Goal: Task Accomplishment & Management: Use online tool/utility

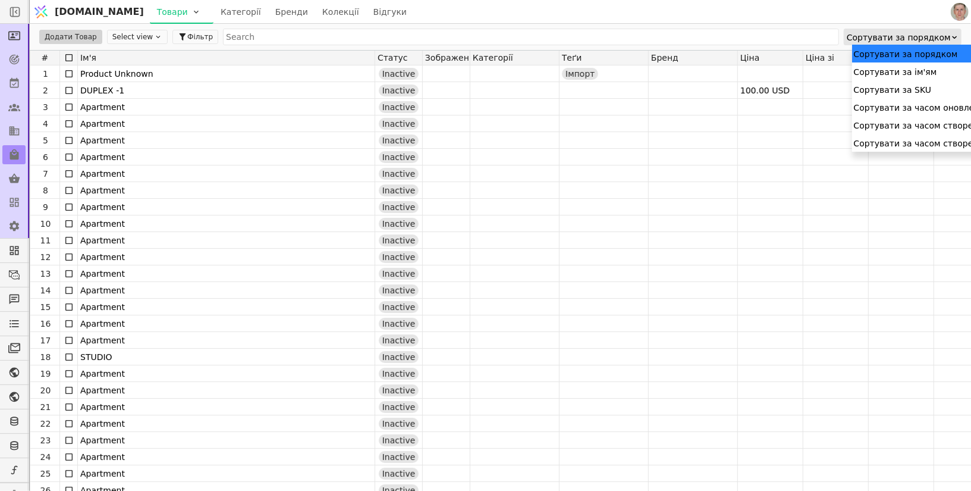
click at [942, 37] on div "Сортувати за порядком" at bounding box center [899, 37] width 104 height 17
click at [947, 125] on div "Сортувати за часом створення" at bounding box center [947, 125] width 190 height 18
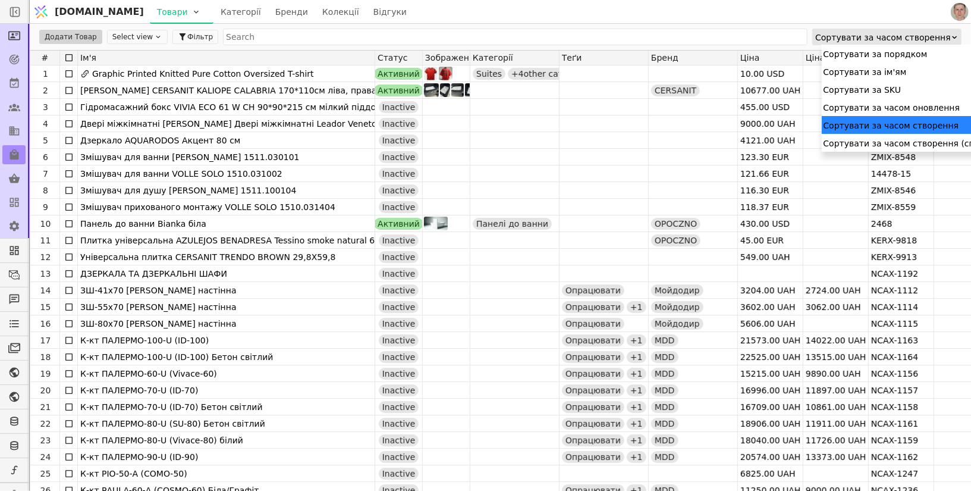
click at [939, 40] on div "Сортувати за часом створення" at bounding box center [883, 37] width 136 height 17
click at [925, 140] on div "Сортувати за часом створення (спадання)" at bounding box center [917, 143] width 190 height 18
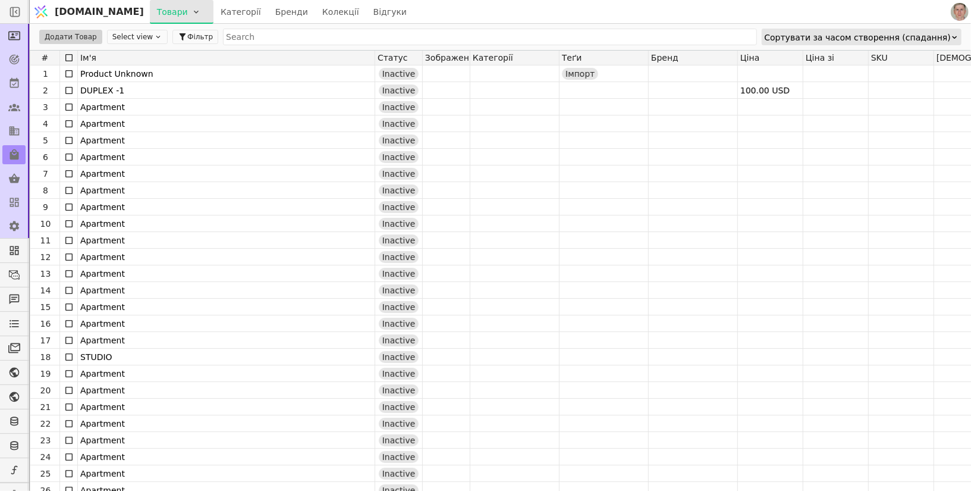
click at [139, 18] on html "[DOMAIN_NAME] Товари Категорії Бренди Колекції Відгуки Додати Товар Select view…" at bounding box center [485, 245] width 971 height 491
click at [163, 36] on div "Імпортувати товари" at bounding box center [154, 36] width 102 height 19
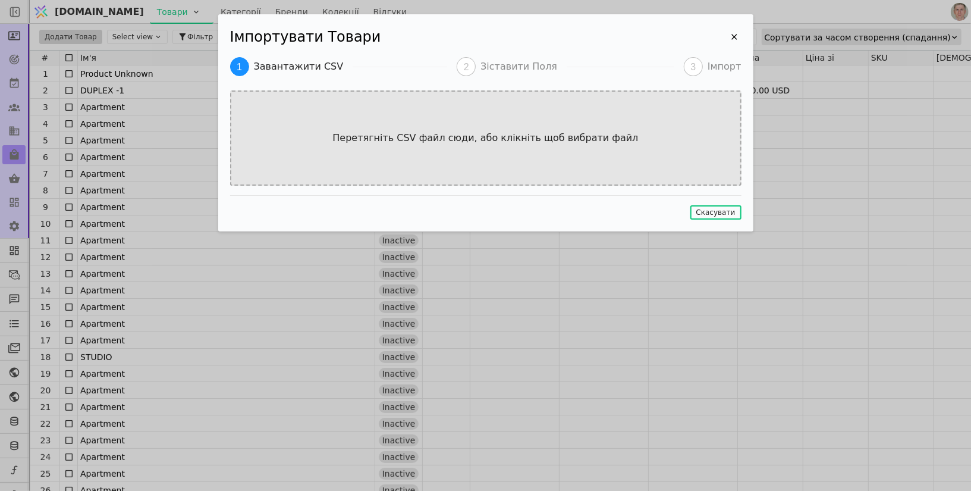
click at [445, 159] on div "Перетягніть CSV файл сюди, або клікніть щоб вибрати файл" at bounding box center [485, 137] width 511 height 95
type input "C:\fakepath\ЛОГІСТИЧНІ ДАНІ 2D_[DATE] –small - v2.csv"
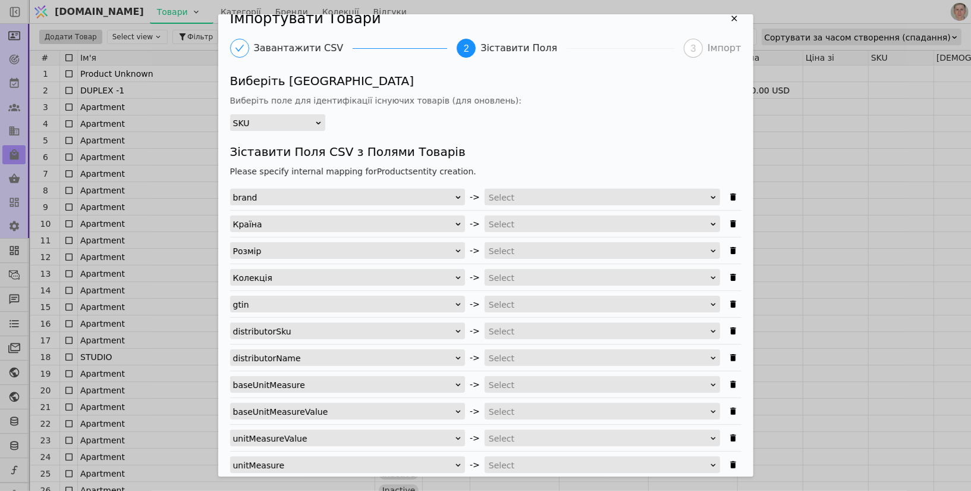
scroll to position [26, 0]
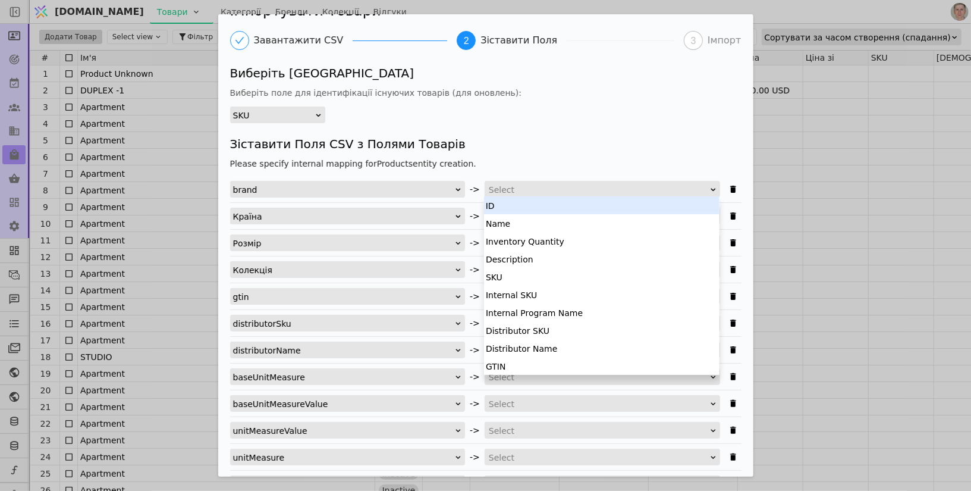
click at [528, 188] on div "Select" at bounding box center [598, 189] width 219 height 17
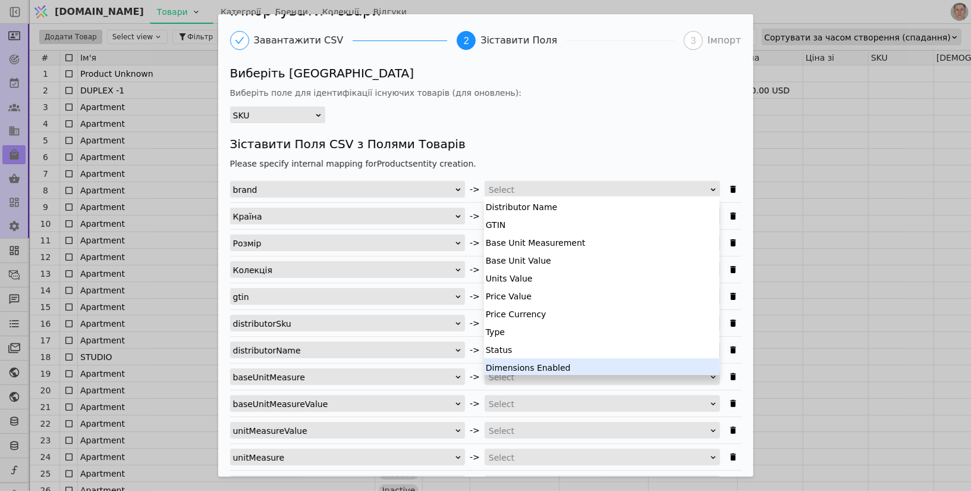
scroll to position [232, 0]
click at [514, 364] on div "Brand" at bounding box center [601, 366] width 235 height 18
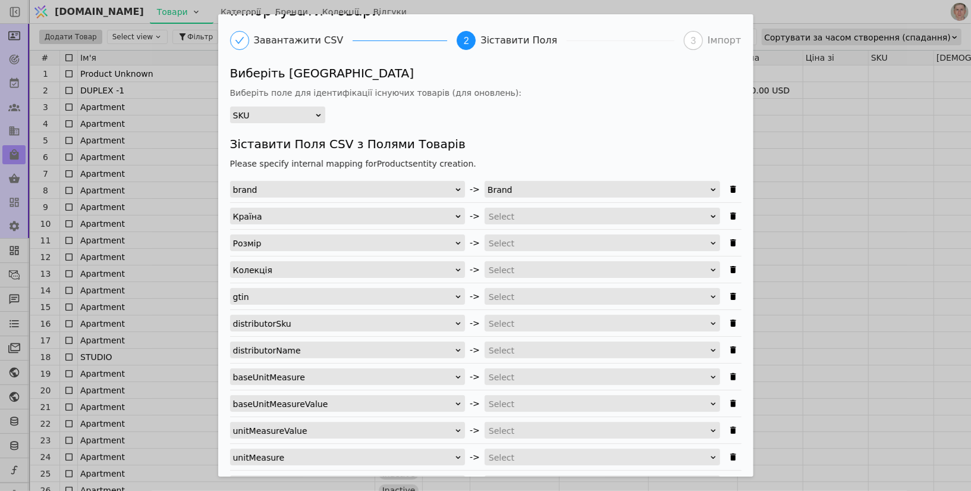
click at [553, 217] on div "Select" at bounding box center [598, 216] width 219 height 17
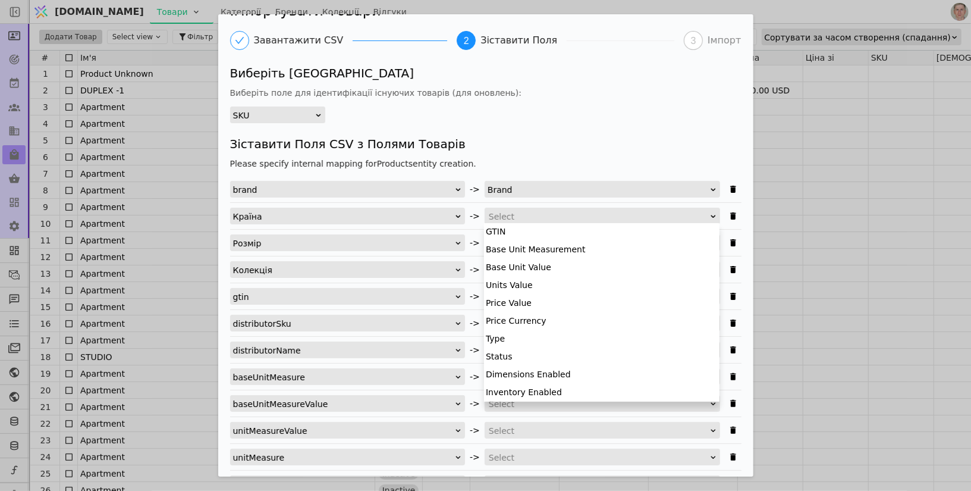
scroll to position [163, 0]
click at [587, 115] on div "Виберіть [GEOGRAPHIC_DATA] Виберіть поле для ідентифікації існуючих товарів (дл…" at bounding box center [485, 93] width 511 height 59
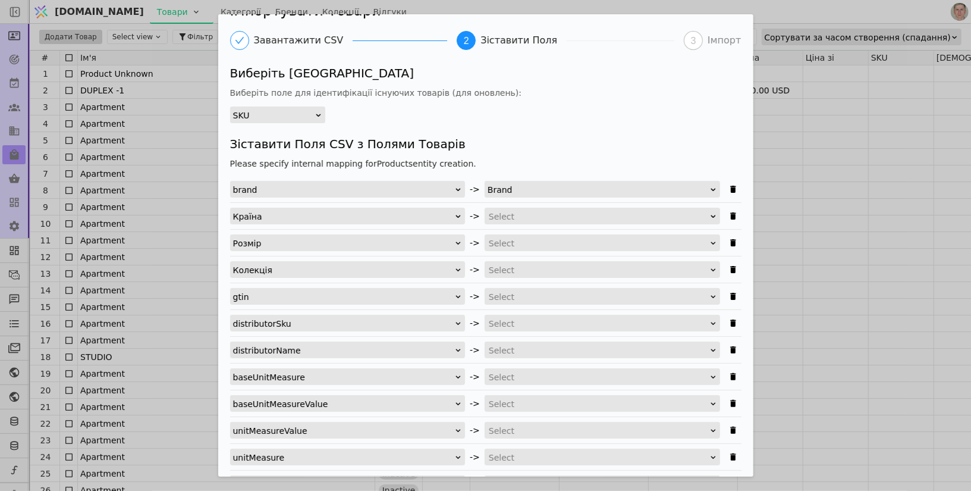
click at [879, 16] on div "Імпортувати Товари Завантажити CSV 2 Зіставити Поля 3 Імпорт Виберіть [GEOGRAPH…" at bounding box center [485, 245] width 971 height 491
click at [879, 16] on div "Товари Категорії Бренди Колекції Відгуки" at bounding box center [549, 11] width 799 height 23
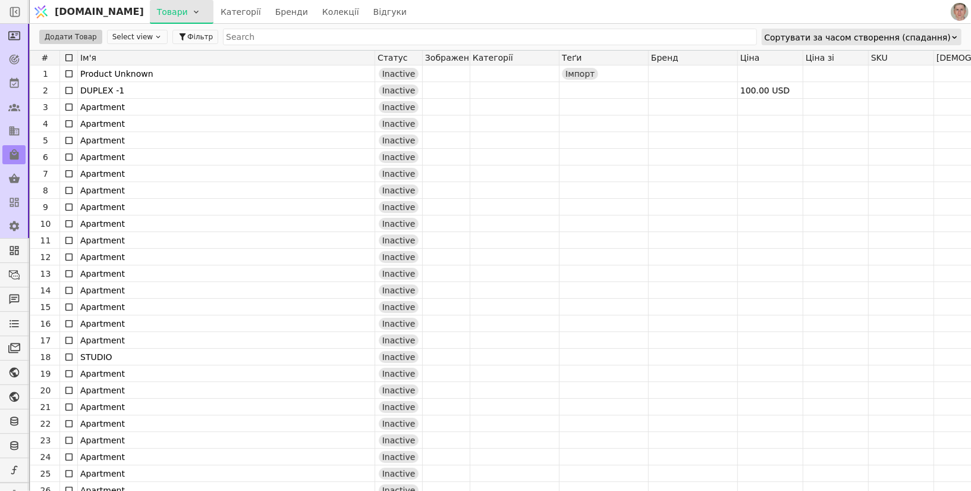
click at [145, 15] on html "[DOMAIN_NAME] Товари Категорії Бренди Колекції Відгуки Додати Товар Select view…" at bounding box center [485, 245] width 971 height 491
click at [146, 38] on div "Імпортувати товари" at bounding box center [154, 36] width 102 height 19
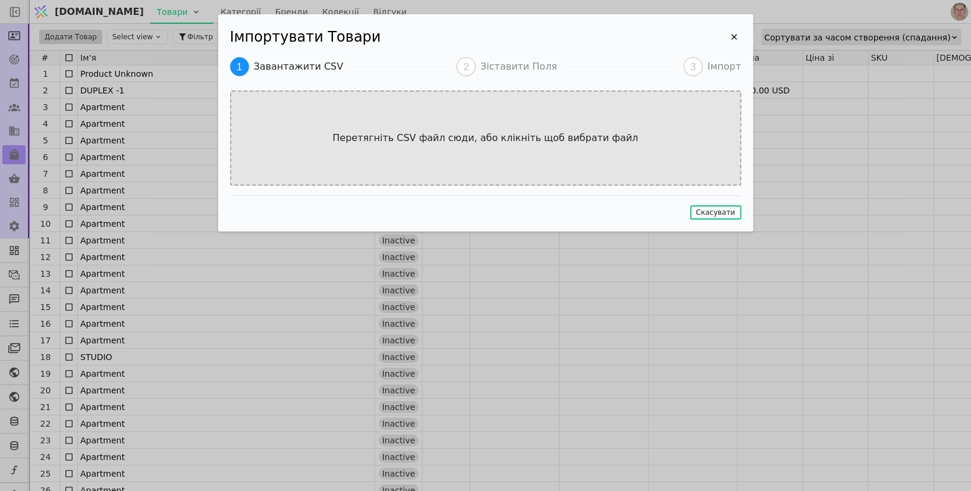
click at [351, 126] on div "Перетягніть CSV файл сюди, або клікніть щоб вибрати файл" at bounding box center [485, 137] width 511 height 95
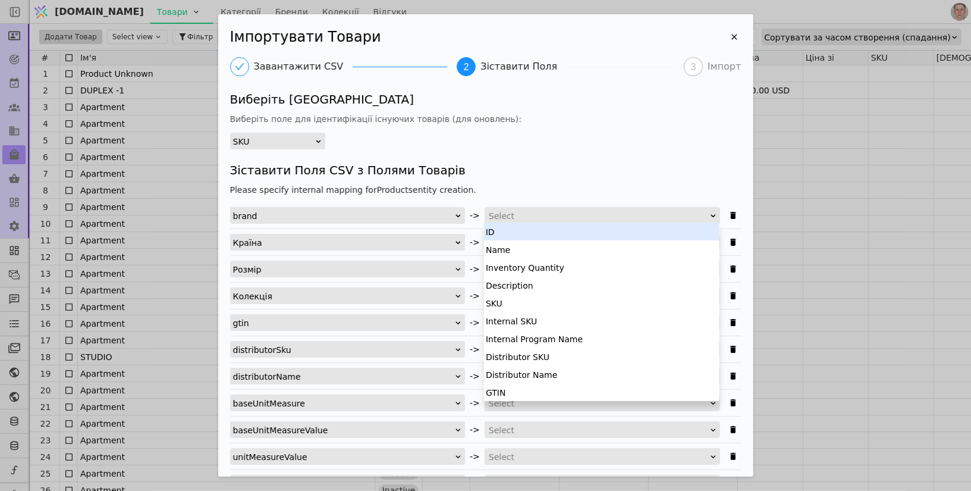
click at [570, 221] on div "Select" at bounding box center [598, 216] width 219 height 17
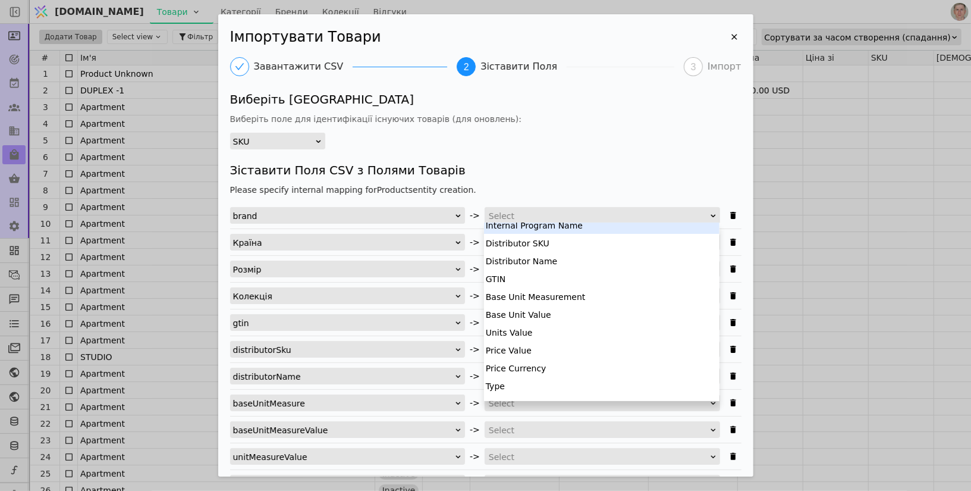
scroll to position [232, 0]
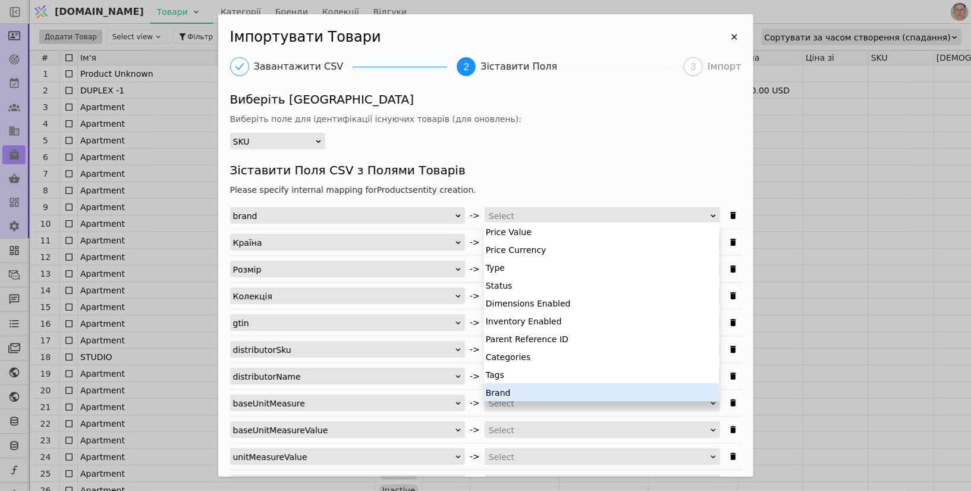
click at [568, 390] on div "Brand" at bounding box center [601, 392] width 235 height 18
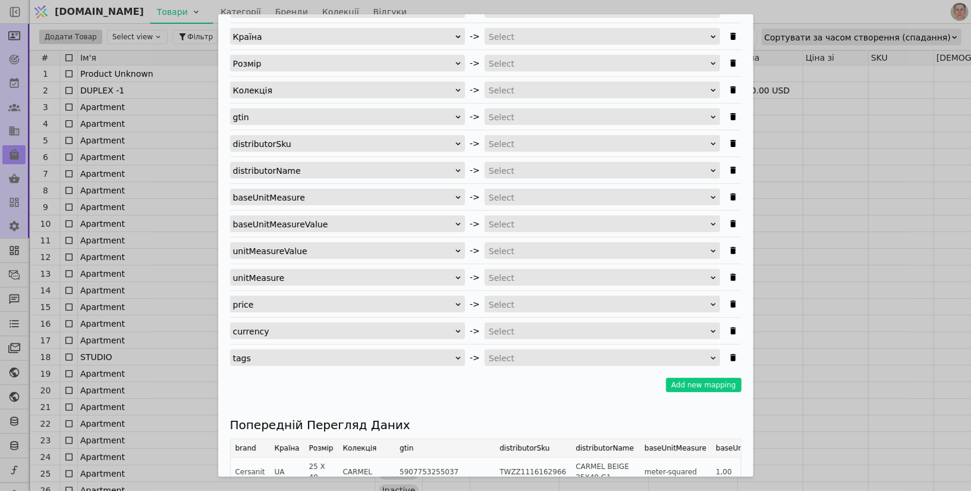
scroll to position [8, 0]
click at [558, 352] on div "Select" at bounding box center [598, 358] width 219 height 17
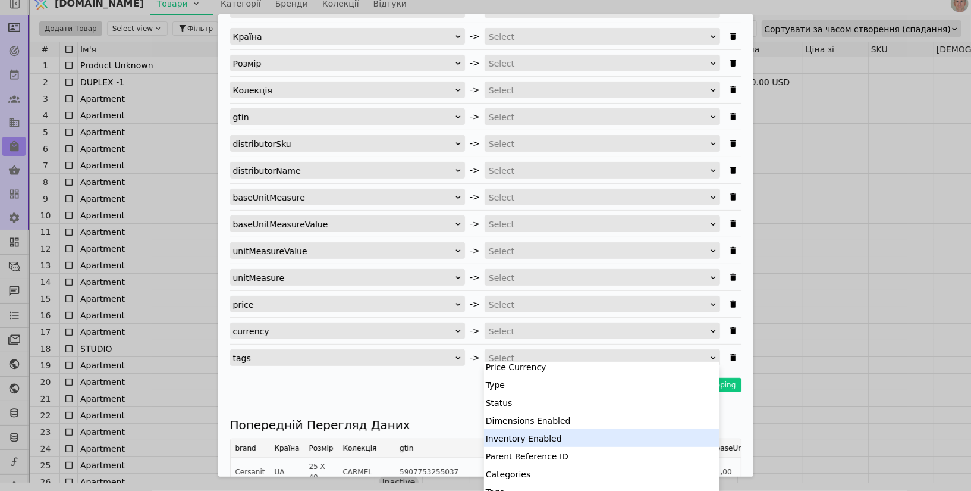
scroll to position [280, 0]
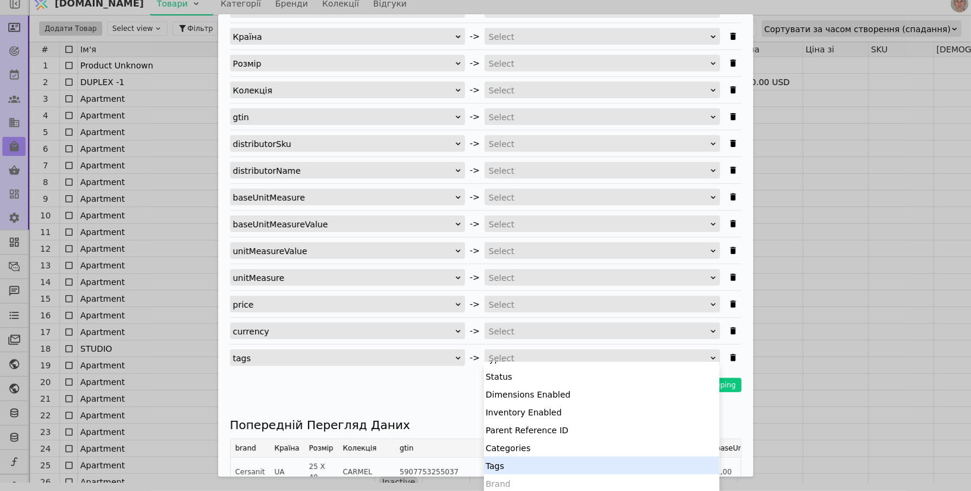
click at [529, 467] on div "Tags" at bounding box center [601, 465] width 235 height 18
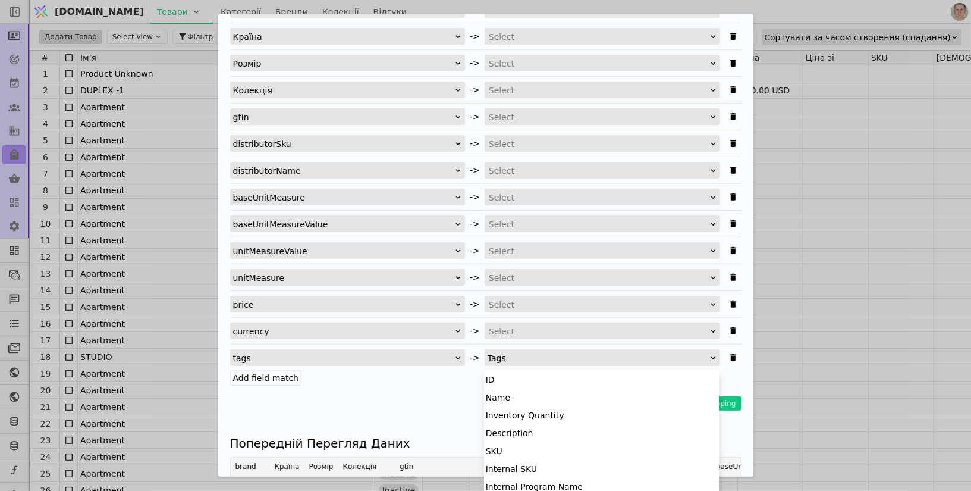
scroll to position [8, 0]
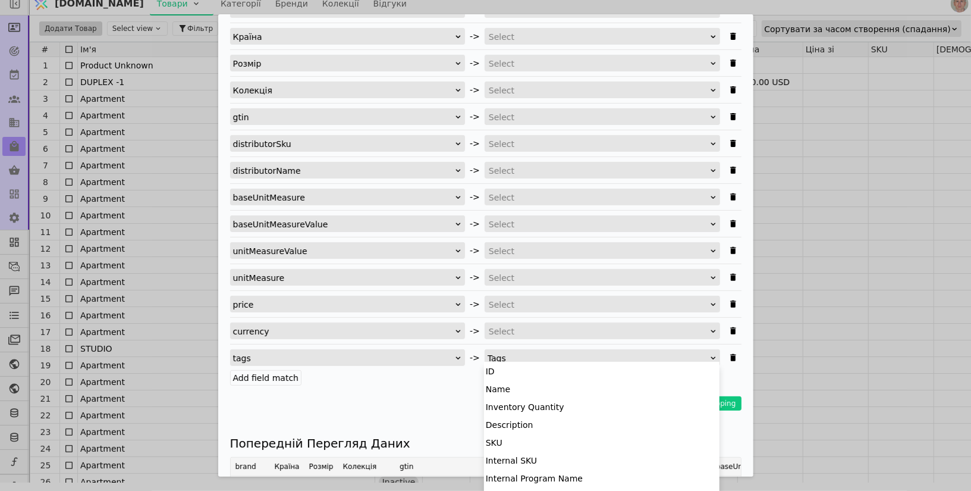
click at [626, 350] on div "Tags" at bounding box center [599, 358] width 222 height 17
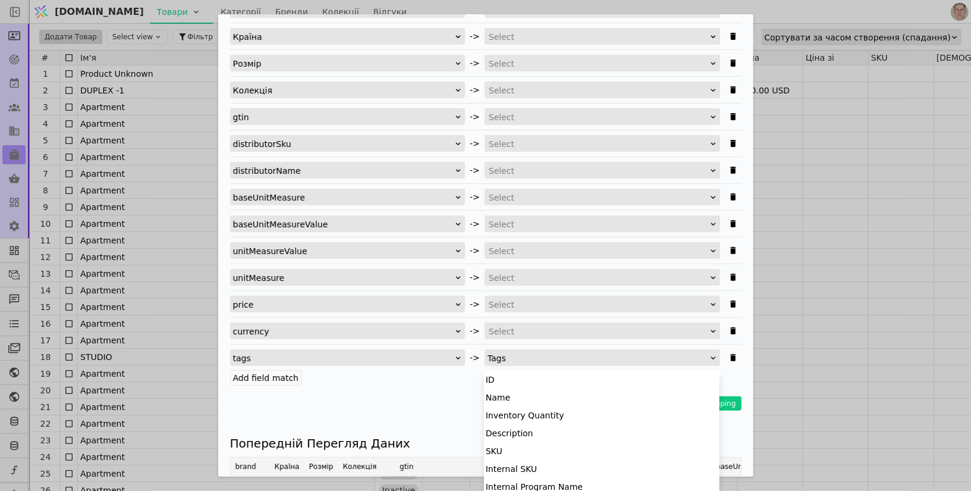
click at [626, 350] on div "Tags" at bounding box center [599, 358] width 222 height 17
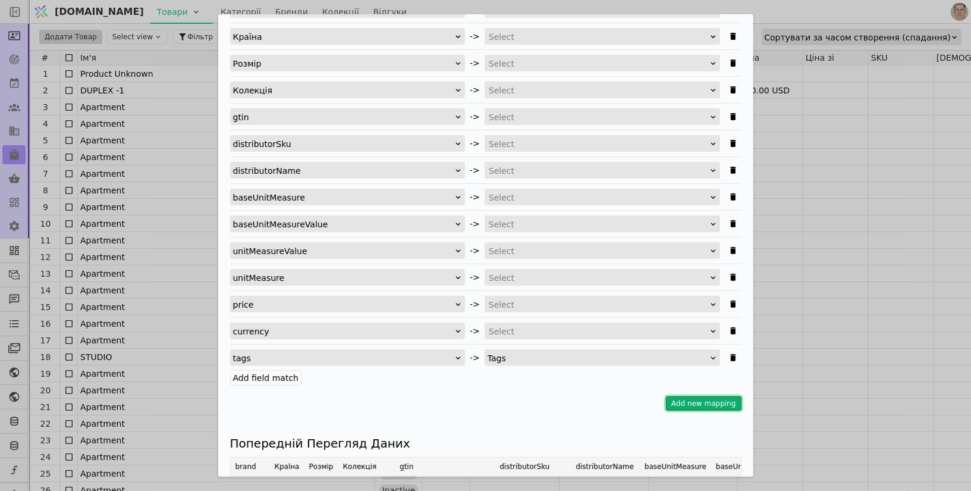
click at [706, 400] on button "Add new mapping" at bounding box center [704, 403] width 76 height 14
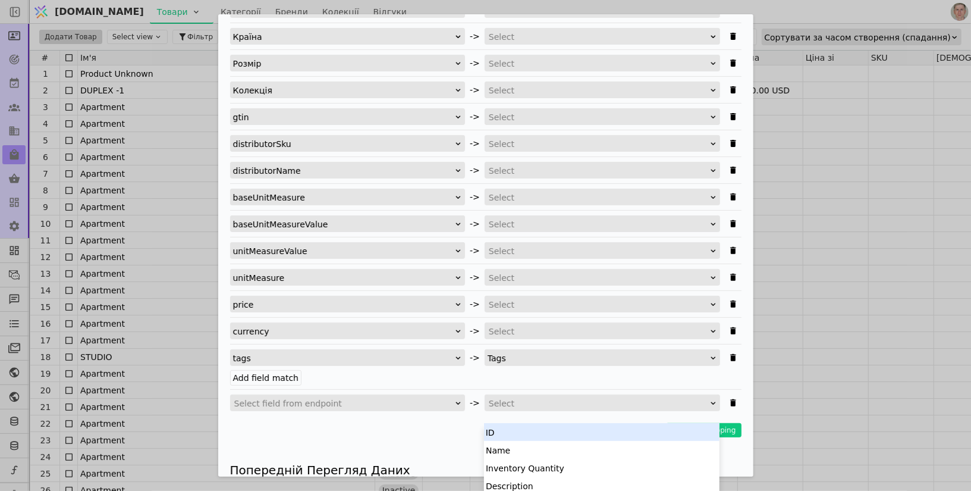
click at [542, 395] on div "Select" at bounding box center [598, 403] width 219 height 17
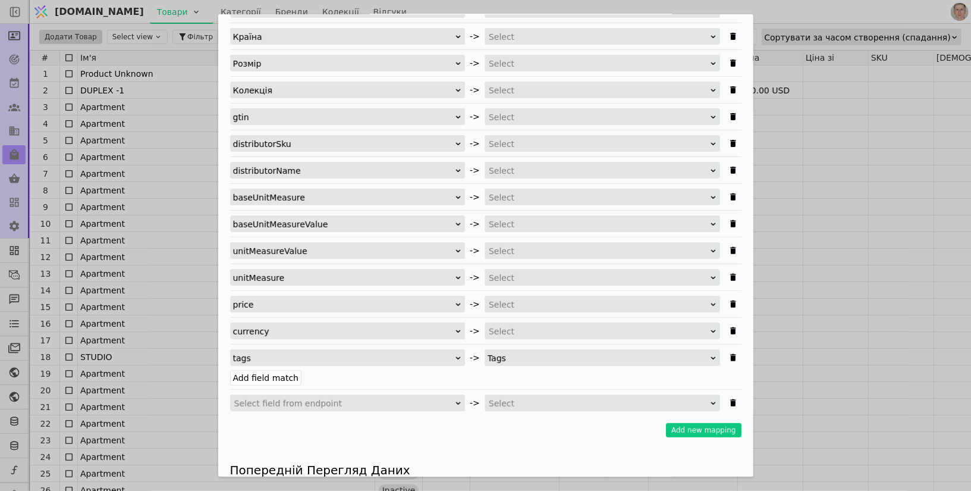
click at [606, 377] on div "Add field match" at bounding box center [485, 378] width 511 height 12
click at [738, 397] on span "Імпортувати Товари" at bounding box center [733, 402] width 17 height 17
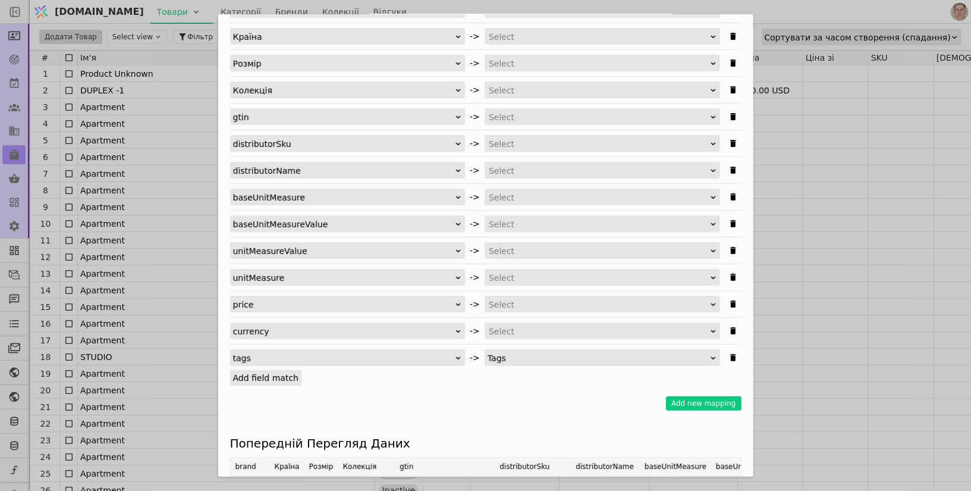
click at [257, 378] on label "Add field match" at bounding box center [266, 377] width 72 height 15
click at [0, 0] on input "Add field match" at bounding box center [0, 0] width 0 height 0
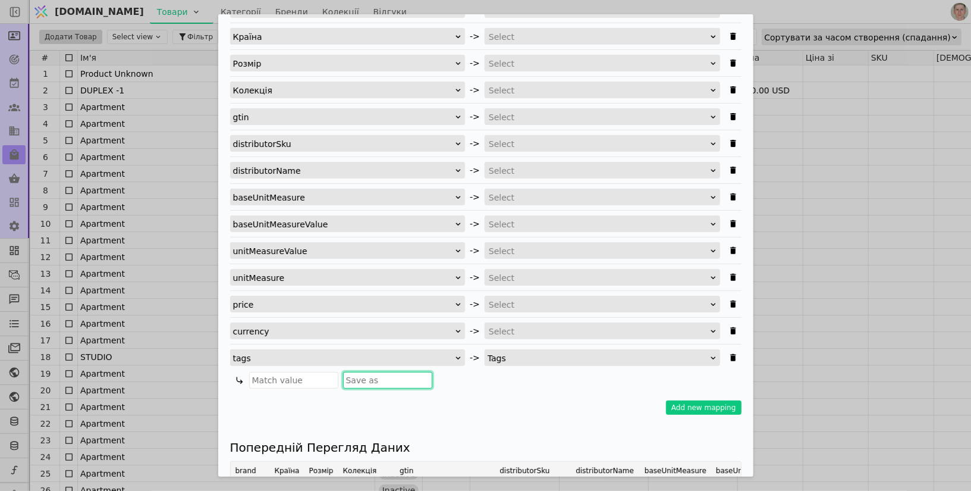
click at [364, 377] on input "Імпортувати Товари" at bounding box center [387, 380] width 89 height 17
click at [282, 378] on input "Імпортувати Товари" at bounding box center [293, 380] width 89 height 17
type input "Імпорт"
click at [391, 380] on input "Імпортувати Товари" at bounding box center [387, 380] width 89 height 17
type input "Імпорт"
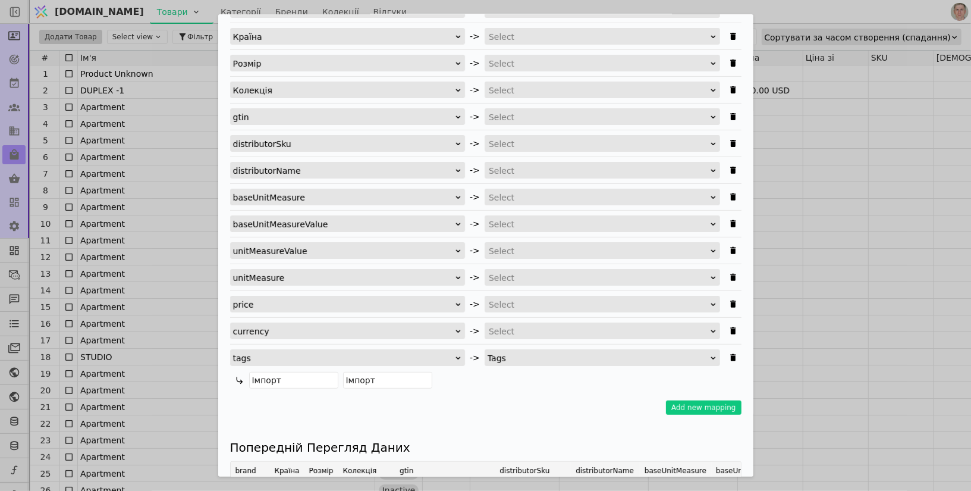
click at [548, 386] on div "Please specify internal mapping for Products entity creation. brand -> Brand Кр…" at bounding box center [485, 202] width 511 height 448
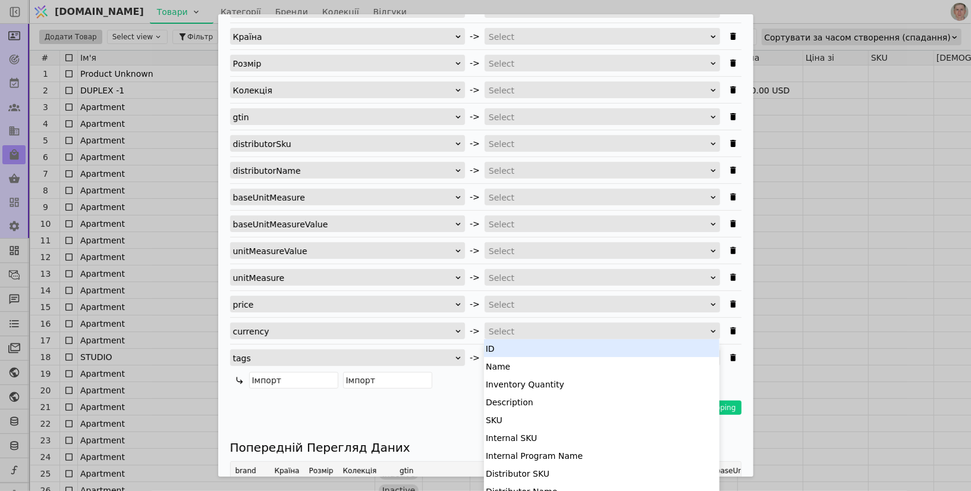
click at [554, 331] on div "Select" at bounding box center [598, 331] width 219 height 17
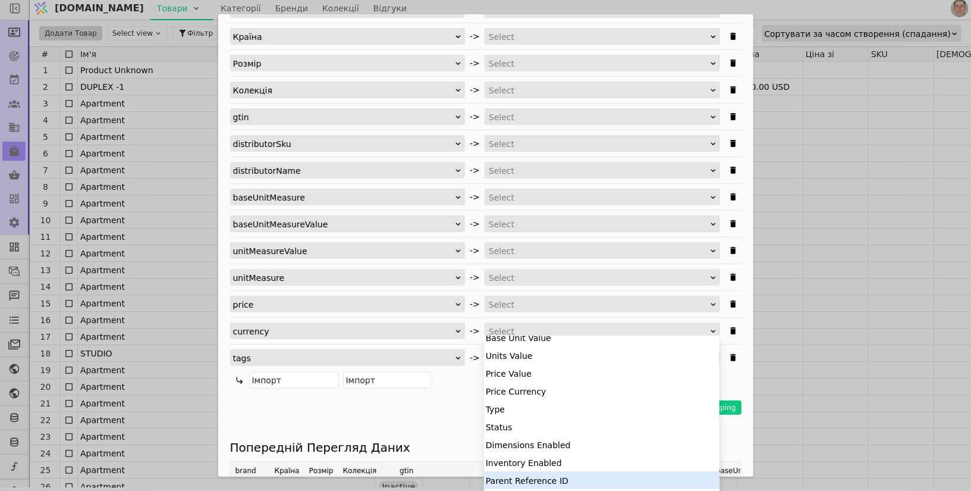
scroll to position [200, 0]
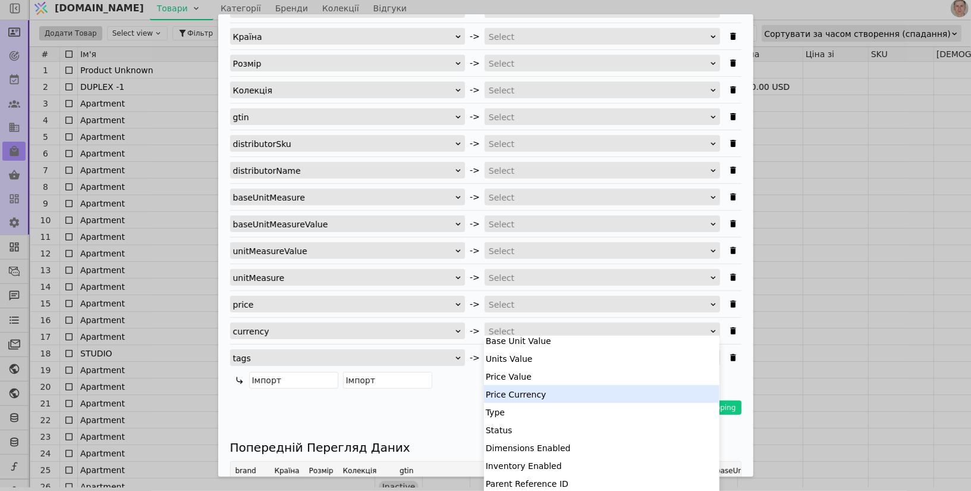
click at [567, 398] on div "Price Currency" at bounding box center [601, 394] width 235 height 18
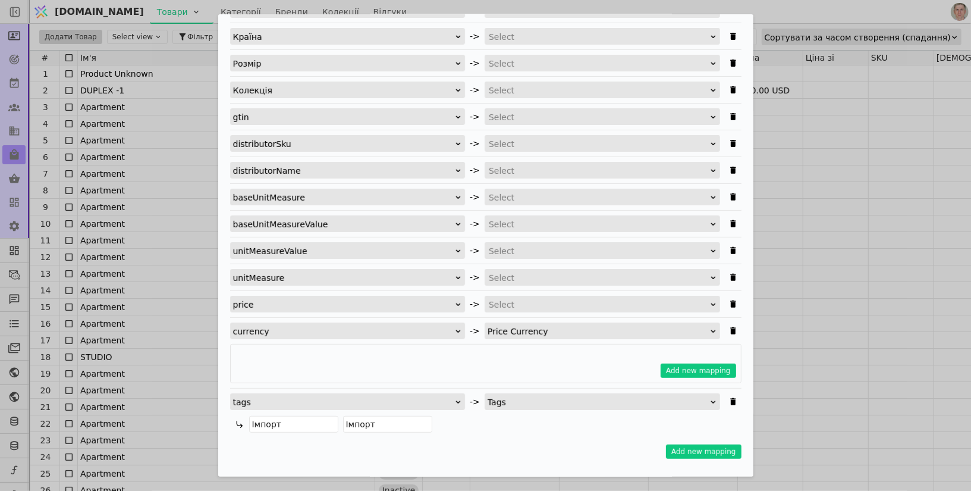
click at [441, 348] on div "Add new mapping" at bounding box center [485, 363] width 511 height 39
click at [683, 363] on button "Add new mapping" at bounding box center [699, 370] width 76 height 14
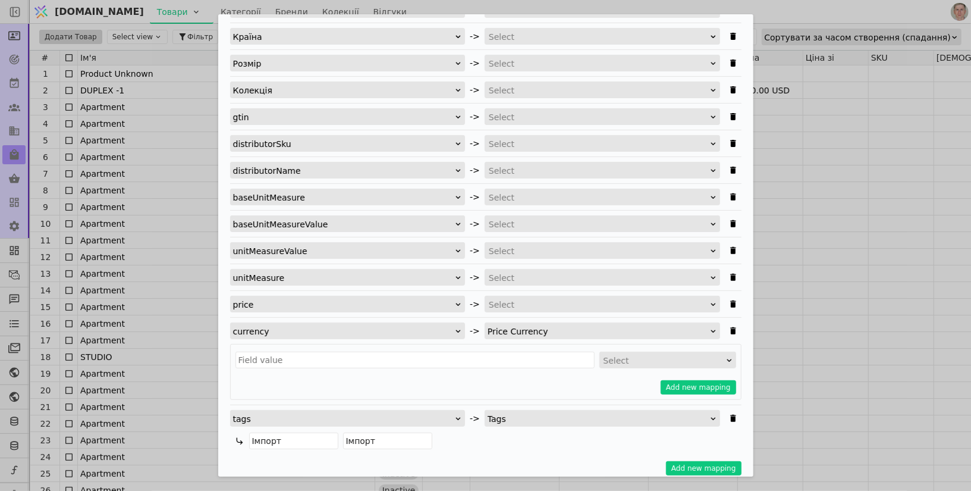
click at [649, 352] on div "Select" at bounding box center [663, 360] width 121 height 17
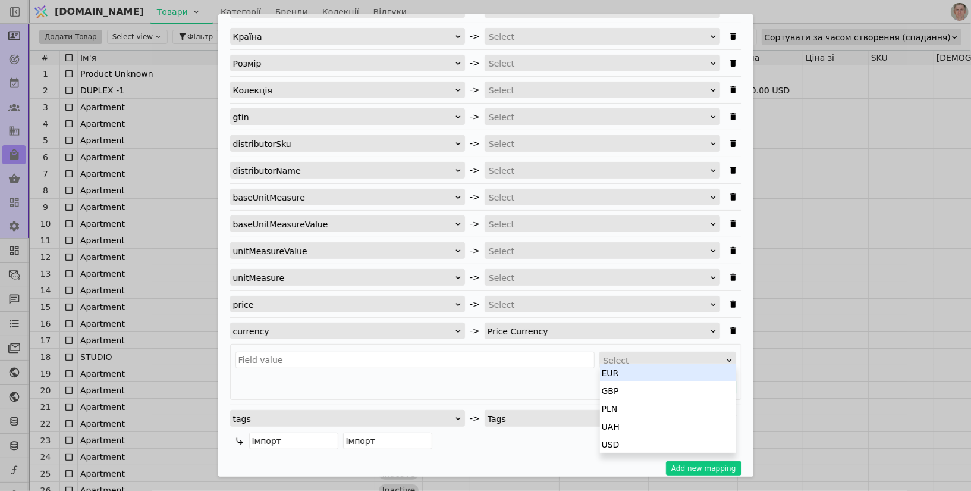
click at [633, 374] on div "EUR" at bounding box center [668, 372] width 136 height 18
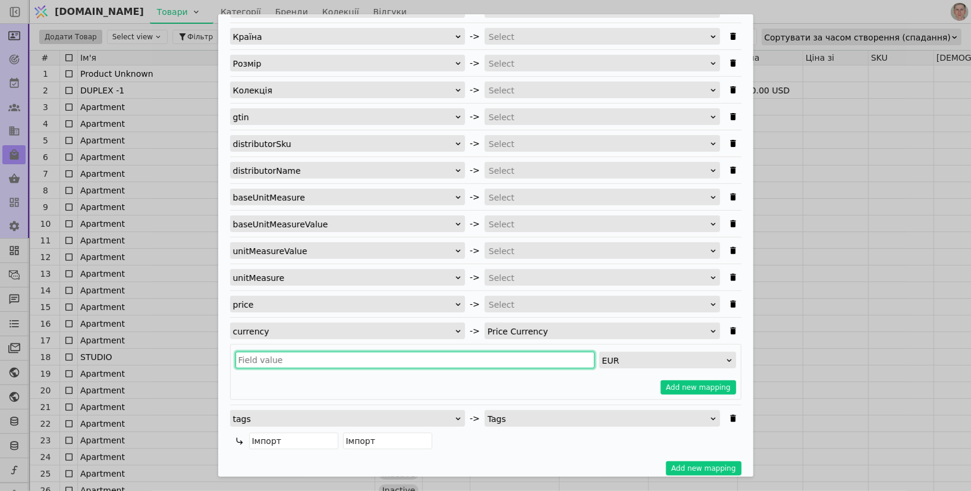
click at [435, 360] on input "Імпортувати Товари" at bounding box center [414, 359] width 359 height 17
type input "у"
type input "eur"
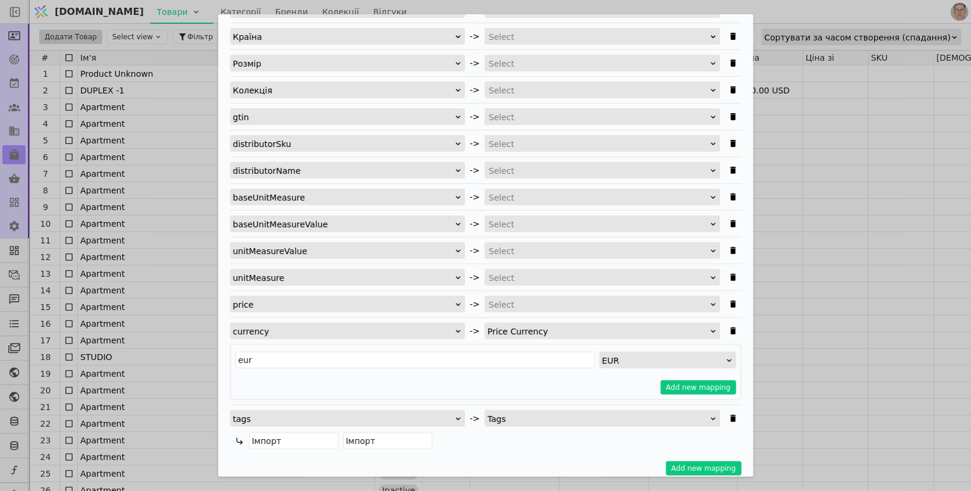
click at [646, 352] on div "EUR" at bounding box center [663, 360] width 123 height 17
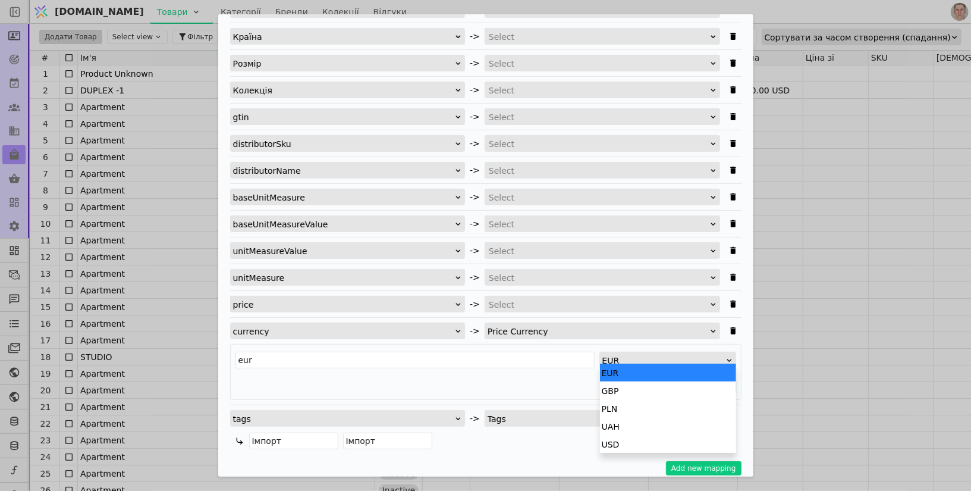
click at [645, 375] on div "EUR" at bounding box center [668, 372] width 136 height 18
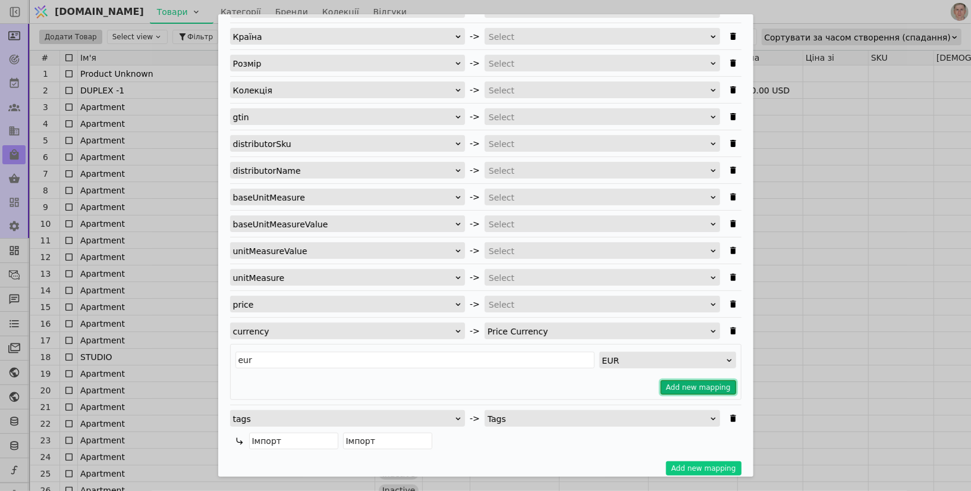
click at [712, 385] on button "Add new mapping" at bounding box center [699, 387] width 76 height 14
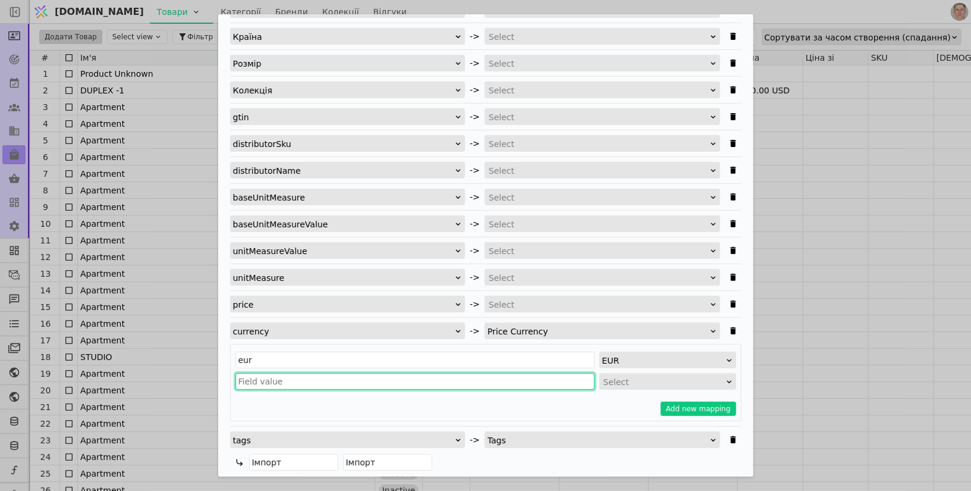
click at [287, 382] on input "Імпортувати Товари" at bounding box center [414, 381] width 359 height 17
type input "uah"
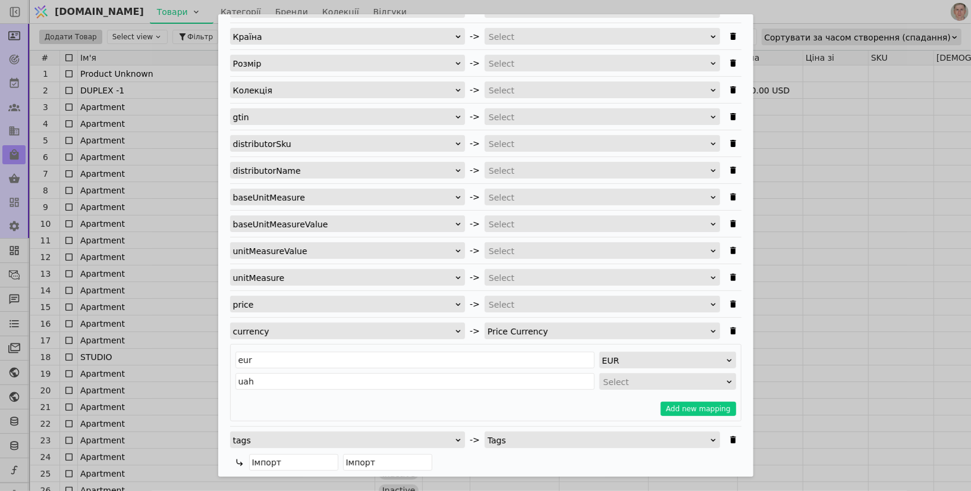
click at [621, 376] on div "Select" at bounding box center [663, 381] width 121 height 17
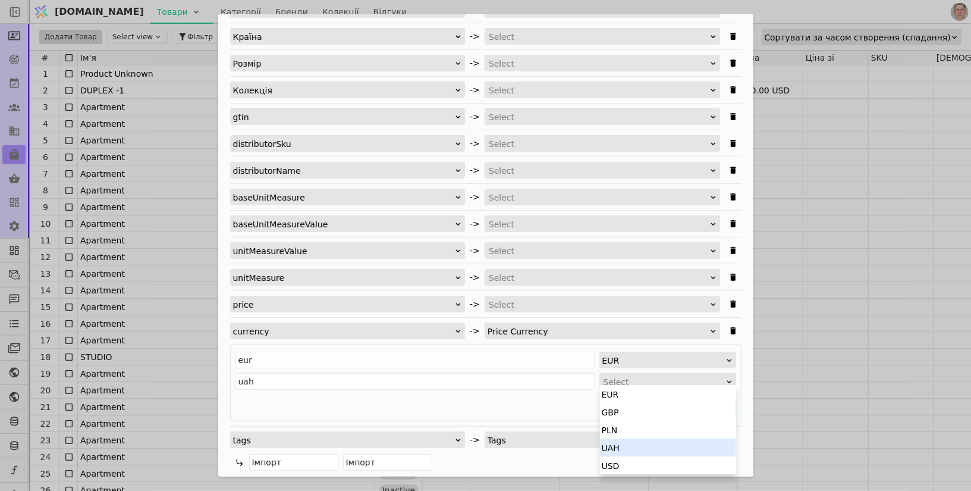
click at [631, 444] on div "UAH" at bounding box center [668, 447] width 136 height 18
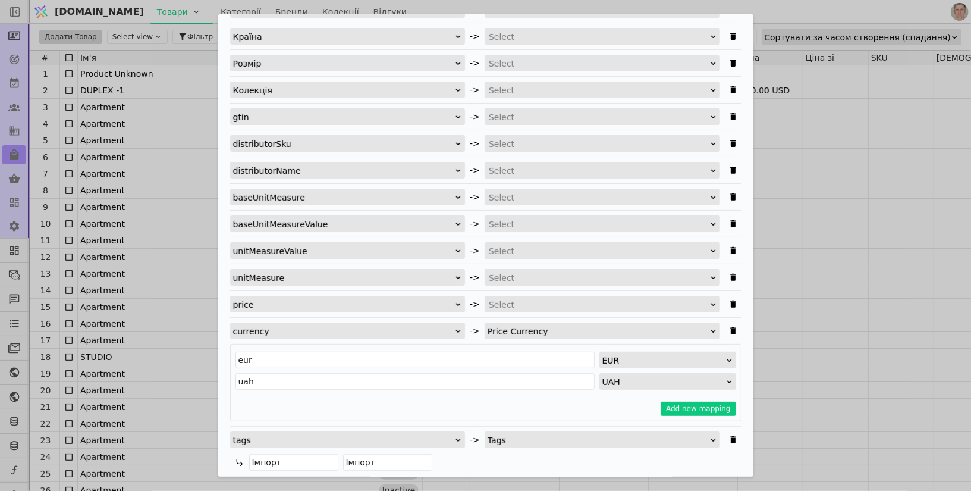
click at [565, 401] on div "Add new mapping" at bounding box center [485, 408] width 501 height 14
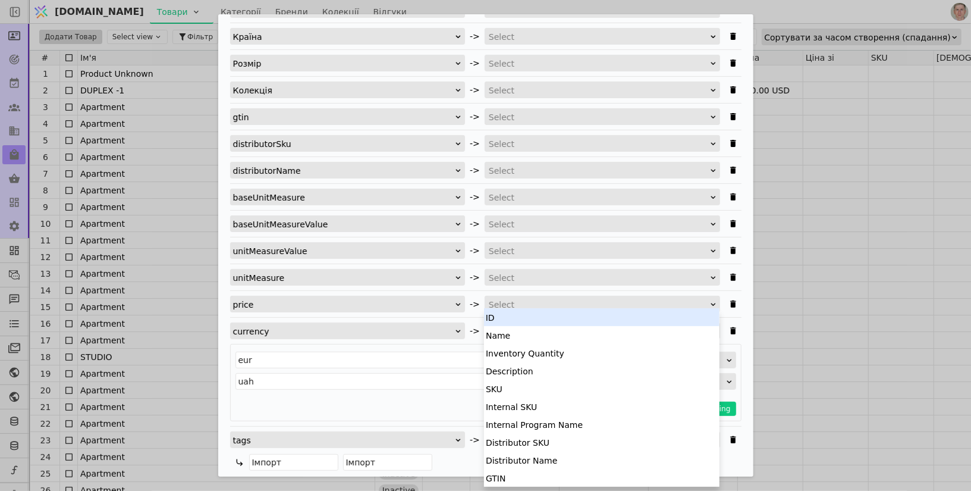
click at [595, 298] on div "Select" at bounding box center [598, 304] width 219 height 17
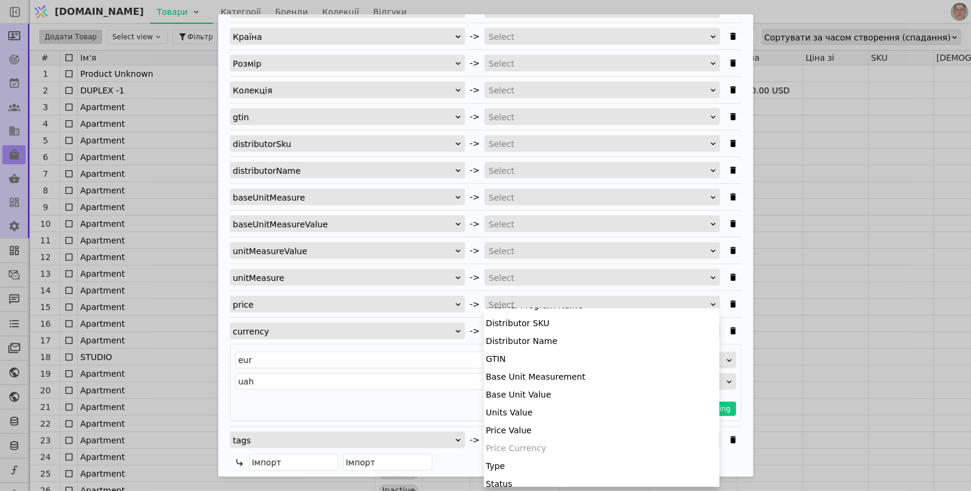
scroll to position [121, 0]
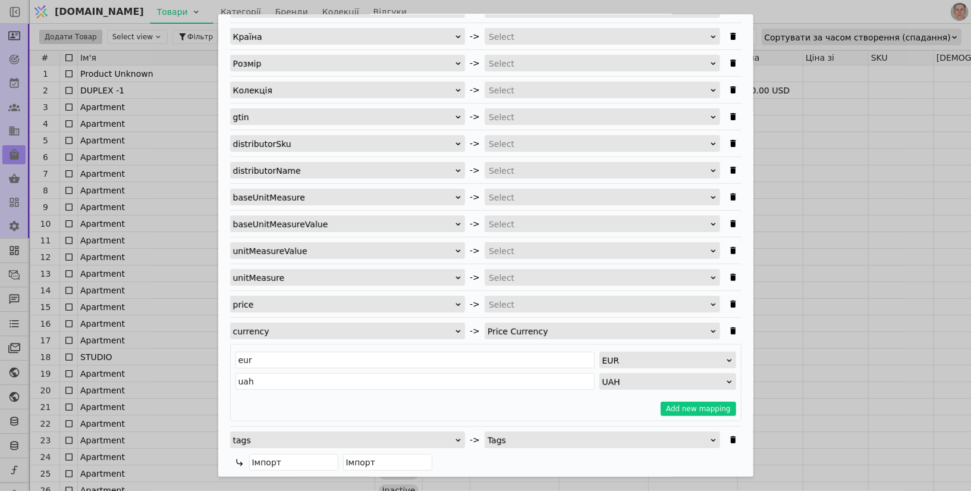
click at [433, 394] on div "eur EUR uah UAH Add new mapping" at bounding box center [485, 382] width 511 height 77
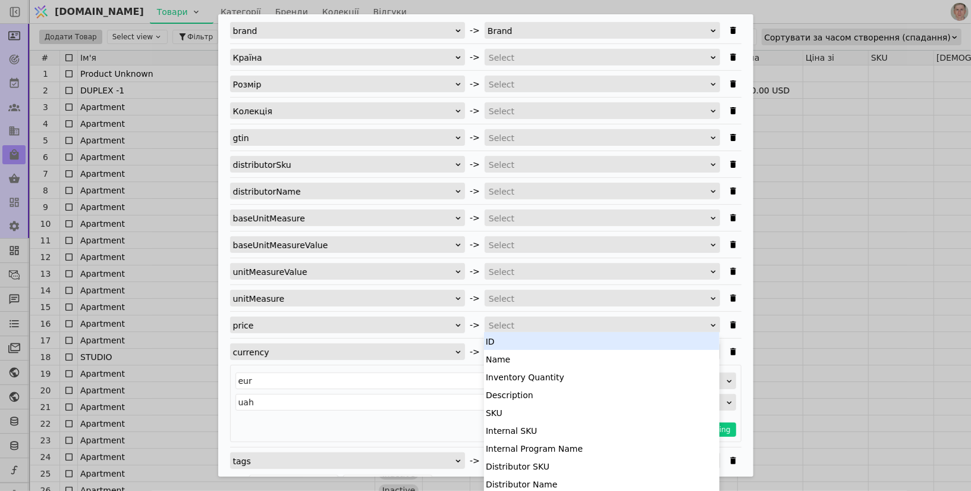
click at [536, 327] on div "Select" at bounding box center [598, 325] width 219 height 17
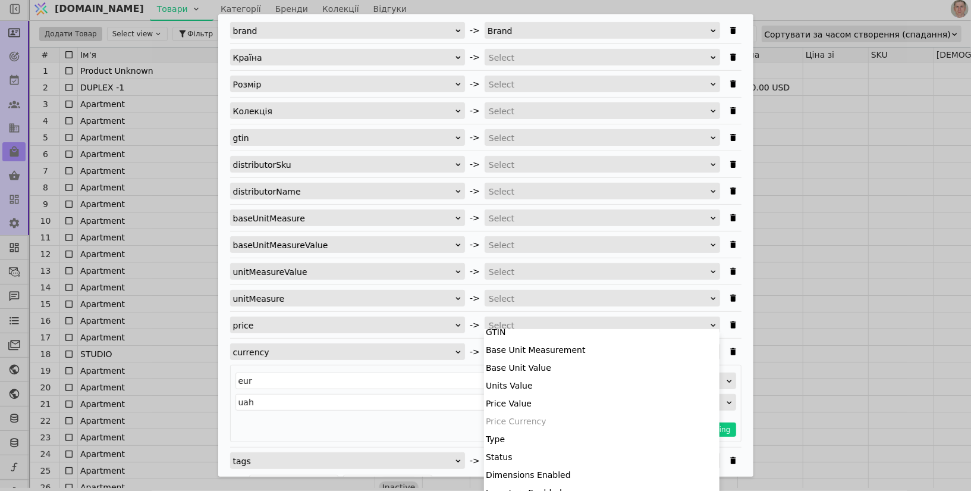
scroll to position [168, 0]
click at [554, 404] on div "Price Value" at bounding box center [601, 401] width 235 height 18
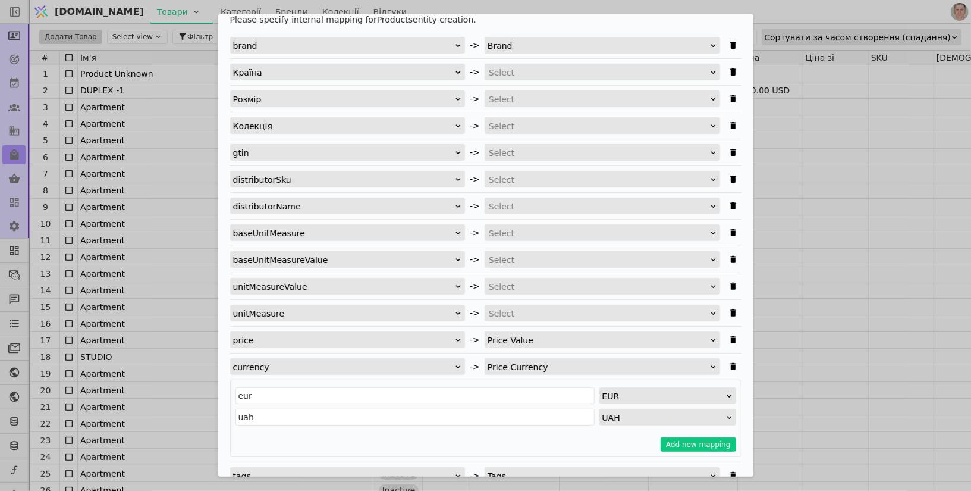
scroll to position [1, 0]
click at [559, 309] on div "Select" at bounding box center [598, 313] width 219 height 17
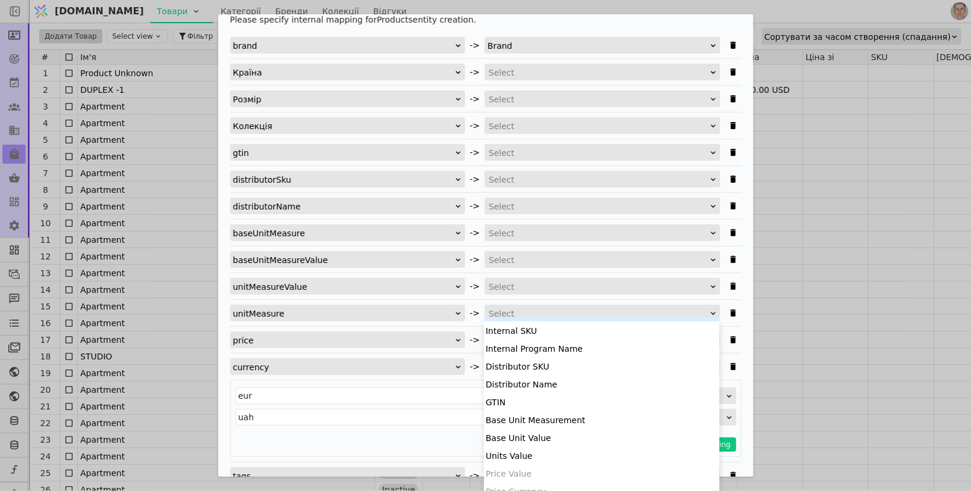
scroll to position [102, 0]
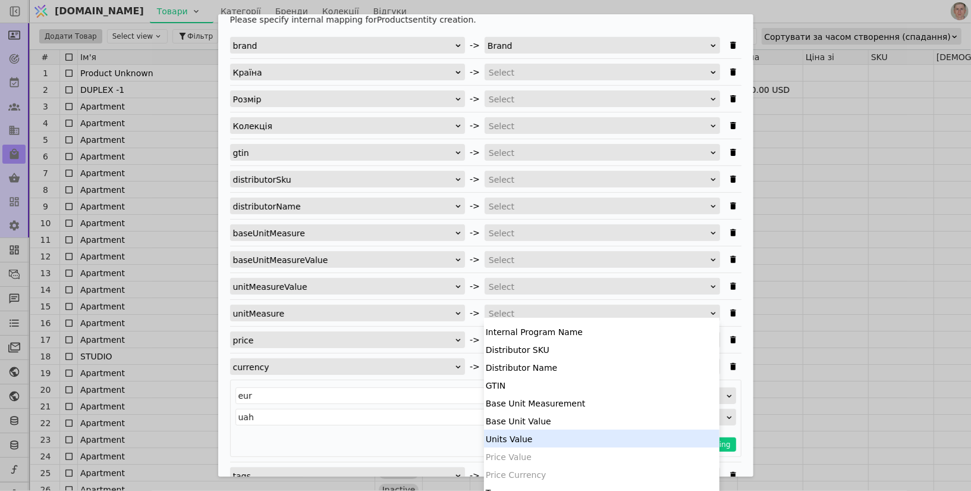
click at [546, 430] on div "Units Value" at bounding box center [601, 438] width 235 height 18
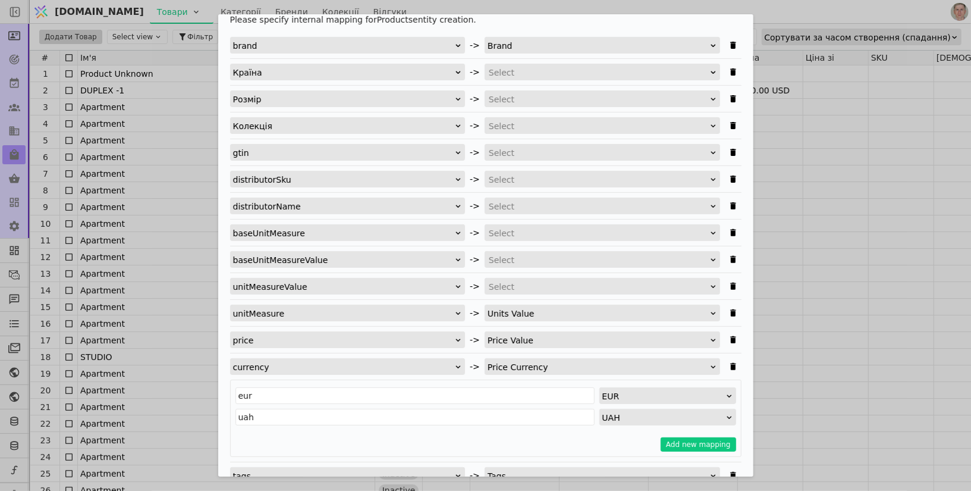
scroll to position [0, 0]
click at [548, 287] on div "Select" at bounding box center [598, 286] width 219 height 17
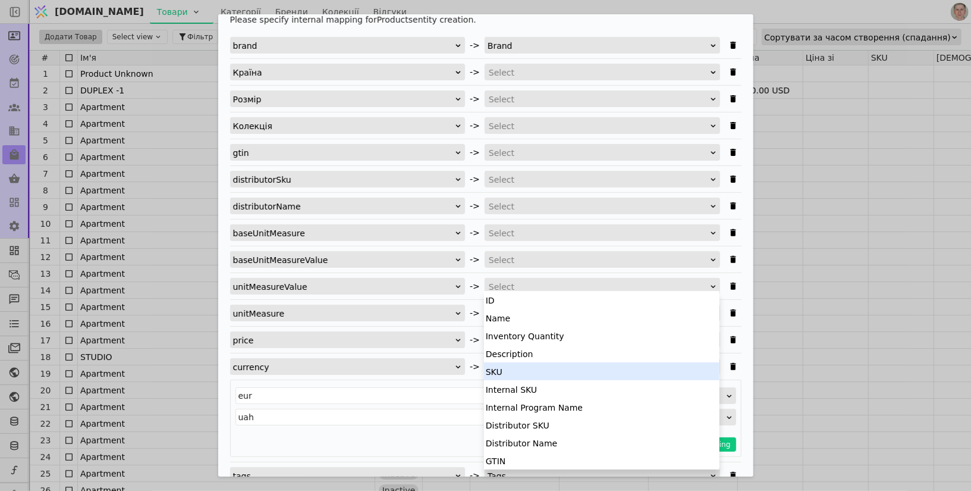
scroll to position [51, 0]
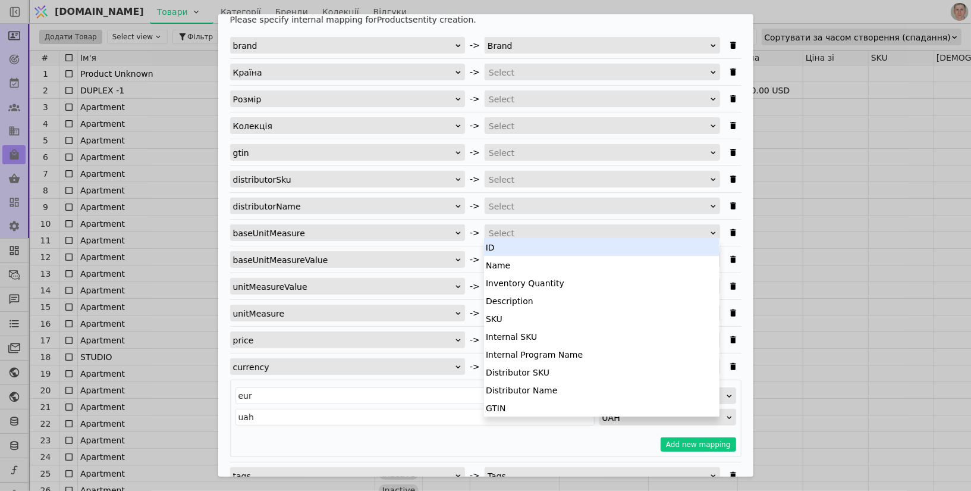
click at [533, 232] on div "Select" at bounding box center [598, 233] width 219 height 17
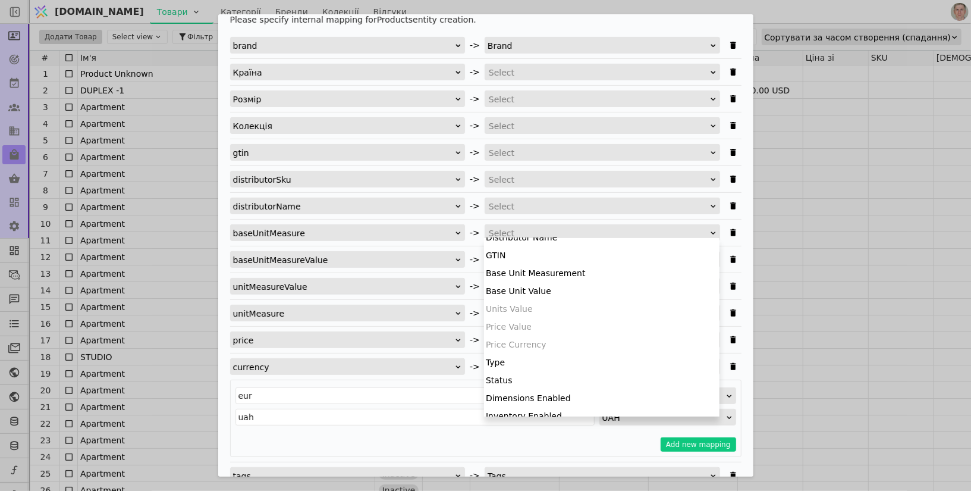
scroll to position [156, 0]
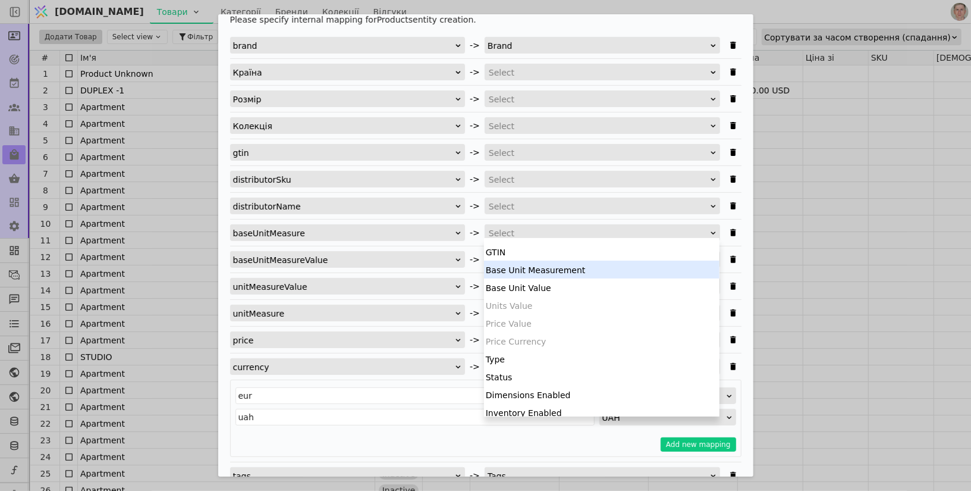
click at [577, 271] on div "Base Unit Measurement" at bounding box center [601, 269] width 235 height 18
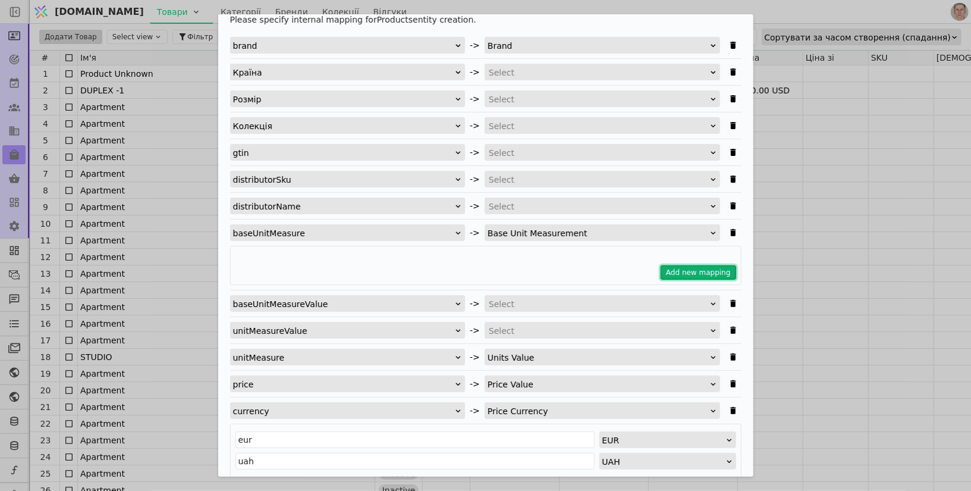
click at [684, 265] on button "Add new mapping" at bounding box center [699, 272] width 76 height 14
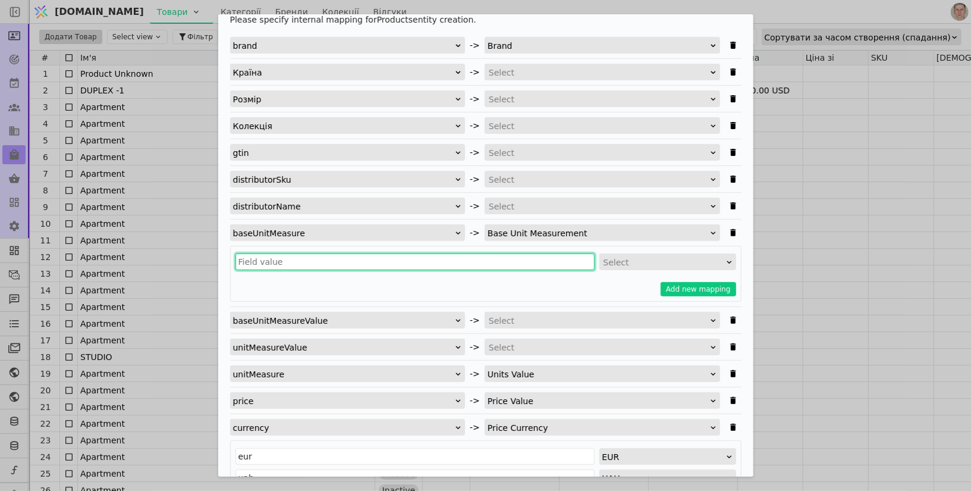
click at [330, 258] on input "Імпортувати Товари" at bounding box center [414, 261] width 359 height 17
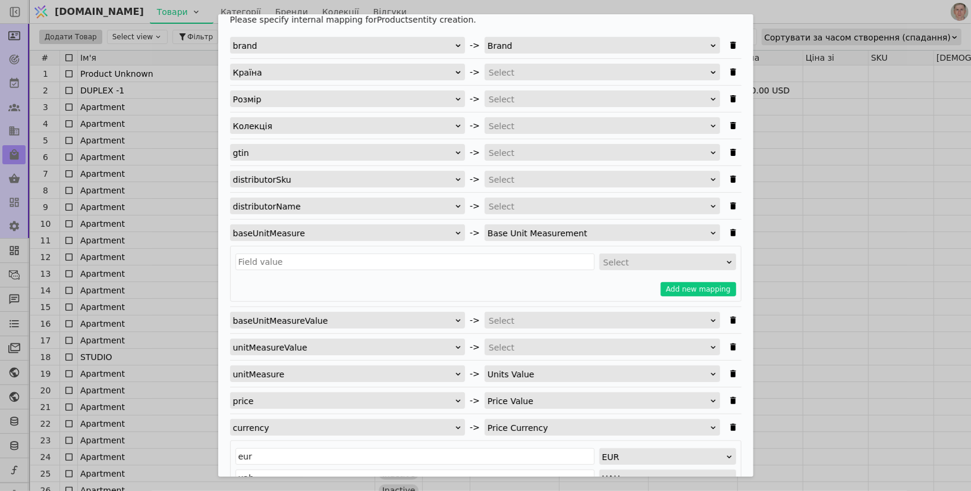
click at [623, 264] on div "Select" at bounding box center [663, 262] width 121 height 17
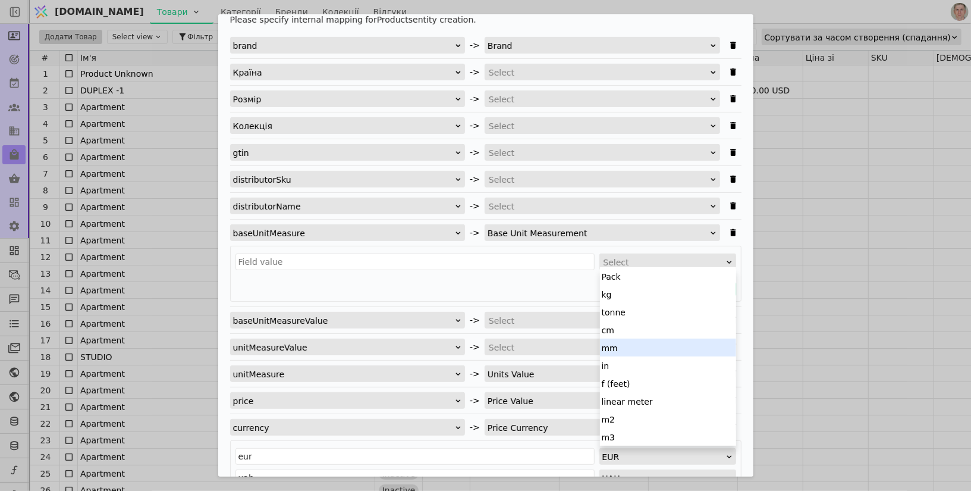
scroll to position [18, 0]
click at [642, 394] on div "m2" at bounding box center [668, 401] width 136 height 18
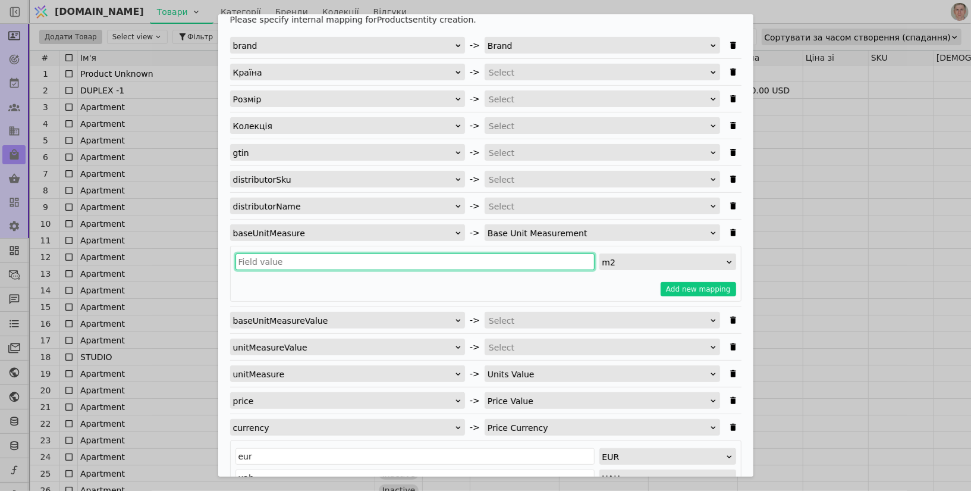
click at [343, 253] on input "Імпортувати Товари" at bounding box center [414, 261] width 359 height 17
type input "ь"
type input "metersquered"
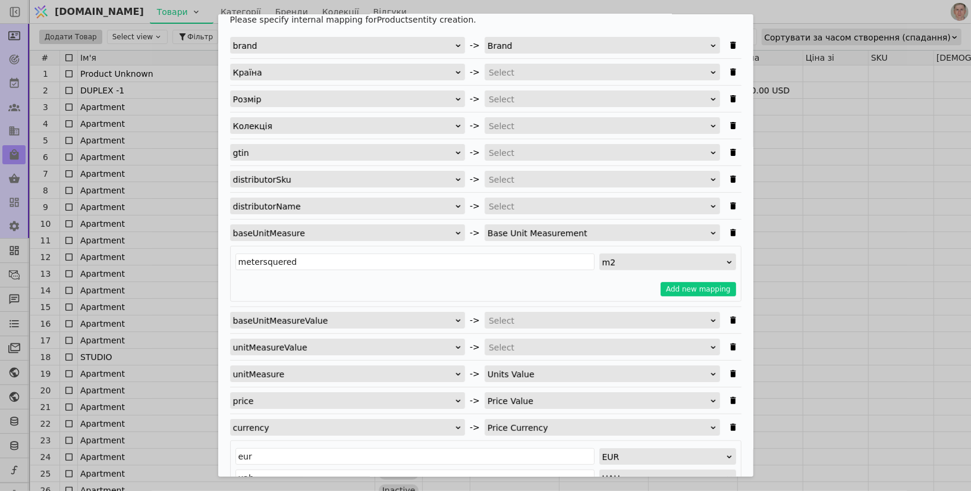
click at [564, 274] on div "metersquered m2 Add new mapping" at bounding box center [485, 274] width 511 height 56
click at [533, 200] on div "Select" at bounding box center [598, 206] width 219 height 17
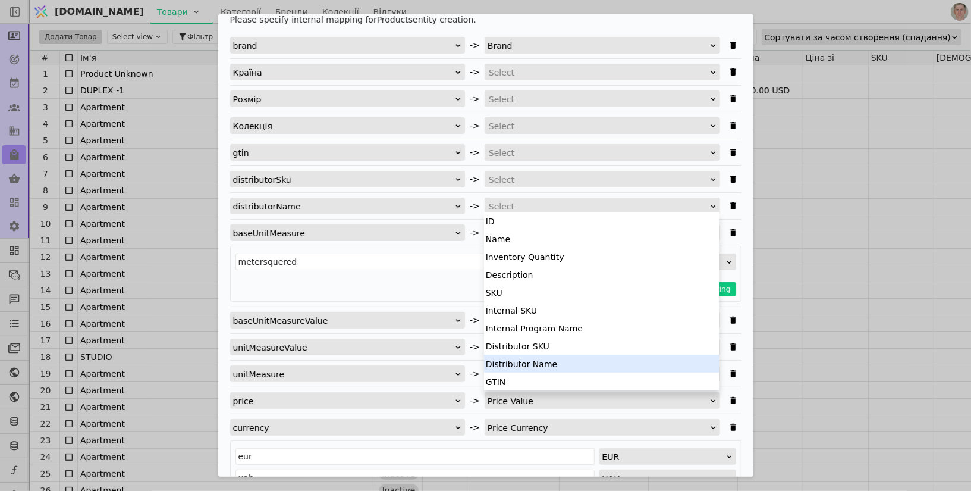
click at [548, 365] on div "Distributor Name" at bounding box center [601, 363] width 235 height 18
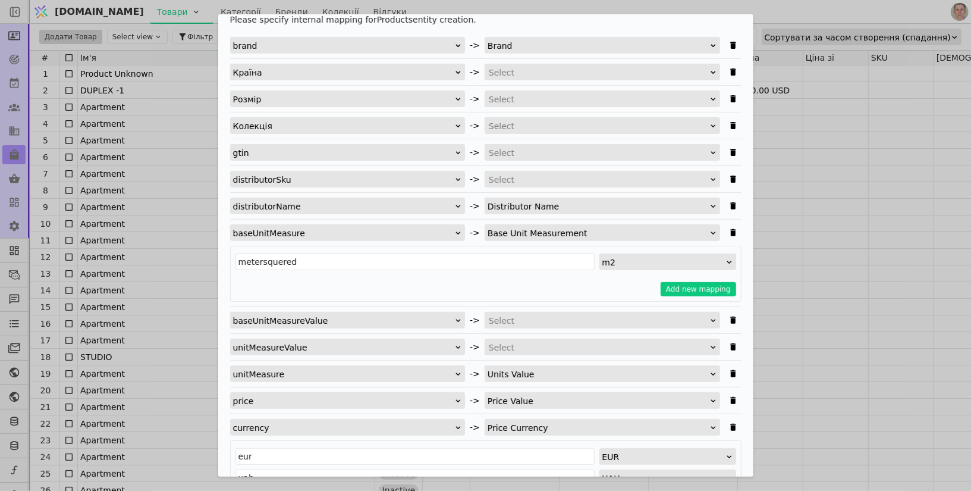
click at [536, 178] on div "Select" at bounding box center [598, 179] width 219 height 17
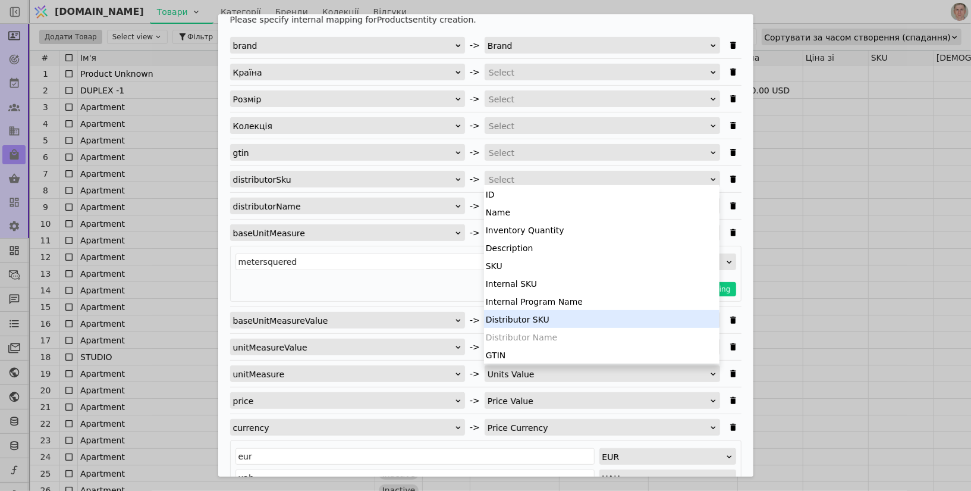
click at [532, 317] on div "Distributor SKU" at bounding box center [601, 319] width 235 height 18
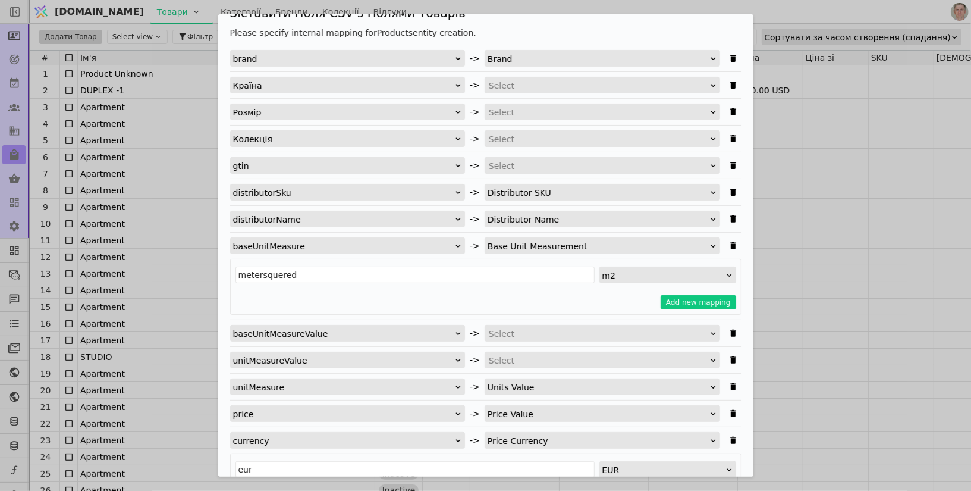
scroll to position [0, 0]
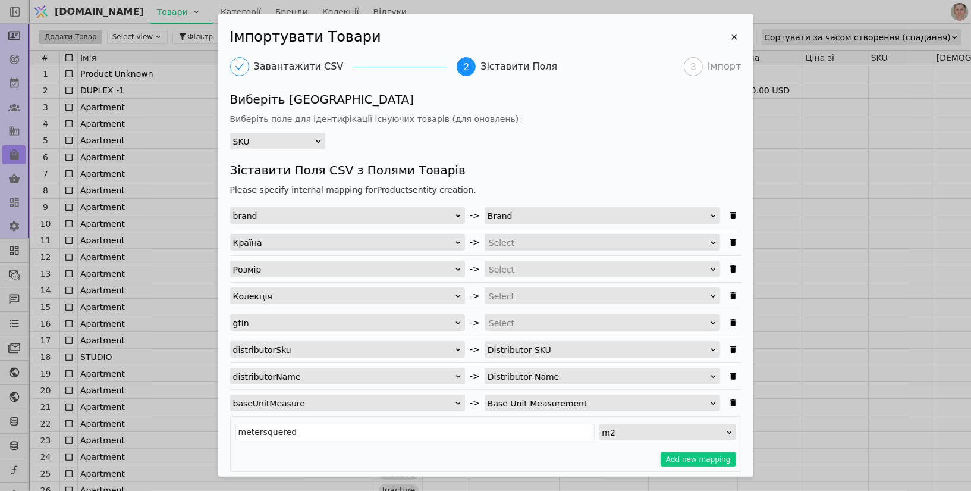
click at [310, 139] on div "SKU" at bounding box center [273, 141] width 81 height 17
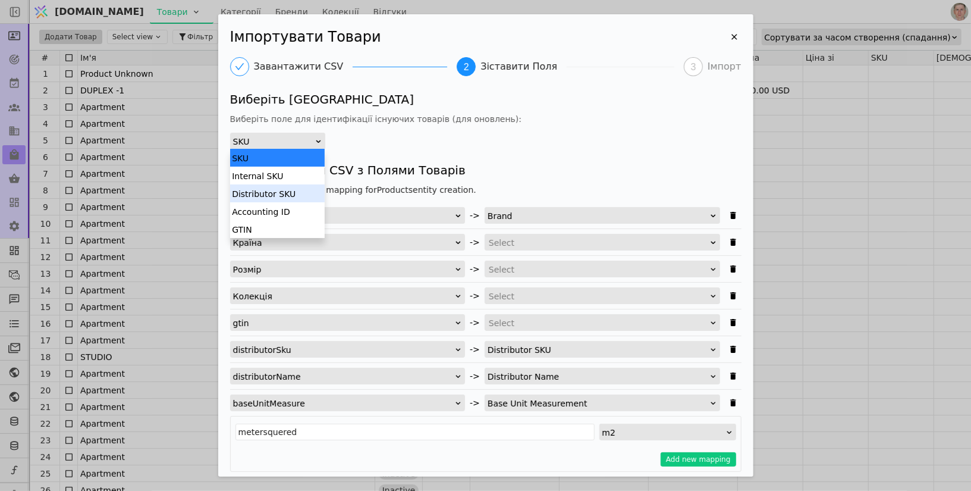
click at [294, 196] on div "Distributor SKU" at bounding box center [277, 193] width 95 height 18
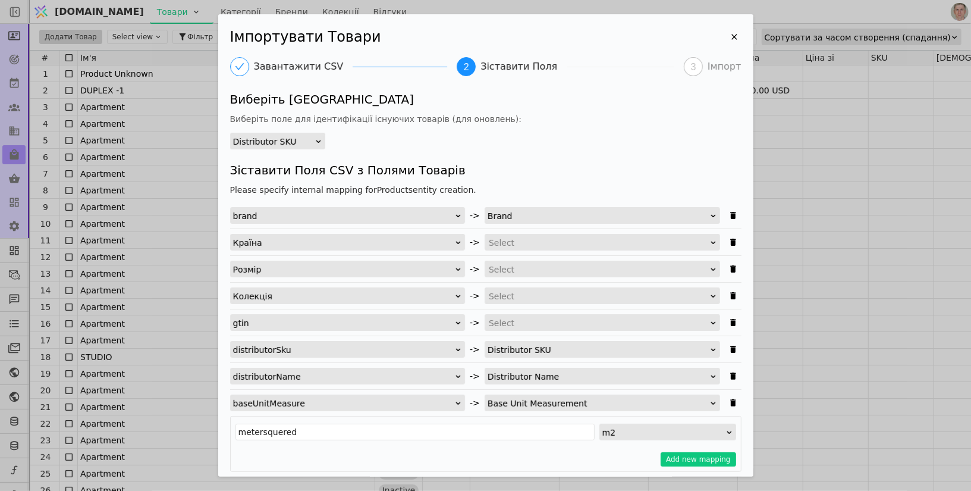
click at [513, 140] on div "Виберіть [GEOGRAPHIC_DATA] Виберіть поле для ідентифікації існуючих товарів (дл…" at bounding box center [485, 119] width 511 height 59
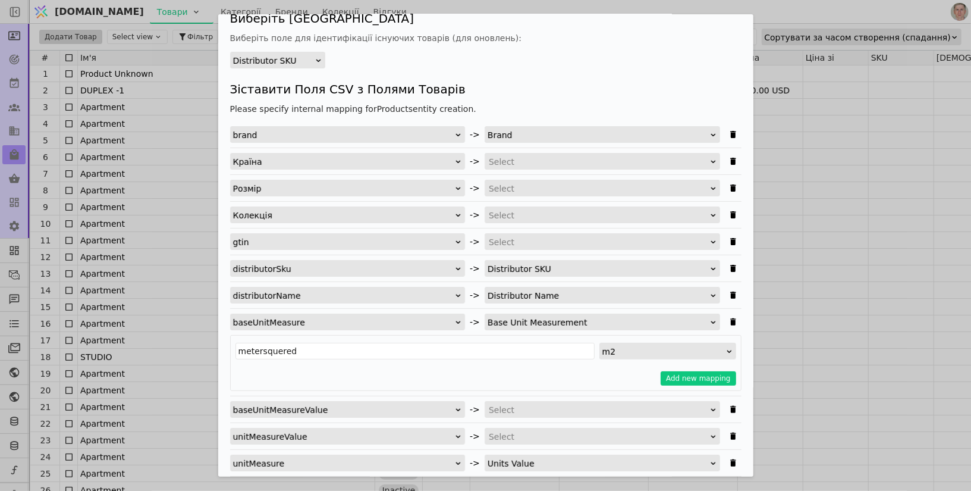
scroll to position [82, 0]
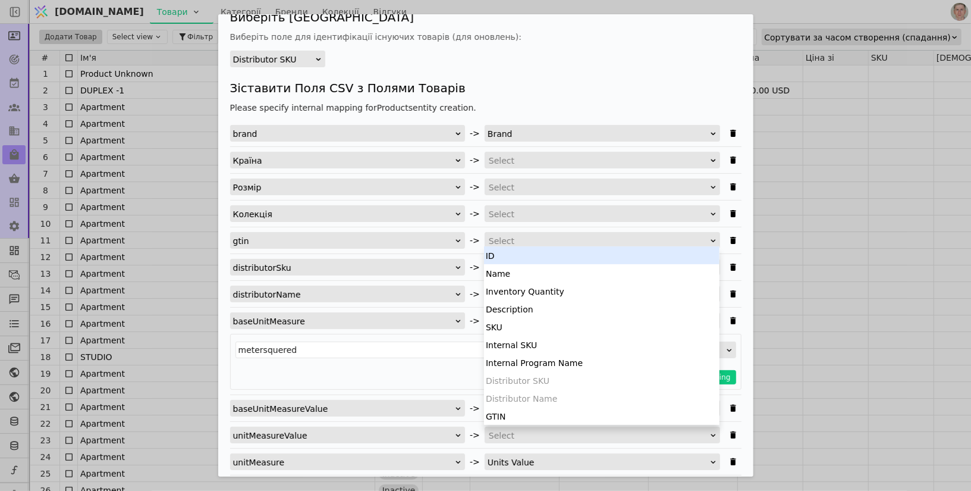
click at [514, 235] on div "Select" at bounding box center [598, 240] width 219 height 17
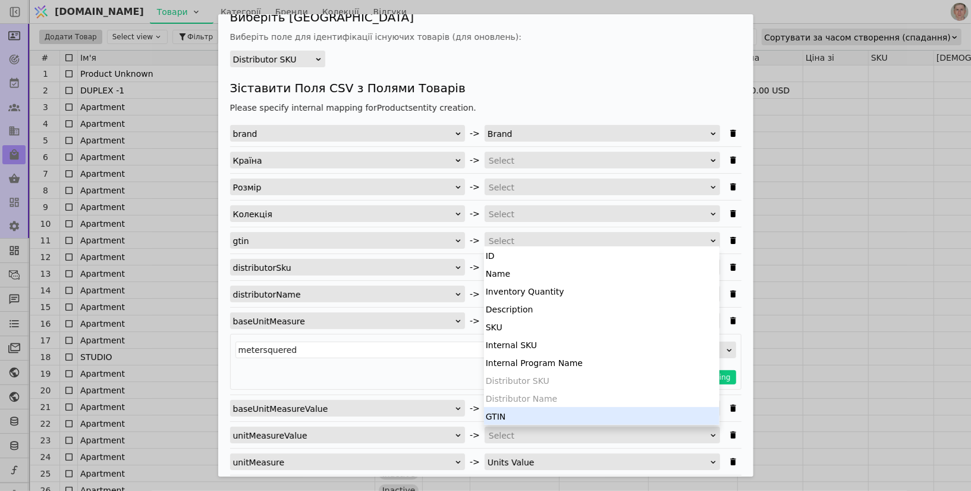
click at [511, 409] on div "GTIN" at bounding box center [601, 416] width 235 height 18
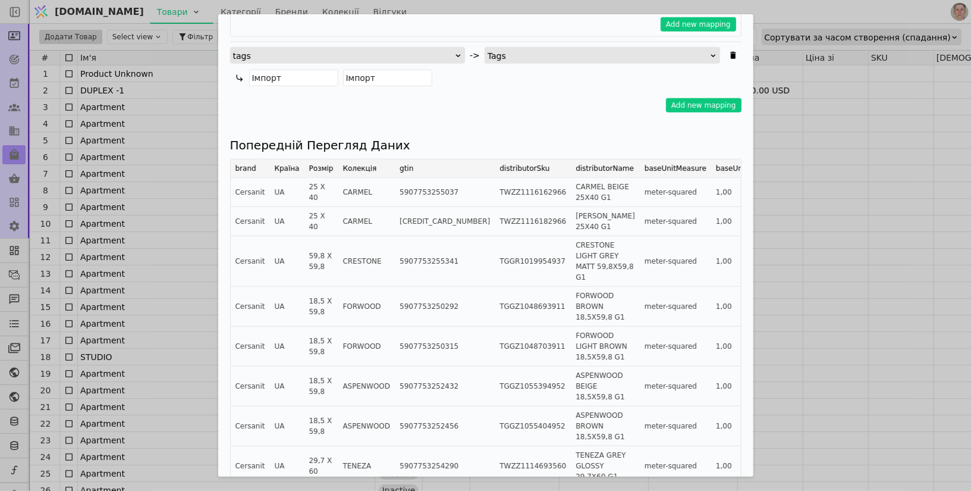
scroll to position [747, 0]
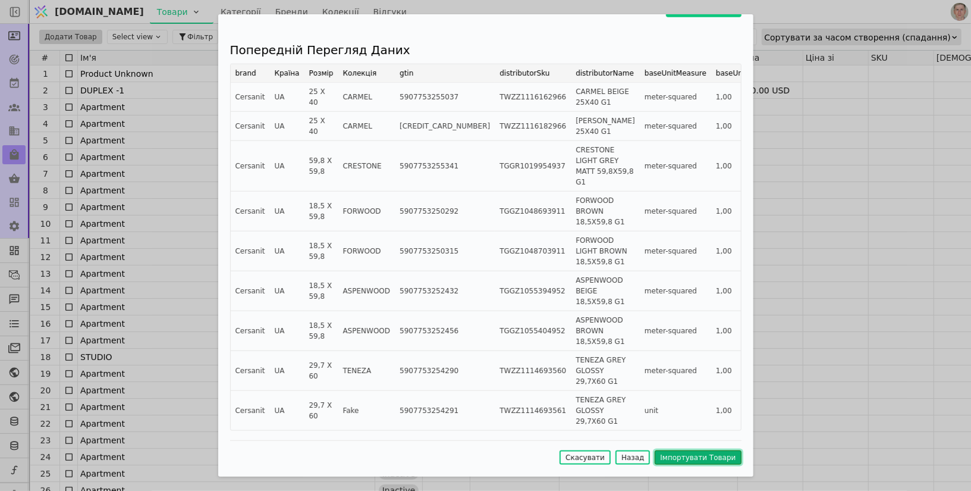
click at [694, 458] on button "Імпортувати Товари" at bounding box center [698, 457] width 86 height 14
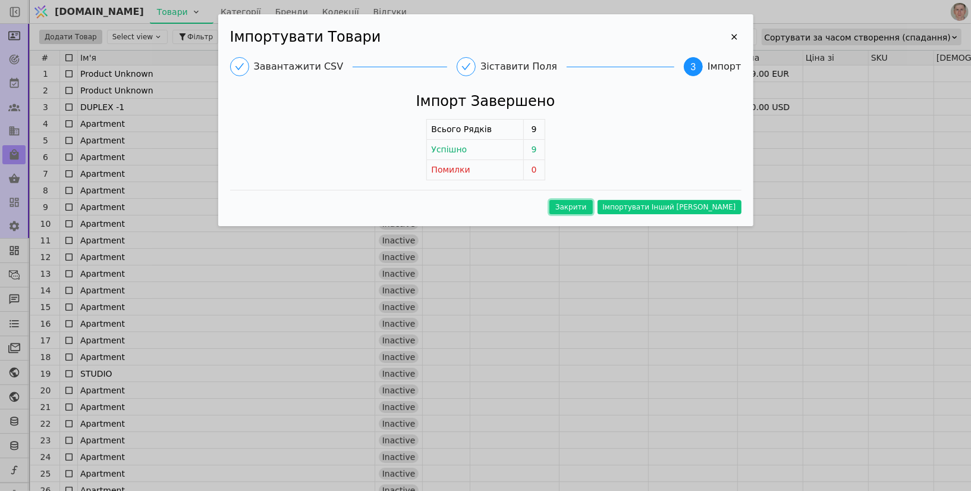
click at [593, 207] on button "Закрити" at bounding box center [570, 207] width 43 height 14
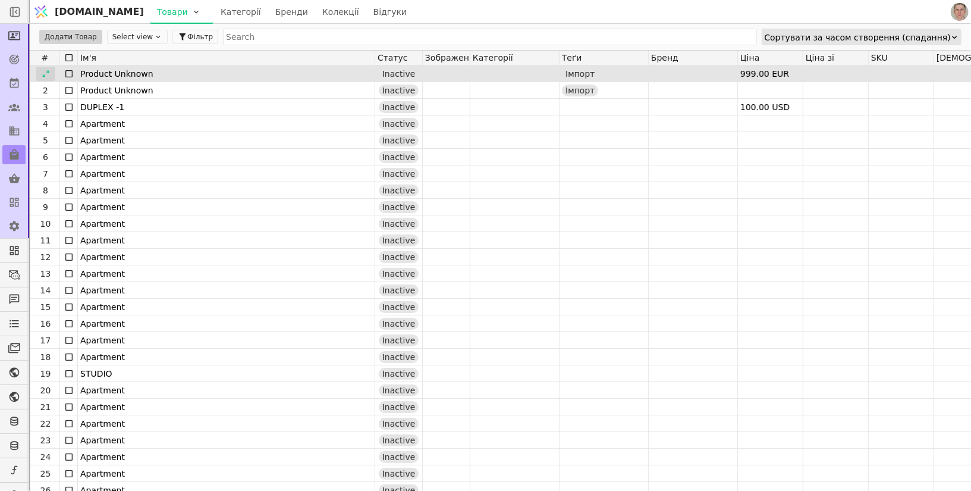
click at [46, 70] on icon at bounding box center [45, 73] width 7 height 7
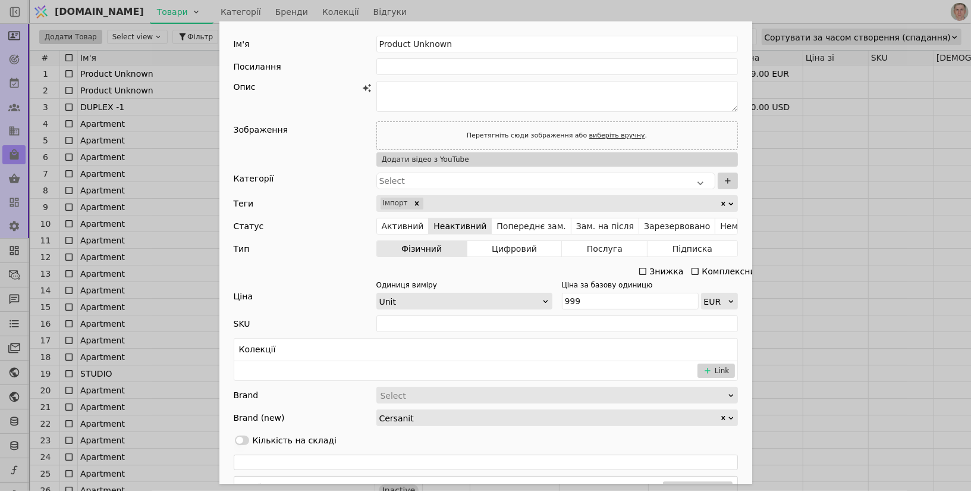
click at [187, 188] on div "Ім'я Product Unknown Посилання Опис Зображення Перетягніть сюди зображення або …" at bounding box center [485, 245] width 971 height 491
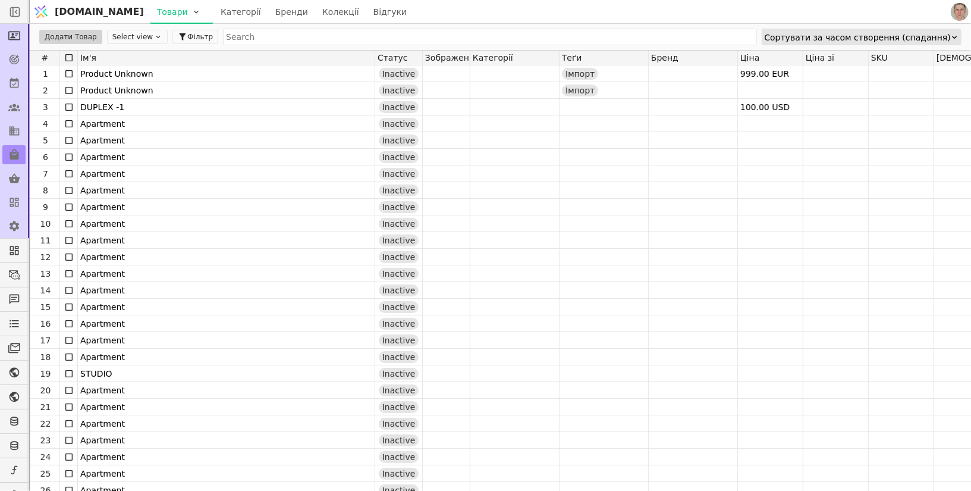
click at [913, 39] on div "Сортувати за часом створення (спадання)" at bounding box center [858, 37] width 187 height 17
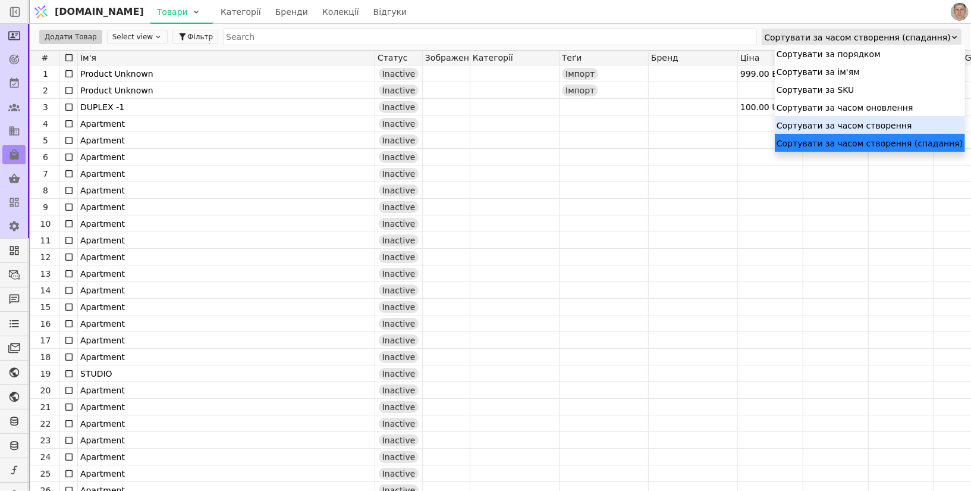
click at [885, 122] on div "Сортувати за часом створення" at bounding box center [870, 125] width 190 height 18
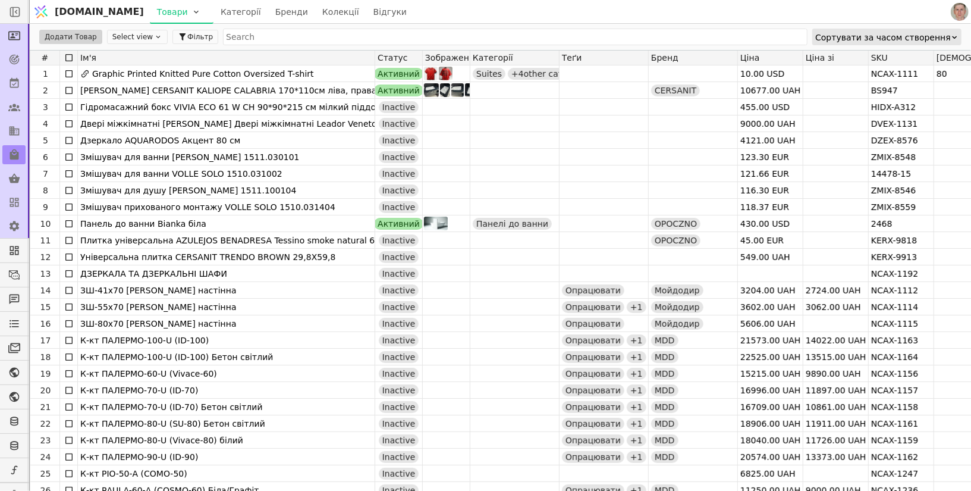
click at [894, 36] on div "Сортувати за часом створення" at bounding box center [883, 37] width 136 height 17
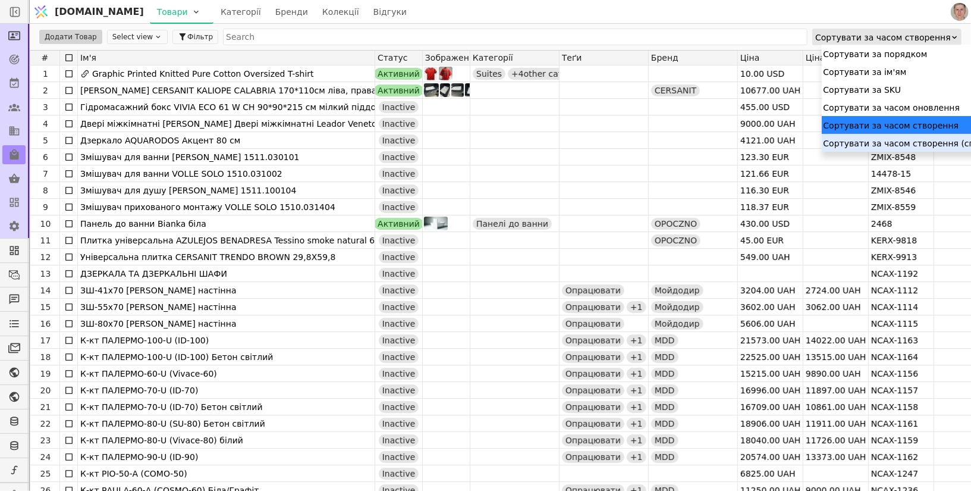
click at [877, 147] on div "Сортувати за часом створення (спадання)" at bounding box center [917, 143] width 190 height 18
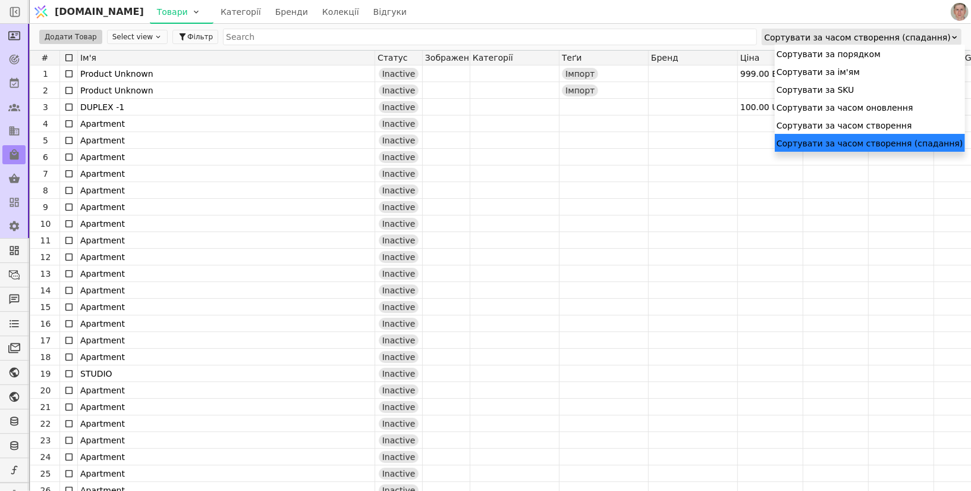
click at [829, 39] on div "Сортувати за часом створення (спадання)" at bounding box center [858, 37] width 187 height 17
click at [843, 115] on div "Сортувати за часом оновлення" at bounding box center [870, 107] width 190 height 18
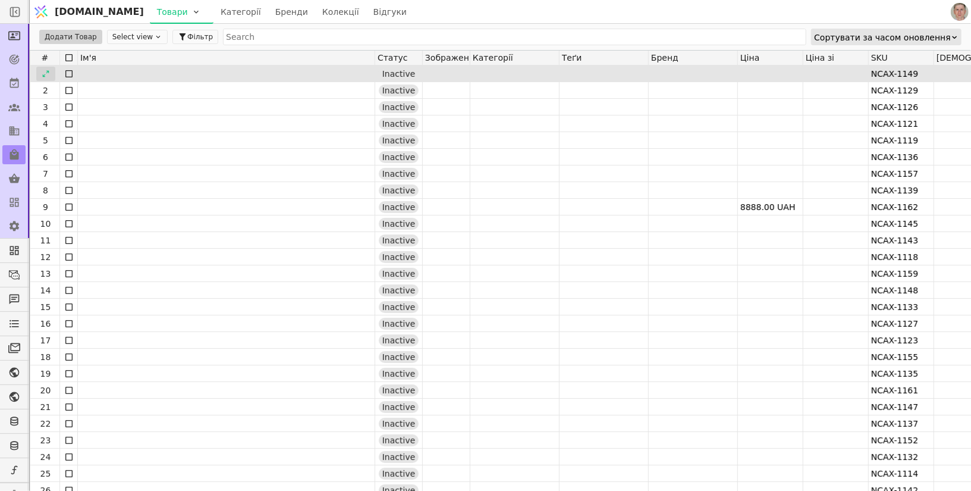
click at [50, 70] on div at bounding box center [45, 74] width 19 height 14
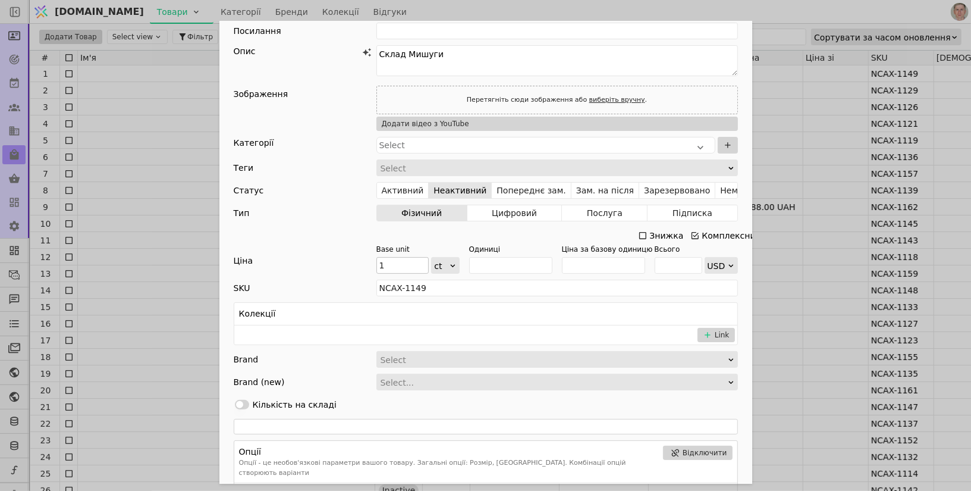
scroll to position [36, 0]
click at [150, 266] on div "Ім'я Посилання Опис Склад Мишуги Зображення Перетягніть сюди зображення або виб…" at bounding box center [485, 245] width 971 height 491
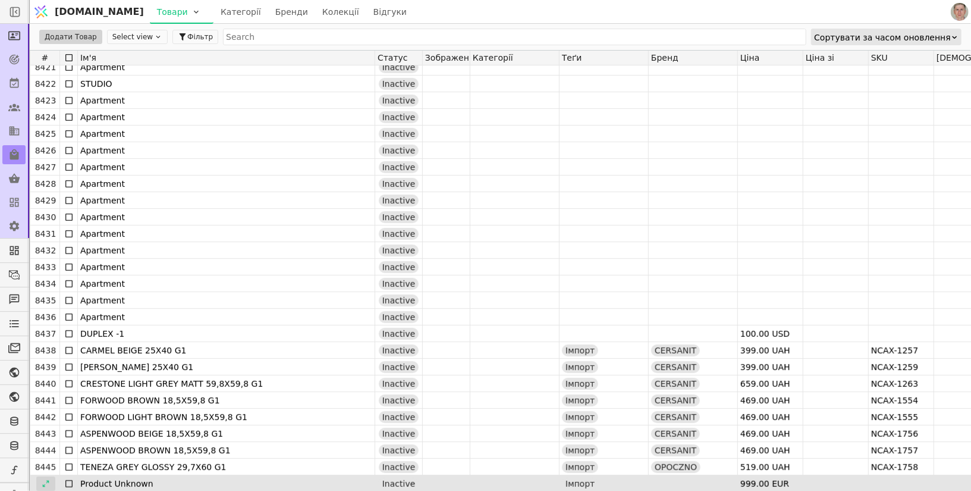
click at [46, 481] on icon at bounding box center [45, 483] width 7 height 7
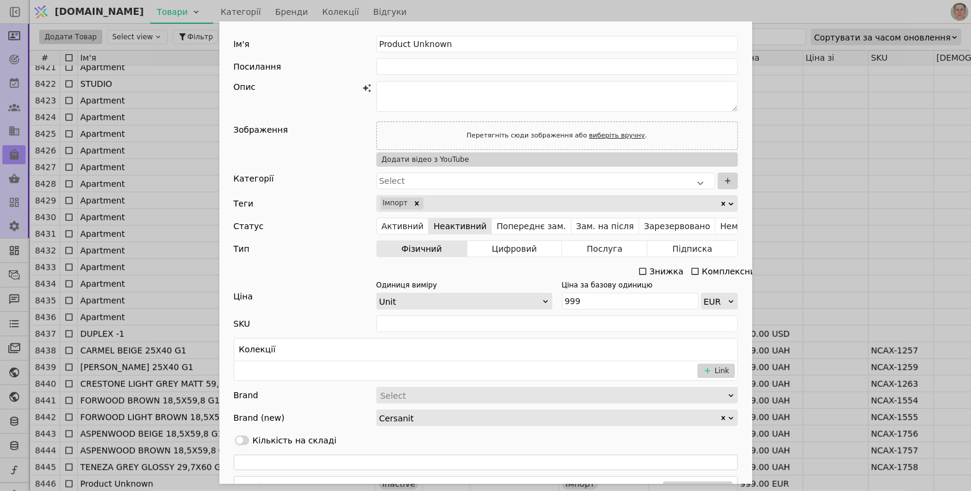
click at [172, 121] on div "Ім'я Product Unknown Посилання Опис Зображення Перетягніть сюди зображення або …" at bounding box center [485, 245] width 971 height 491
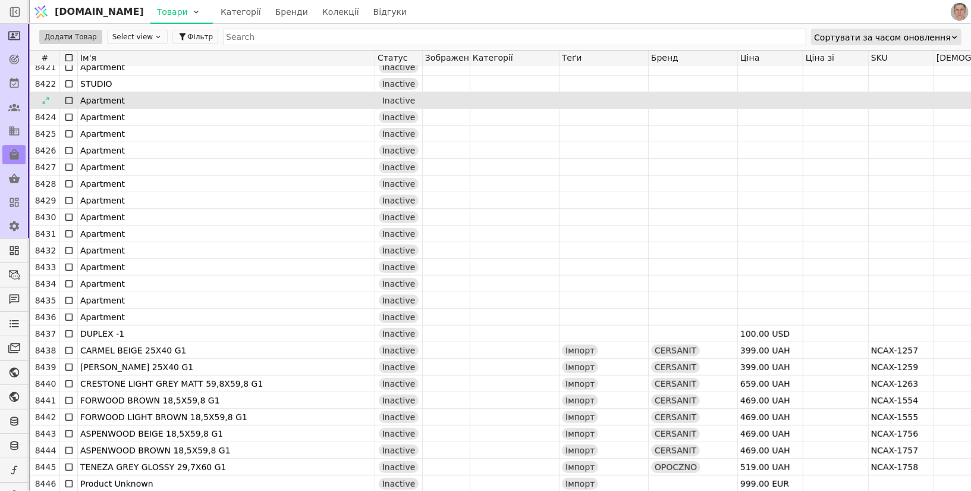
click at [181, 92] on div "Apartment" at bounding box center [226, 100] width 292 height 17
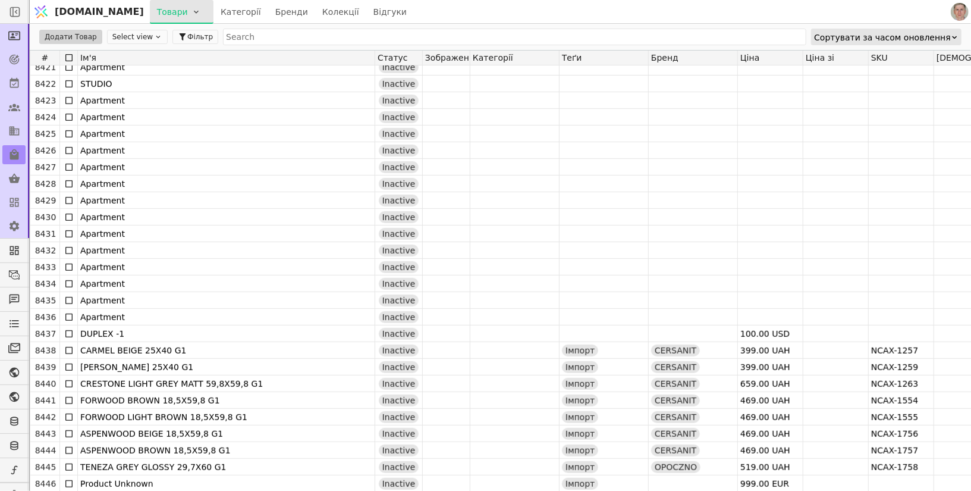
click at [149, 14] on html "[DOMAIN_NAME] Товари Категорії Бренди Колекції Відгуки Додати Товар Select view…" at bounding box center [485, 245] width 971 height 491
click at [147, 37] on div "Імпортувати товари" at bounding box center [154, 36] width 102 height 19
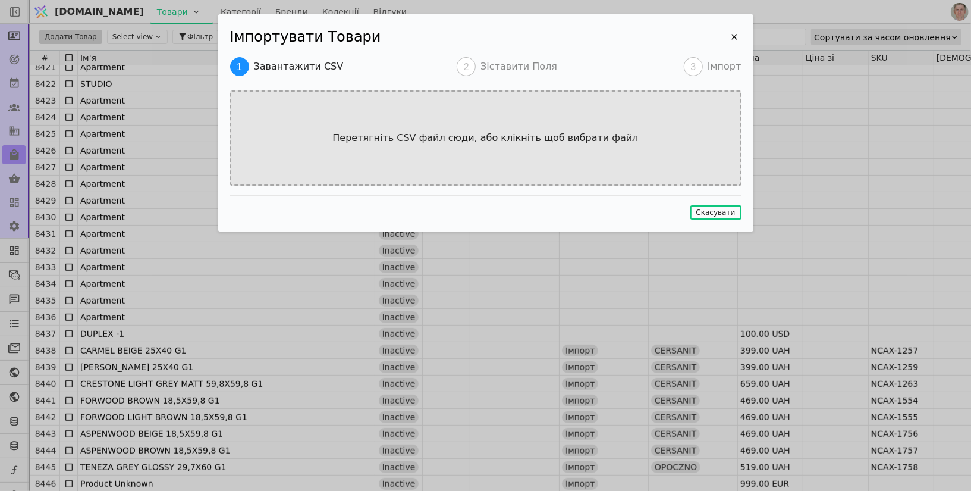
click at [449, 122] on div "Перетягніть CSV файл сюди, або клікніть щоб вибрати файл" at bounding box center [485, 137] width 511 height 95
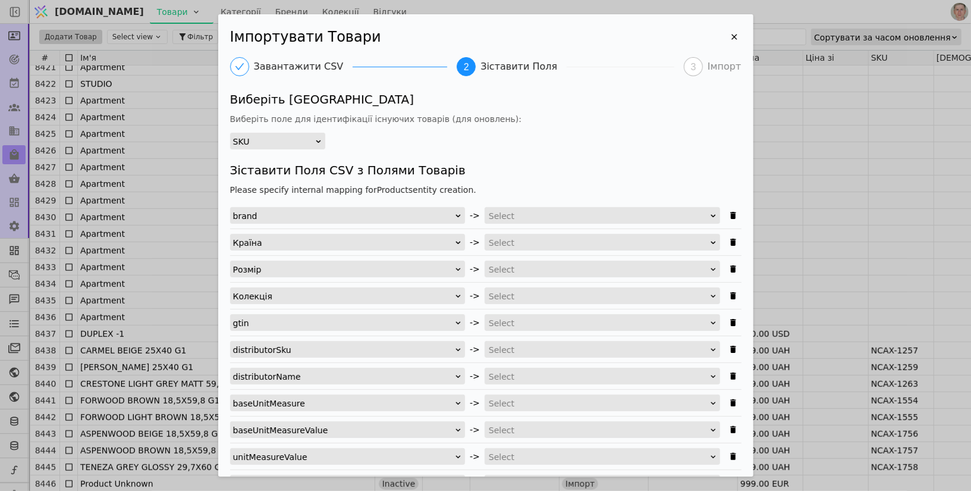
click at [298, 146] on div "SKU" at bounding box center [273, 141] width 81 height 17
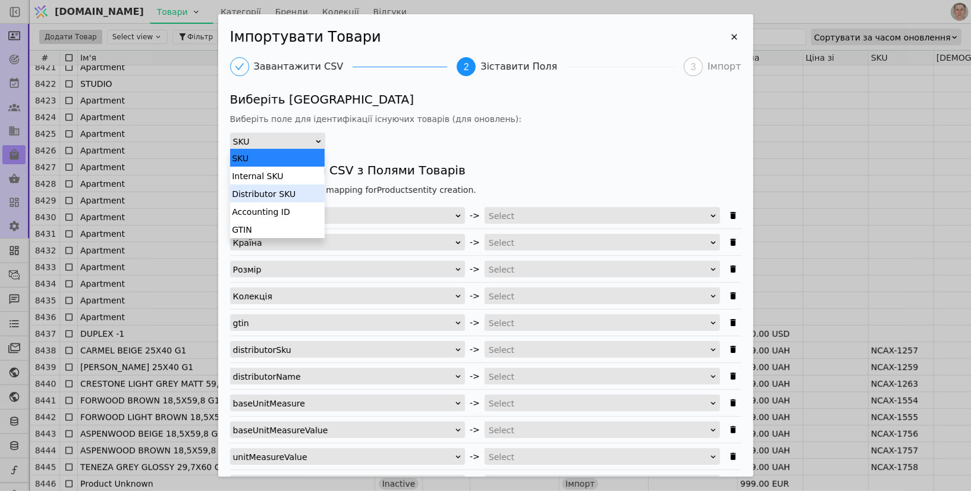
click at [294, 193] on div "Distributor SKU" at bounding box center [277, 193] width 95 height 18
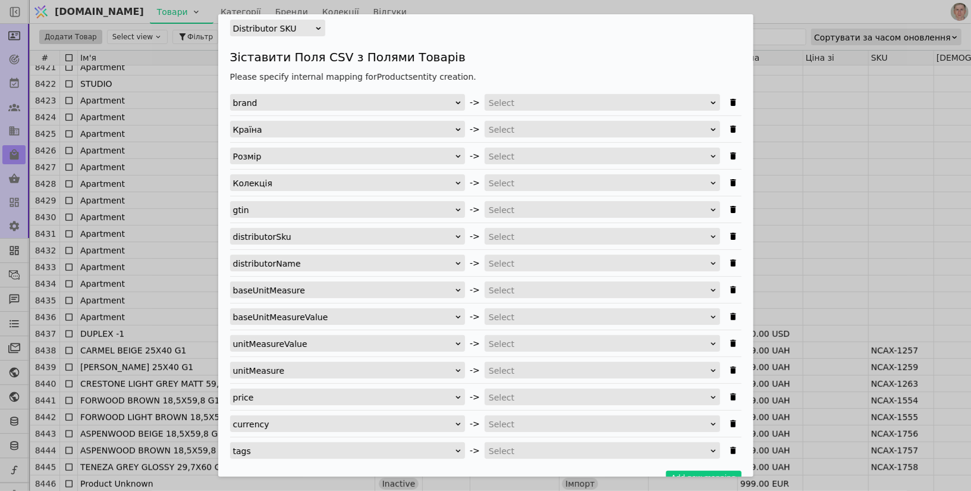
scroll to position [114, 0]
click at [545, 102] on div "Select" at bounding box center [598, 101] width 219 height 17
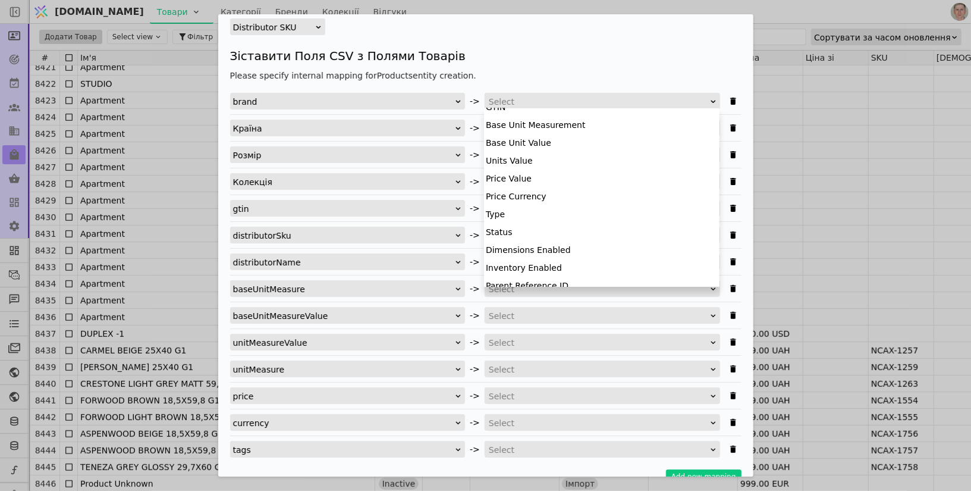
scroll to position [232, 0]
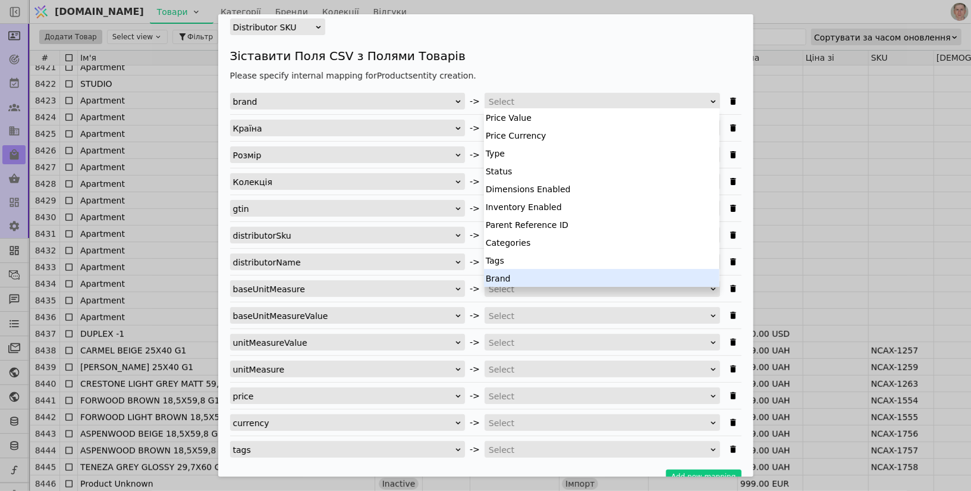
click at [519, 278] on div "Brand" at bounding box center [601, 278] width 235 height 18
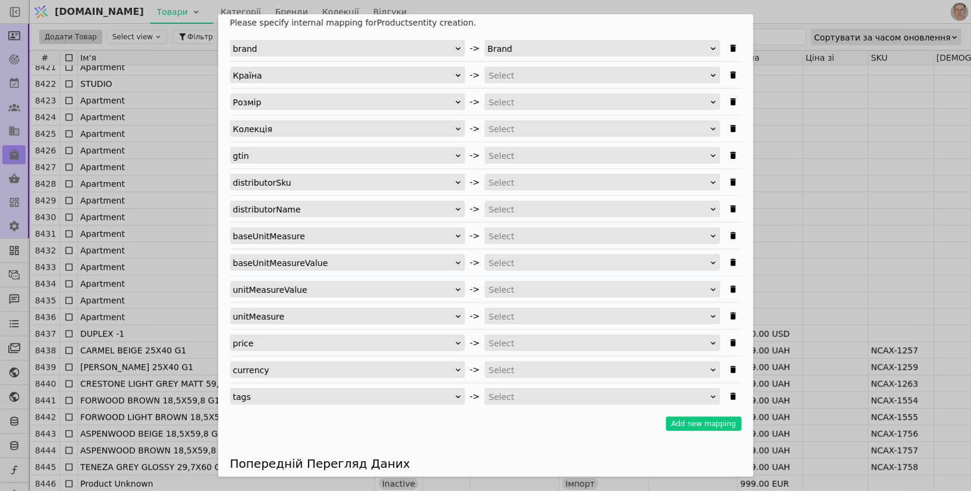
scroll to position [168, 0]
click at [520, 147] on div "Select" at bounding box center [598, 155] width 219 height 17
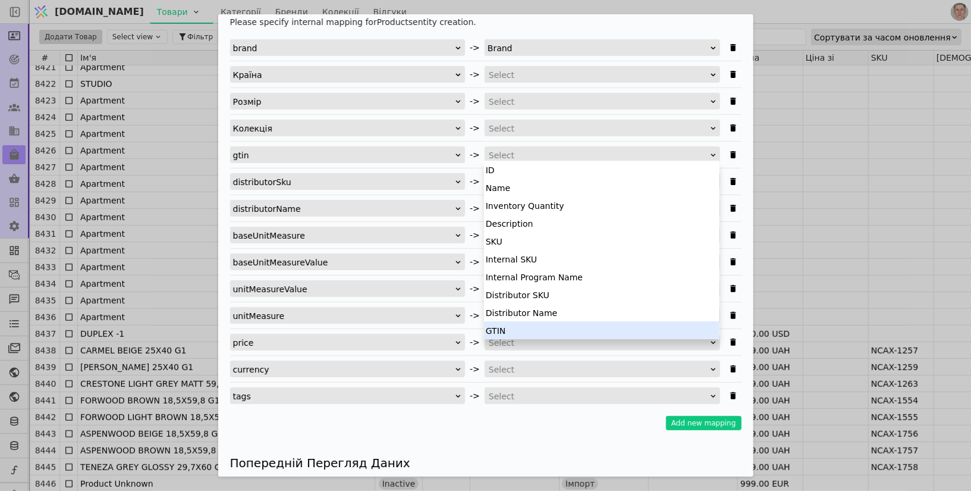
click at [516, 329] on div "GTIN" at bounding box center [601, 330] width 235 height 18
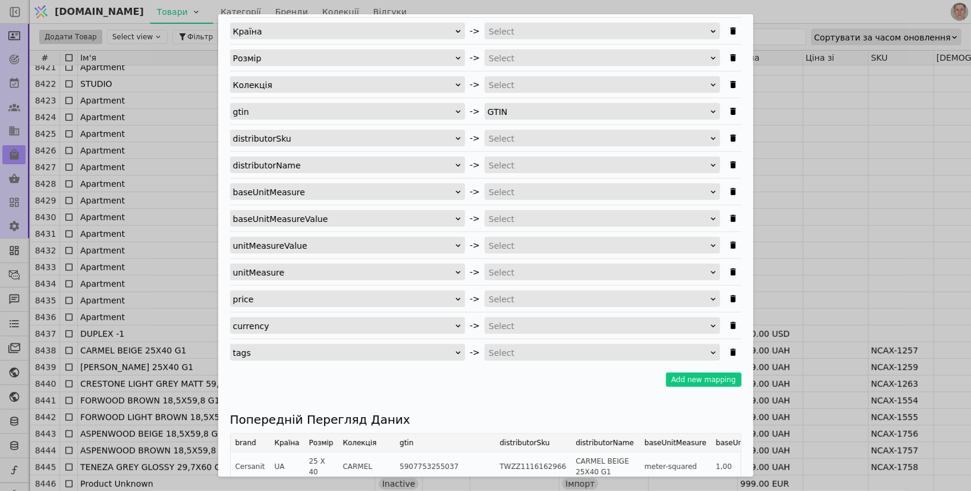
scroll to position [217, 0]
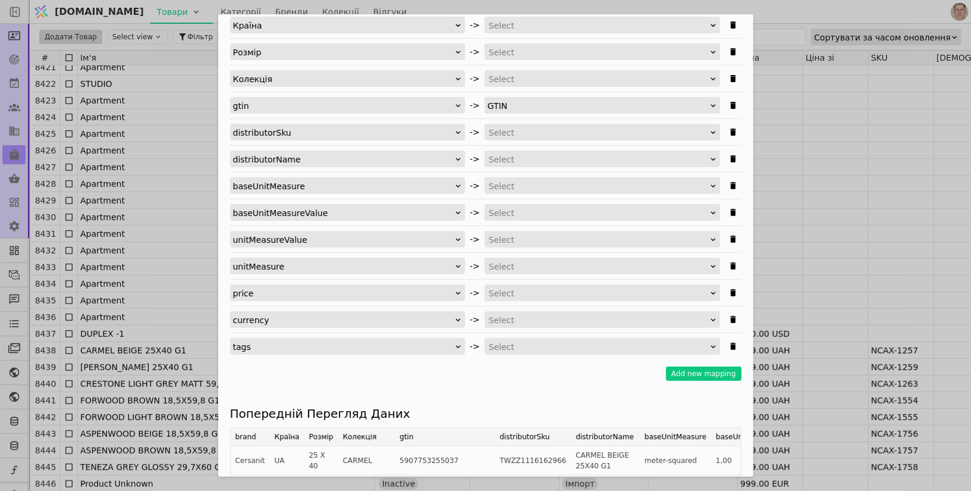
click at [527, 128] on div "Select" at bounding box center [598, 132] width 219 height 17
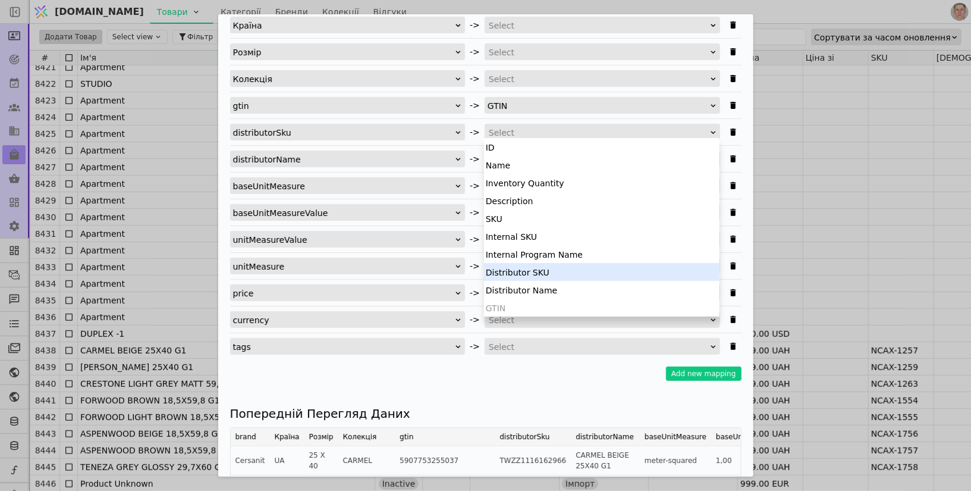
click at [555, 271] on div "Distributor SKU" at bounding box center [601, 272] width 235 height 18
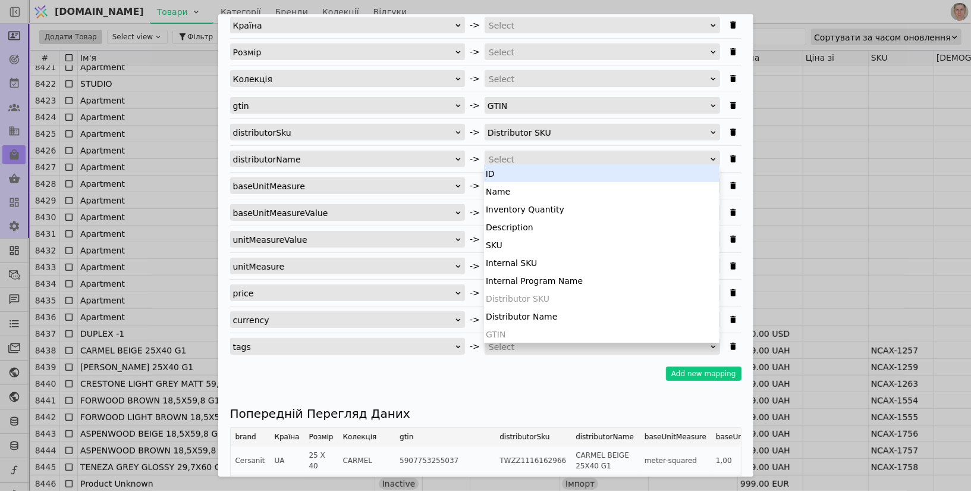
click at [518, 156] on div "Select" at bounding box center [598, 159] width 219 height 17
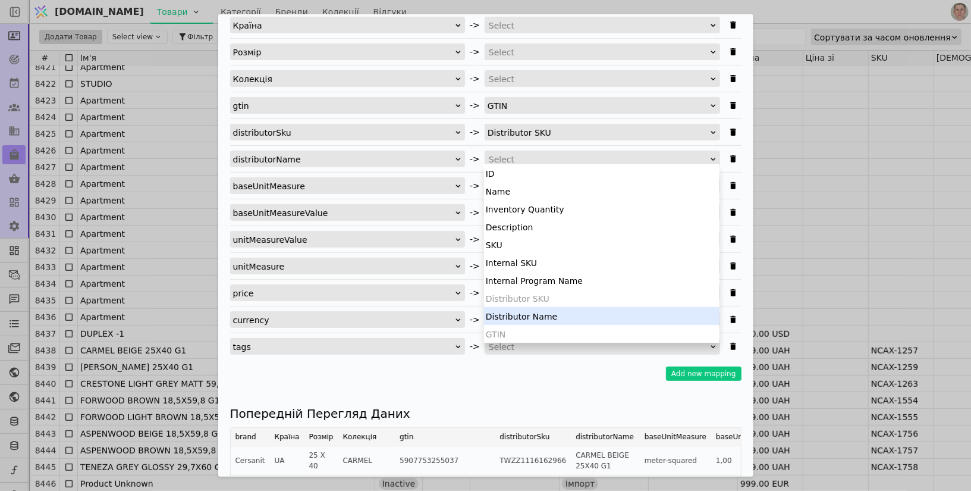
click at [530, 311] on div "Distributor Name" at bounding box center [601, 316] width 235 height 18
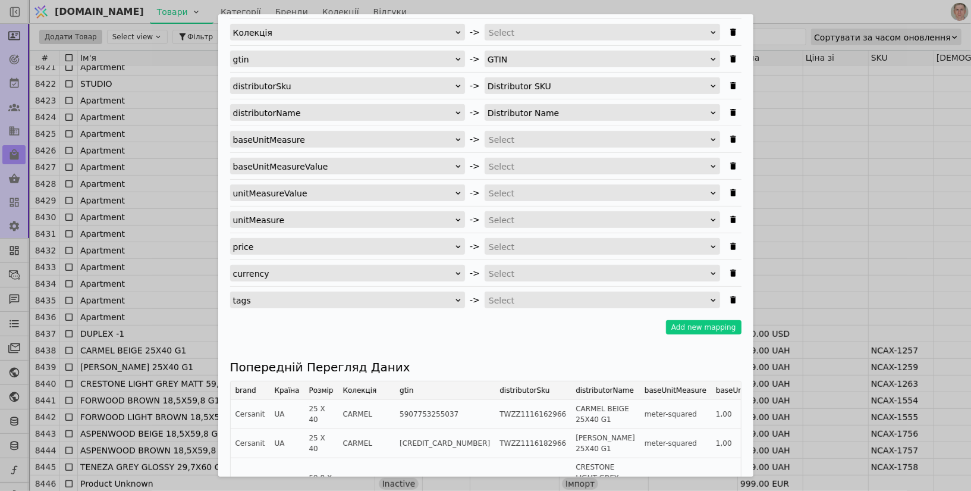
scroll to position [269, 0]
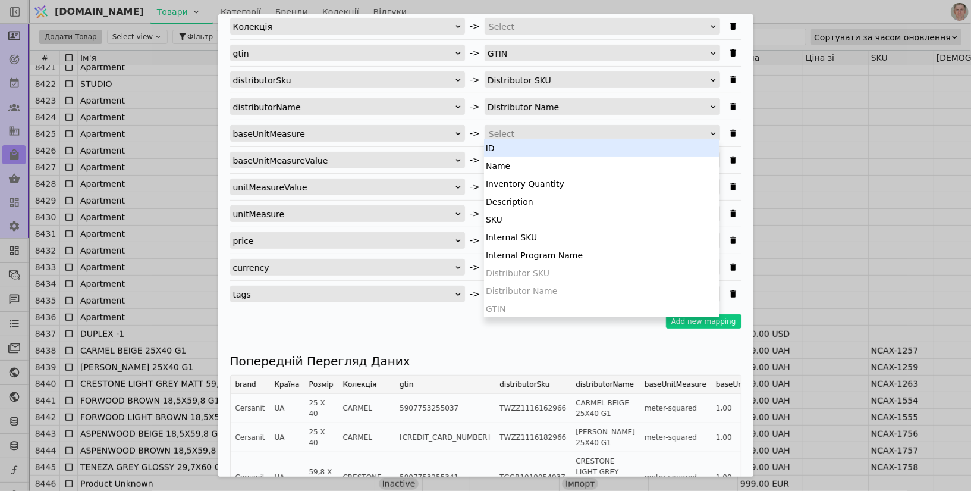
click at [523, 130] on div "Select" at bounding box center [598, 133] width 219 height 17
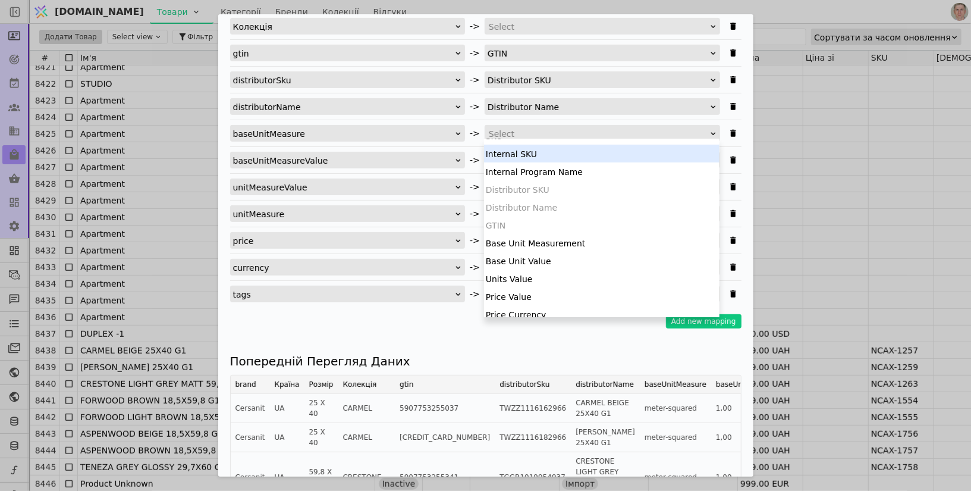
scroll to position [86, 0]
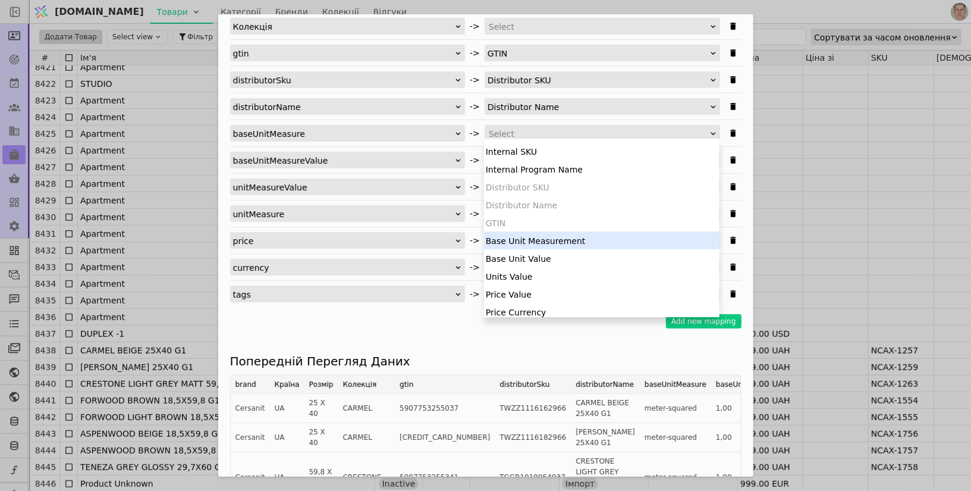
click at [549, 241] on div "Base Unit Measurement" at bounding box center [601, 240] width 235 height 18
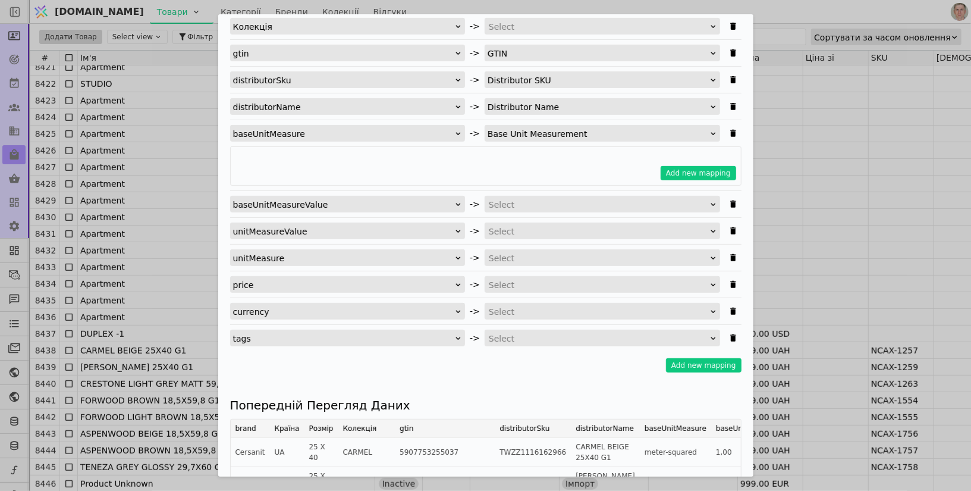
click at [535, 206] on div "Select" at bounding box center [598, 204] width 219 height 17
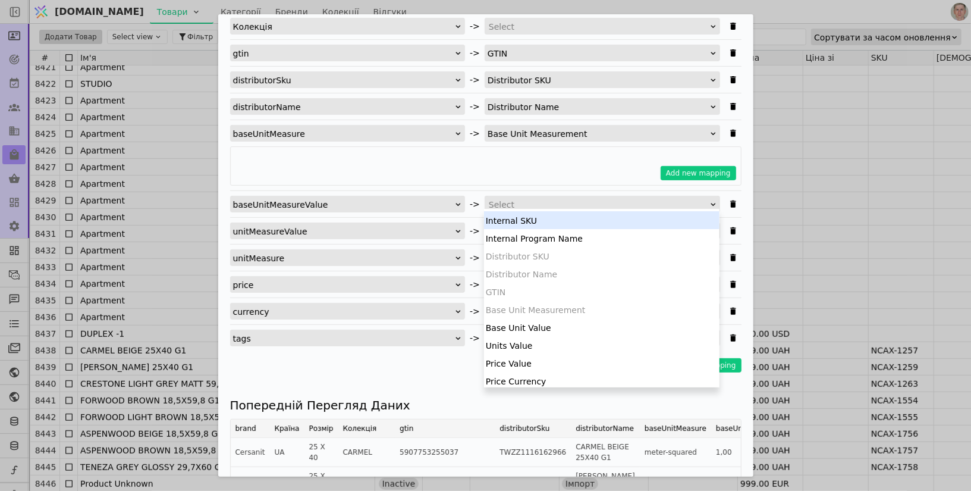
scroll to position [92, 0]
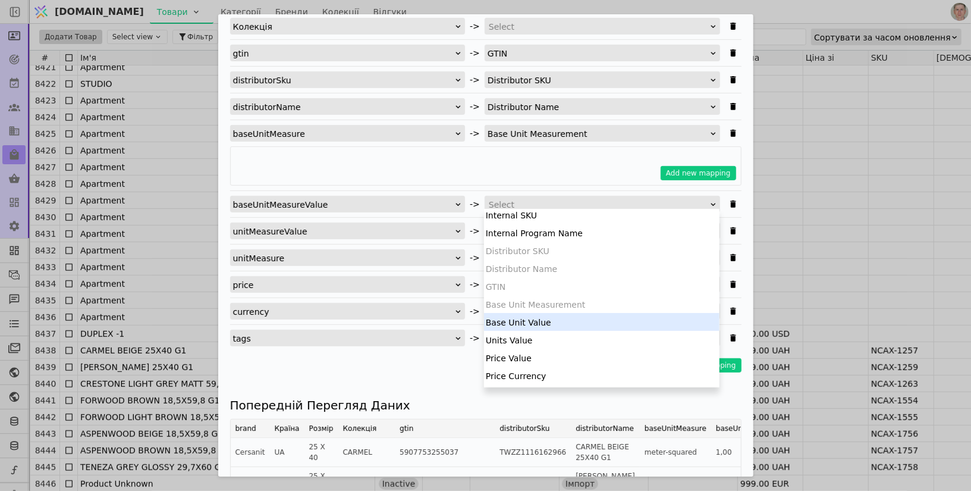
click at [530, 320] on div "Base Unit Value" at bounding box center [601, 322] width 235 height 18
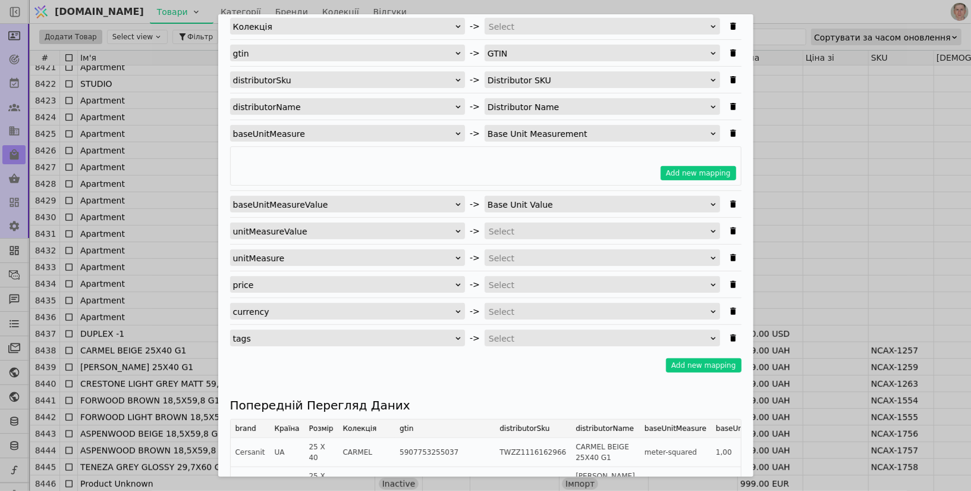
click at [533, 224] on div "Select" at bounding box center [598, 231] width 219 height 17
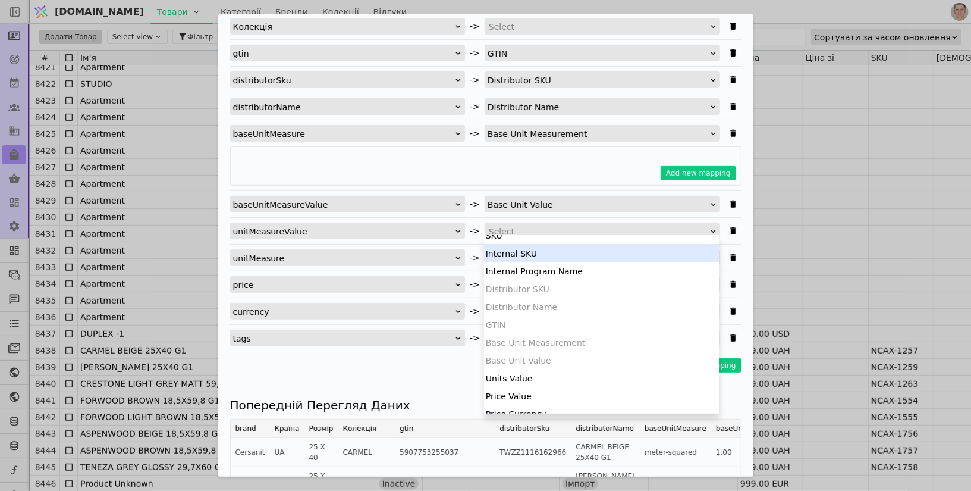
scroll to position [85, 0]
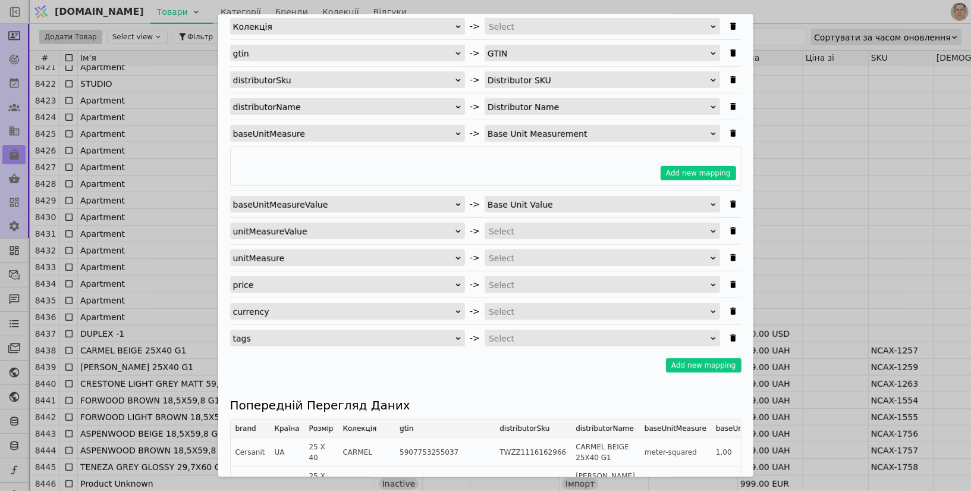
click at [495, 217] on hr "Імпортувати Товари" at bounding box center [485, 217] width 511 height 1
click at [511, 263] on div "brand -> Brand Країна -> Select Розмір -> Select Колекція -> Select gtin -> GTI…" at bounding box center [485, 142] width 511 height 408
click at [514, 257] on div "Select" at bounding box center [598, 258] width 219 height 17
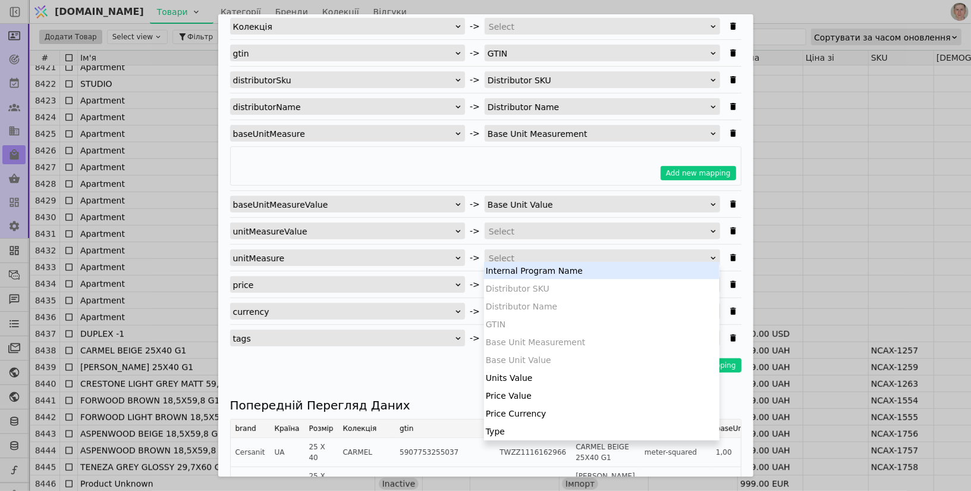
scroll to position [109, 0]
click at [540, 228] on div "Select" at bounding box center [598, 231] width 219 height 17
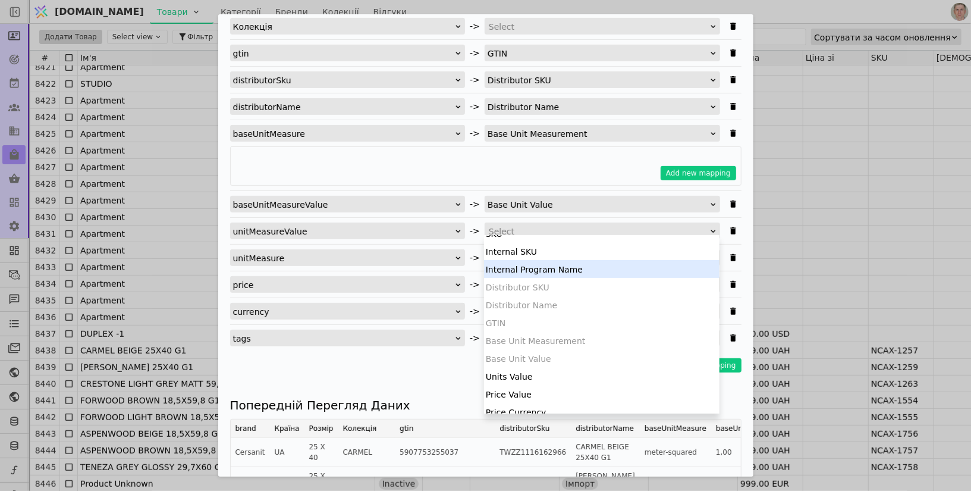
scroll to position [91, 0]
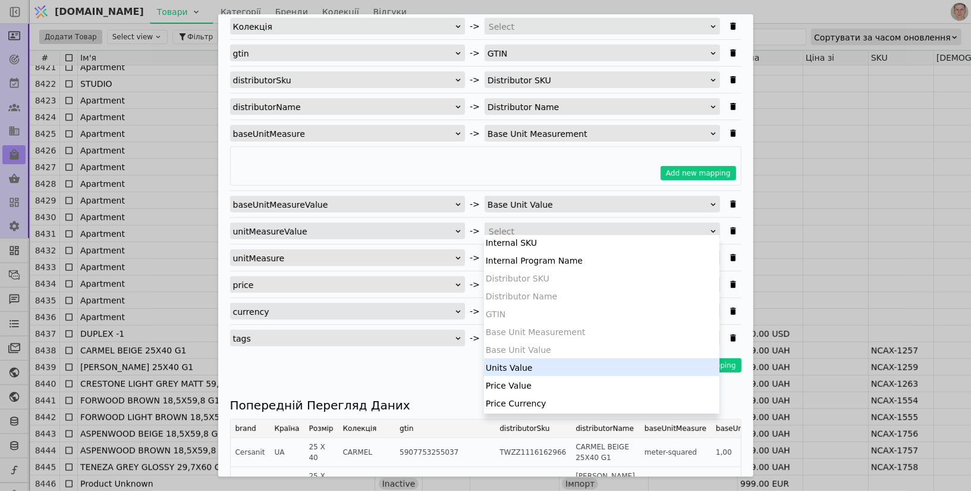
click at [532, 364] on div "Units Value" at bounding box center [601, 367] width 235 height 18
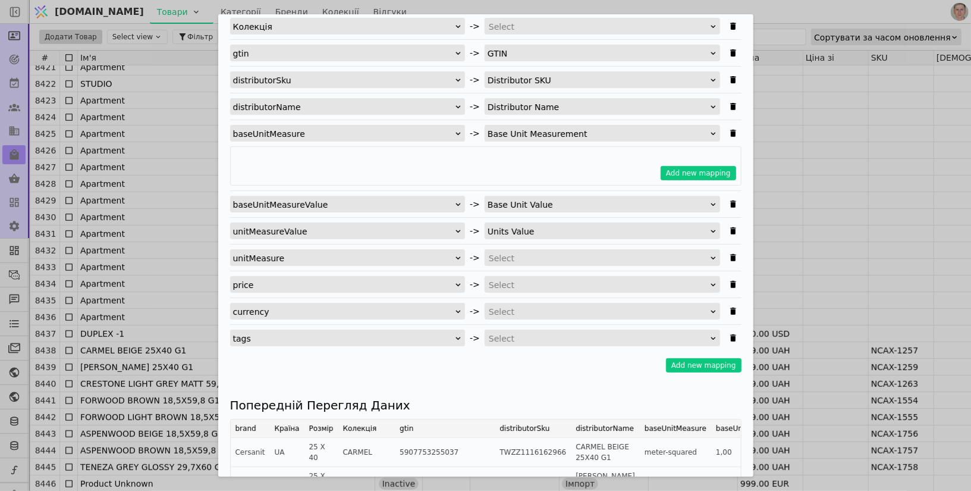
click at [520, 279] on div "Select" at bounding box center [598, 284] width 219 height 17
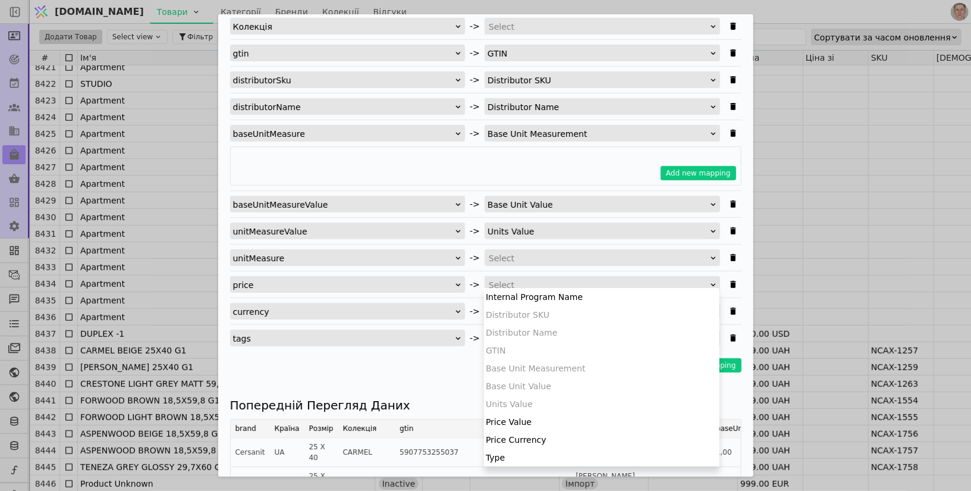
scroll to position [109, 0]
click at [527, 423] on div "Price Value" at bounding box center [601, 420] width 235 height 18
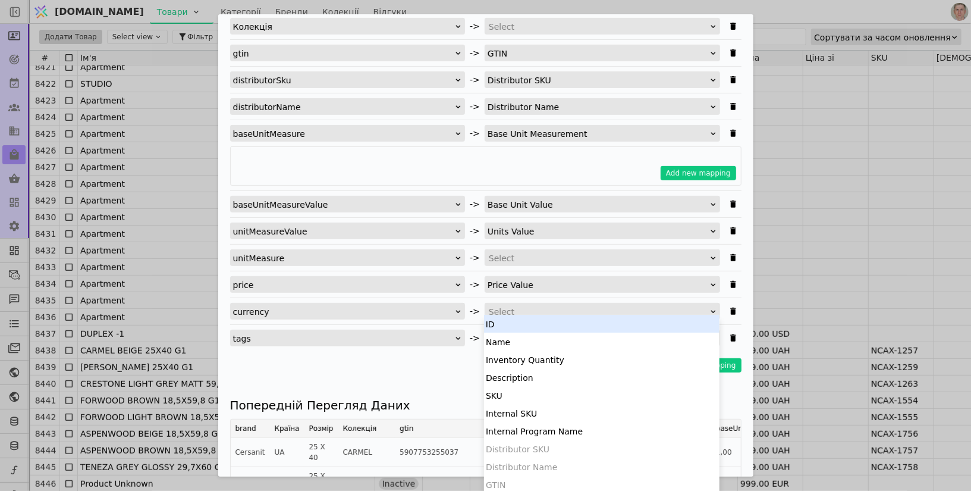
click at [533, 313] on div "Select" at bounding box center [598, 311] width 219 height 17
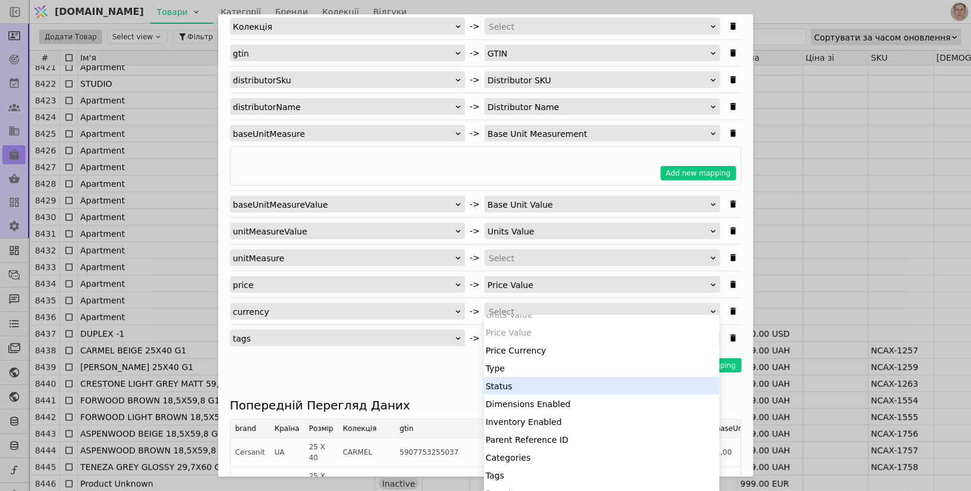
scroll to position [226, 0]
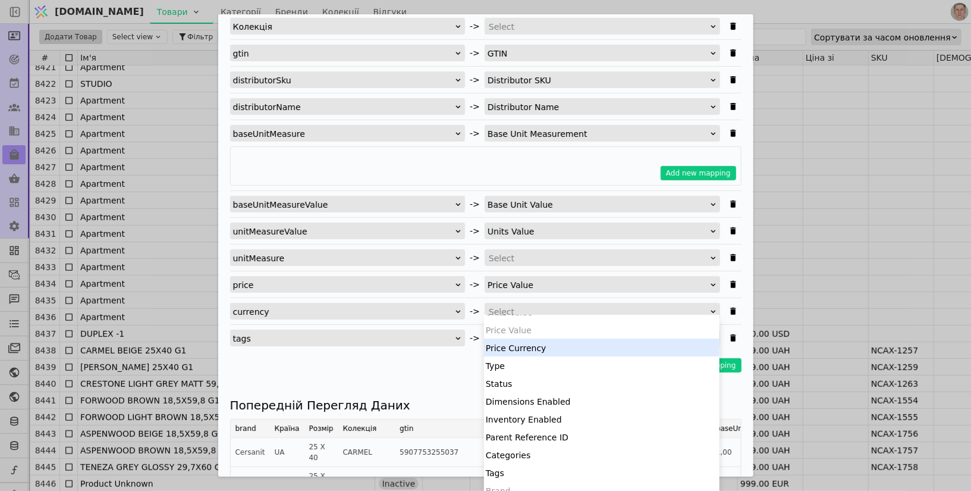
click at [539, 349] on div "Price Currency" at bounding box center [601, 347] width 235 height 18
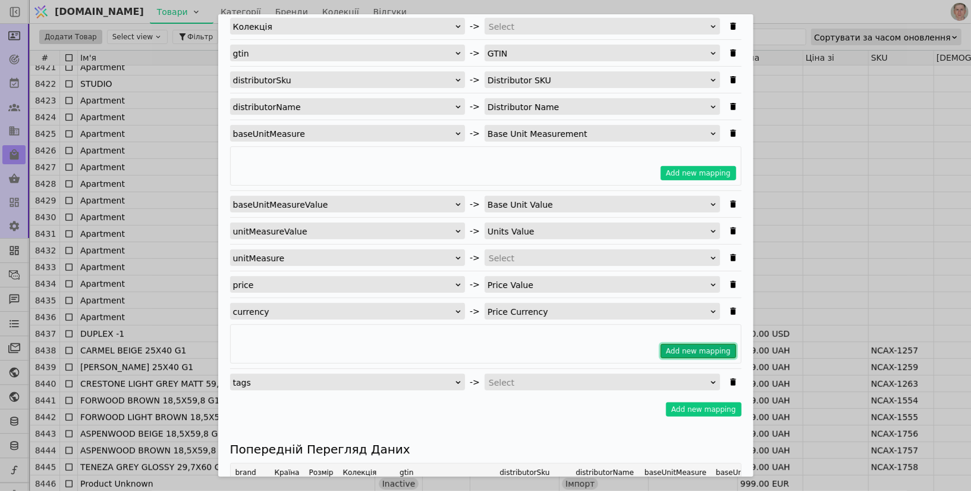
click at [689, 344] on button "Add new mapping" at bounding box center [699, 351] width 76 height 14
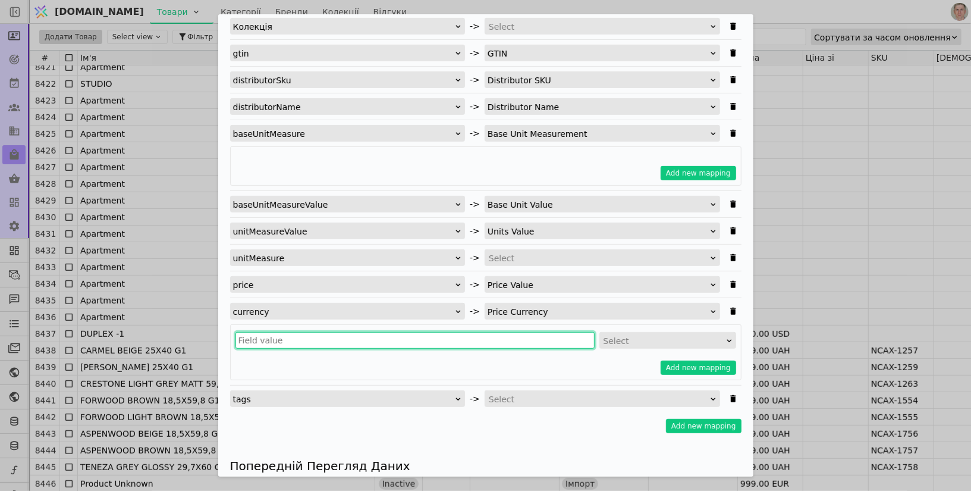
click at [290, 332] on input "Імпортувати Товари" at bounding box center [414, 340] width 359 height 17
type input "у"
type input "eur"
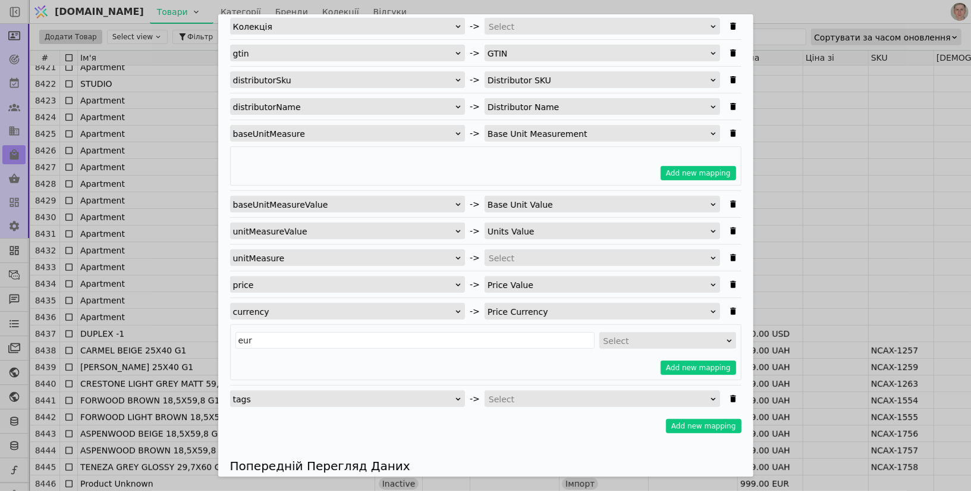
click at [631, 334] on div "Select" at bounding box center [663, 340] width 121 height 17
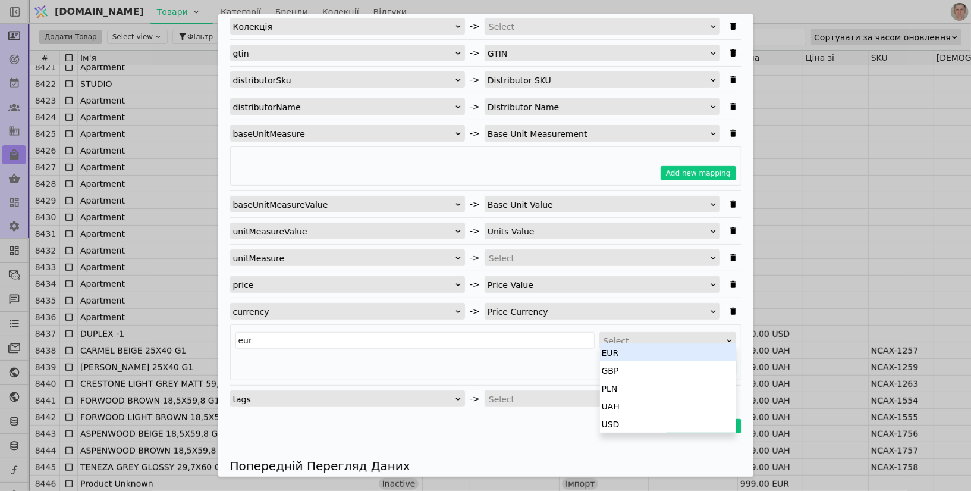
click at [627, 351] on div "EUR" at bounding box center [668, 352] width 136 height 18
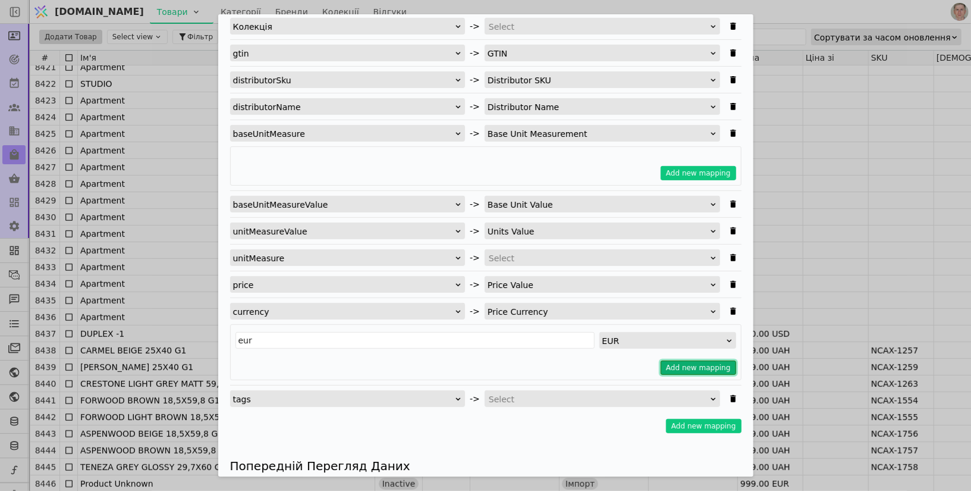
click at [710, 360] on button "Add new mapping" at bounding box center [699, 367] width 76 height 14
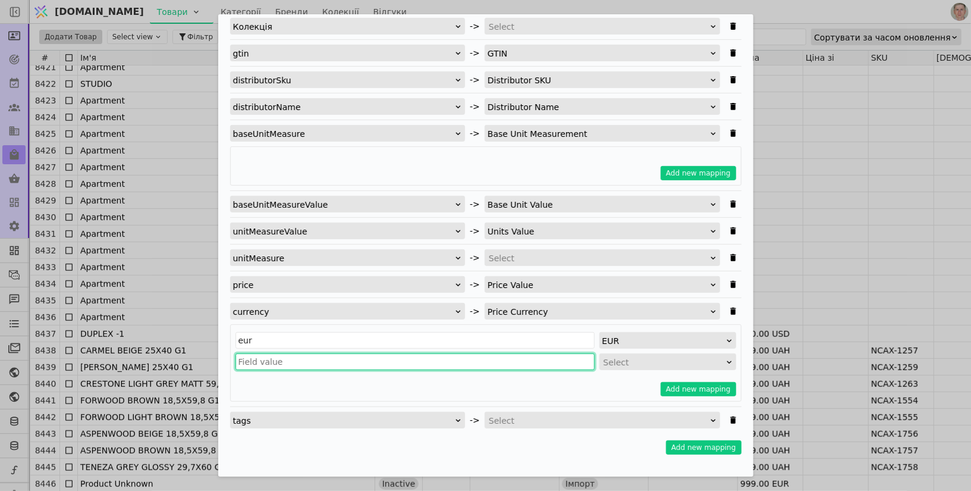
click at [270, 359] on input "Імпортувати Товари" at bounding box center [414, 361] width 359 height 17
type input "uah"
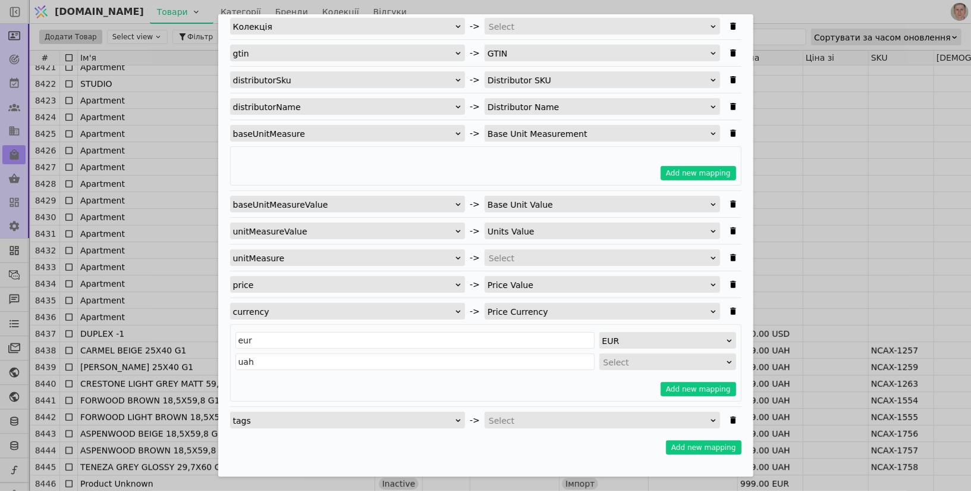
click at [630, 355] on div "Select" at bounding box center [663, 362] width 121 height 17
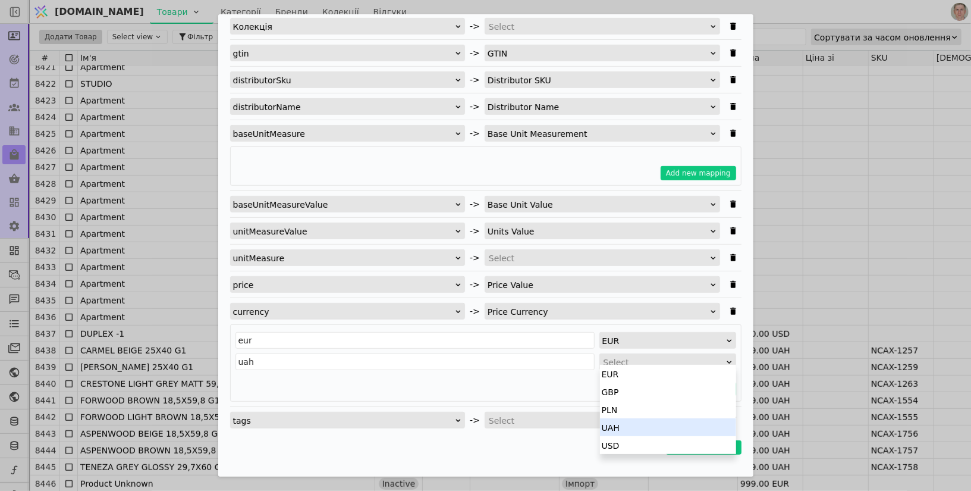
click at [642, 423] on div "UAH" at bounding box center [668, 427] width 136 height 18
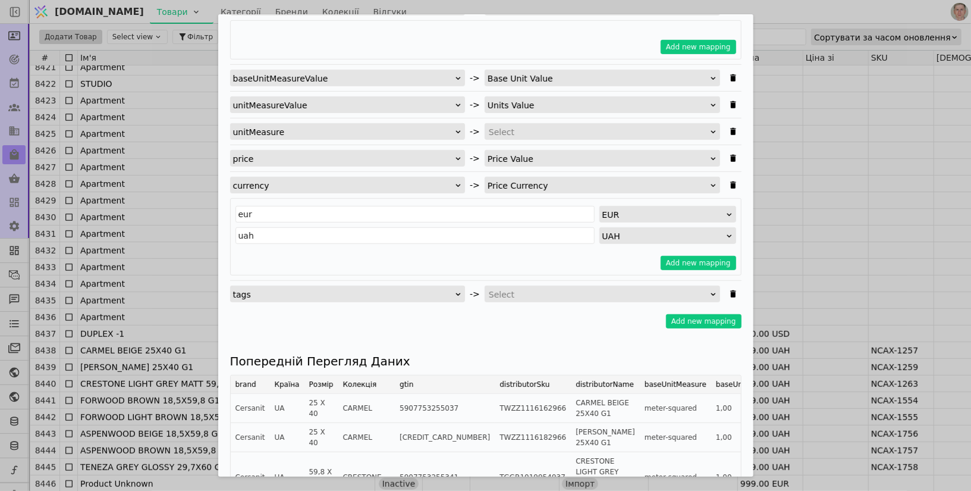
scroll to position [397, 0]
click at [536, 285] on div "Select" at bounding box center [598, 293] width 219 height 17
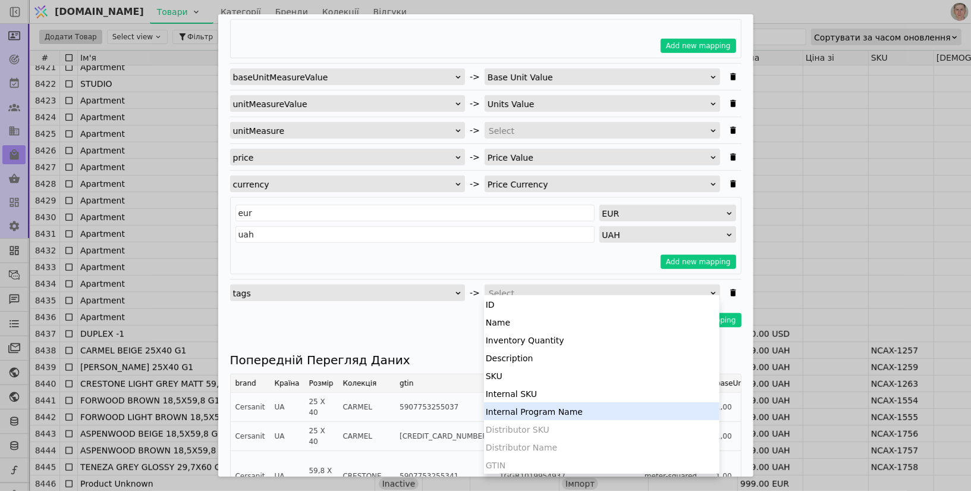
scroll to position [232, 0]
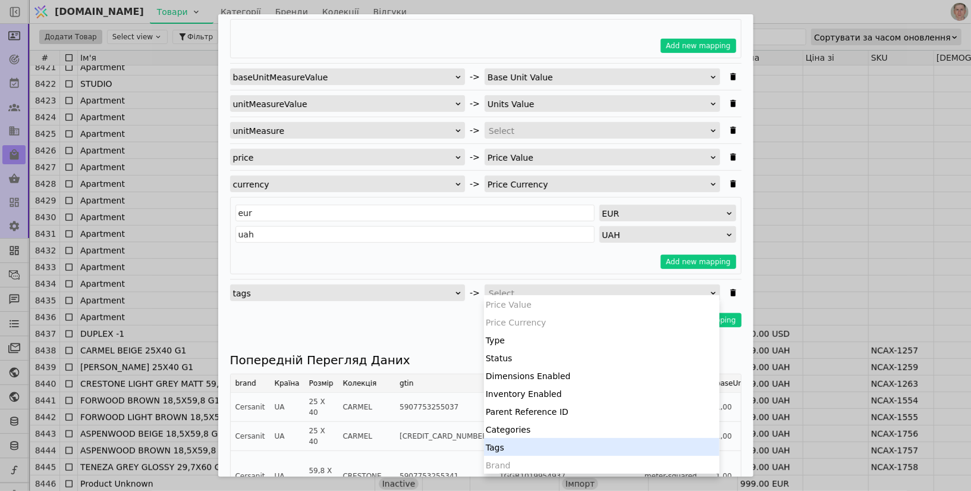
click at [521, 439] on div "Tags" at bounding box center [601, 447] width 235 height 18
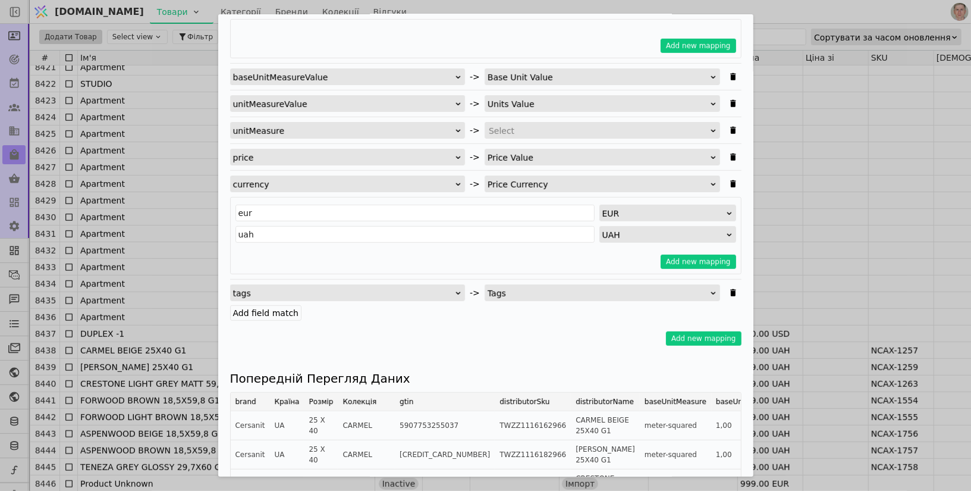
click at [301, 307] on div "Add field match" at bounding box center [485, 313] width 511 height 12
click at [271, 305] on label "Add field match" at bounding box center [266, 312] width 72 height 15
click at [0, 0] on input "Add field match" at bounding box center [0, 0] width 0 height 0
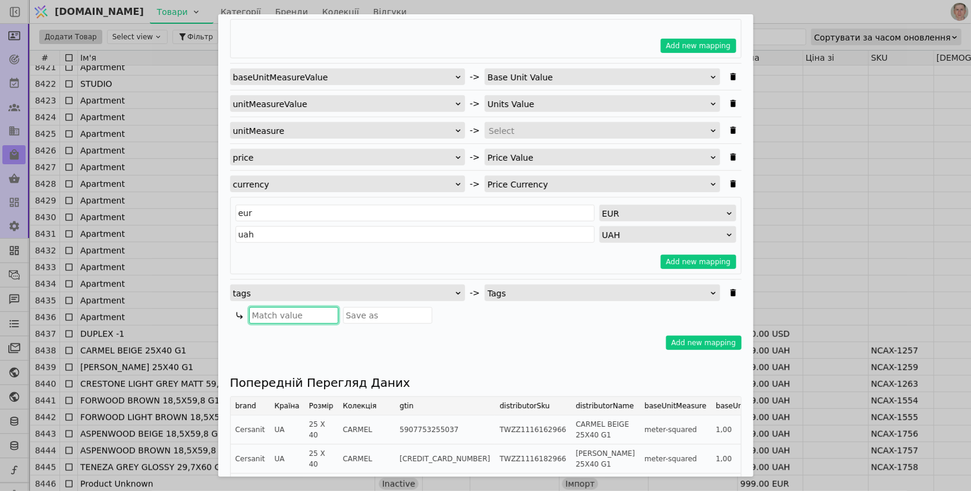
click at [284, 314] on input "Імпортувати Товари" at bounding box center [293, 315] width 89 height 17
type input "Імпорт"
click at [367, 309] on input "Імпортувати Товари" at bounding box center [387, 315] width 89 height 17
type input "Імпорт2"
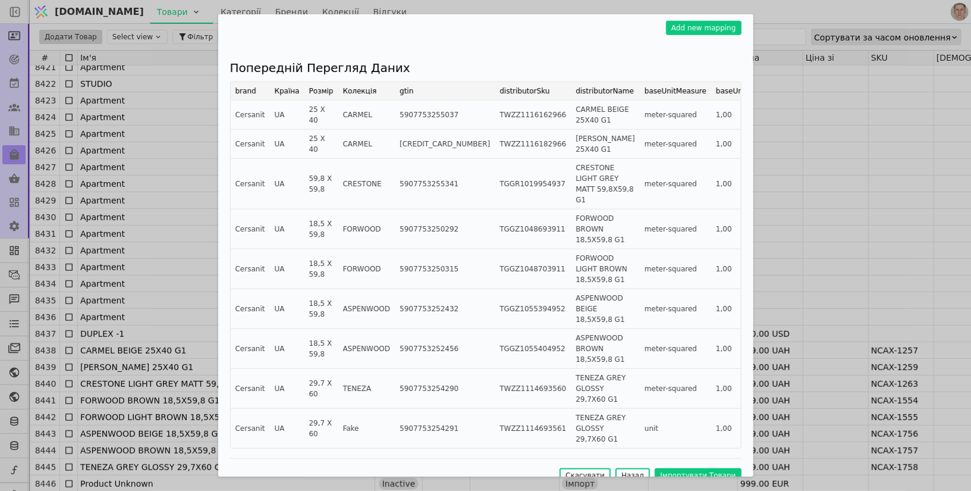
scroll to position [731, 0]
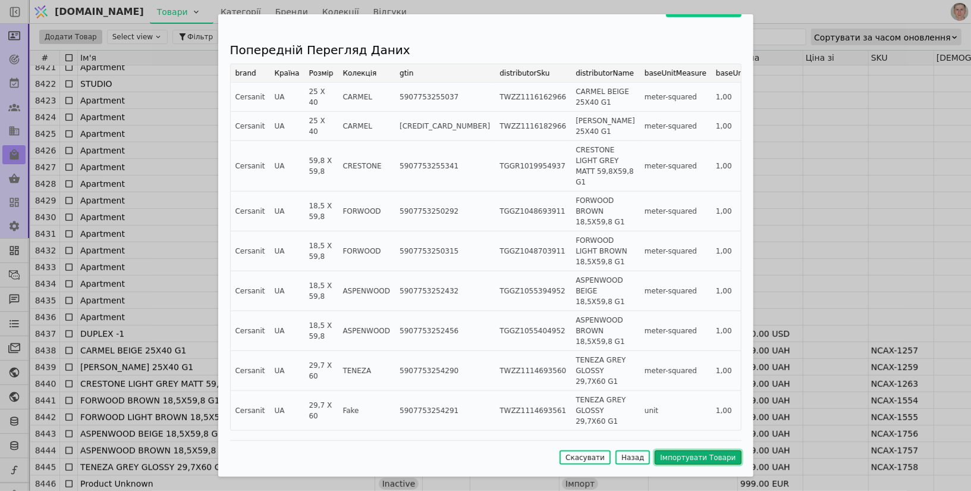
click at [701, 459] on button "Імпортувати Товари" at bounding box center [698, 457] width 86 height 14
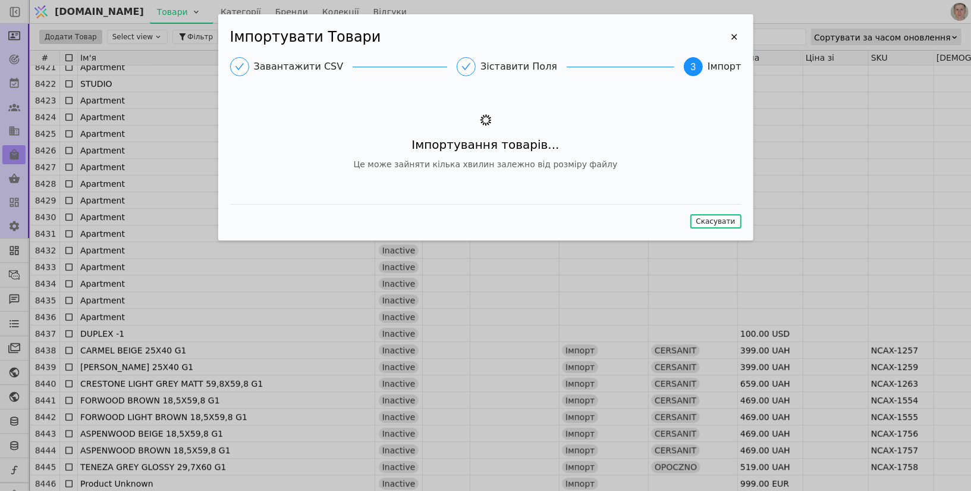
scroll to position [0, 0]
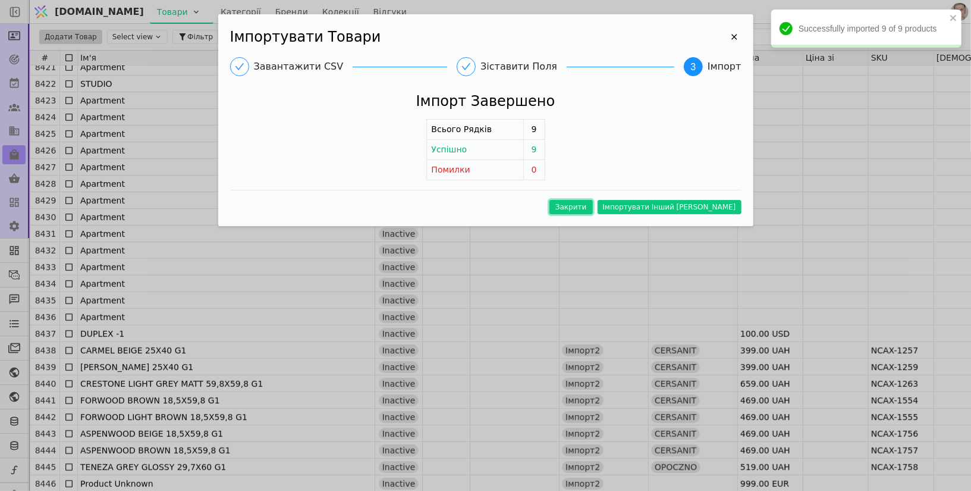
click at [593, 200] on button "Закрити" at bounding box center [570, 207] width 43 height 14
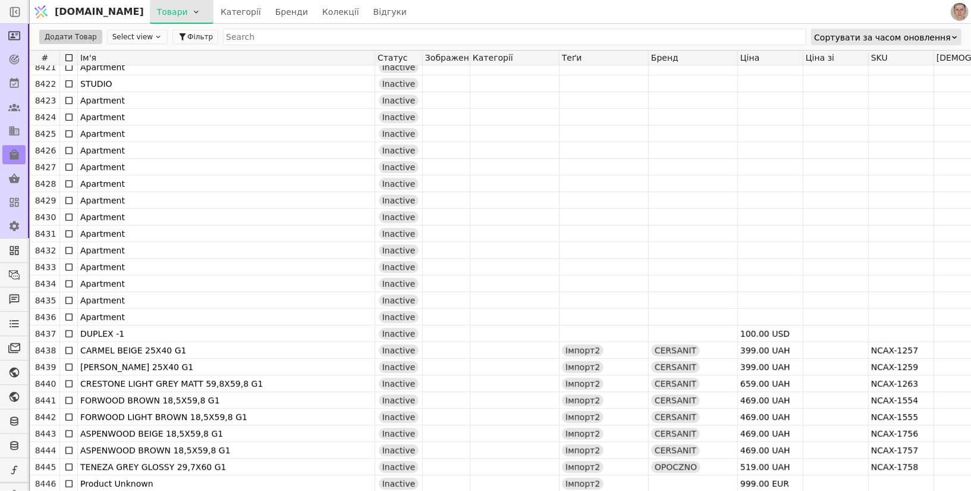
click at [144, 15] on html "[DOMAIN_NAME] Товари Категорії Бренди Колекції Відгуки Додати Товар Select view…" at bounding box center [485, 245] width 971 height 491
click at [143, 34] on div "Імпортувати товари" at bounding box center [154, 36] width 102 height 19
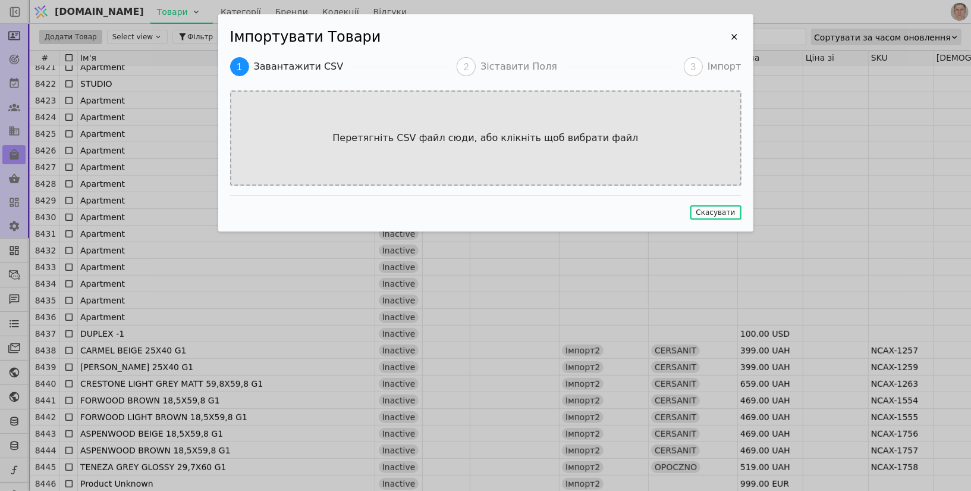
click at [401, 114] on div "Перетягніть CSV файл сюди, або клікніть щоб вибрати файл" at bounding box center [485, 137] width 511 height 95
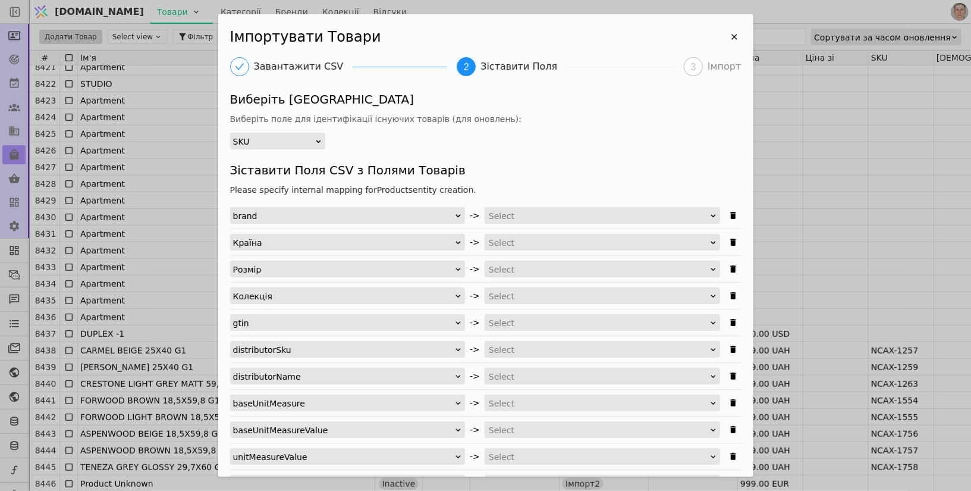
click at [304, 143] on div "SKU" at bounding box center [273, 141] width 81 height 17
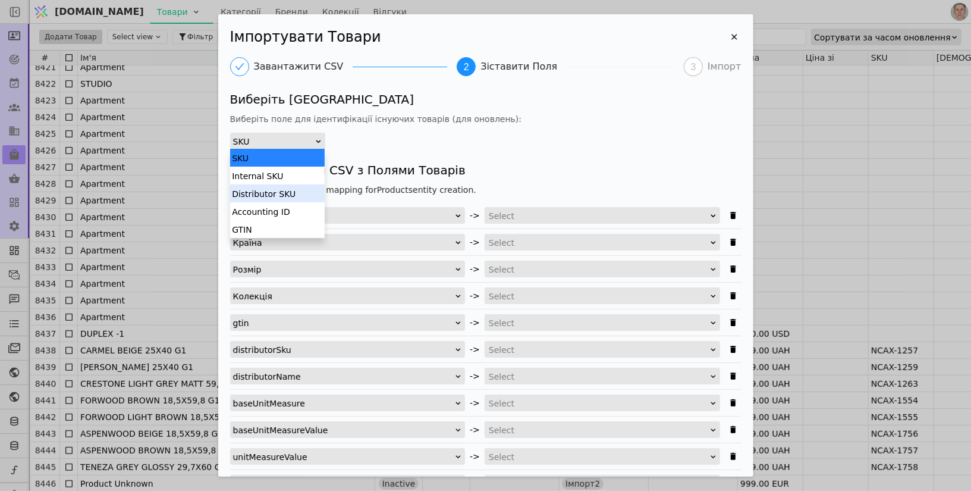
click at [295, 195] on div "Distributor SKU" at bounding box center [277, 193] width 95 height 18
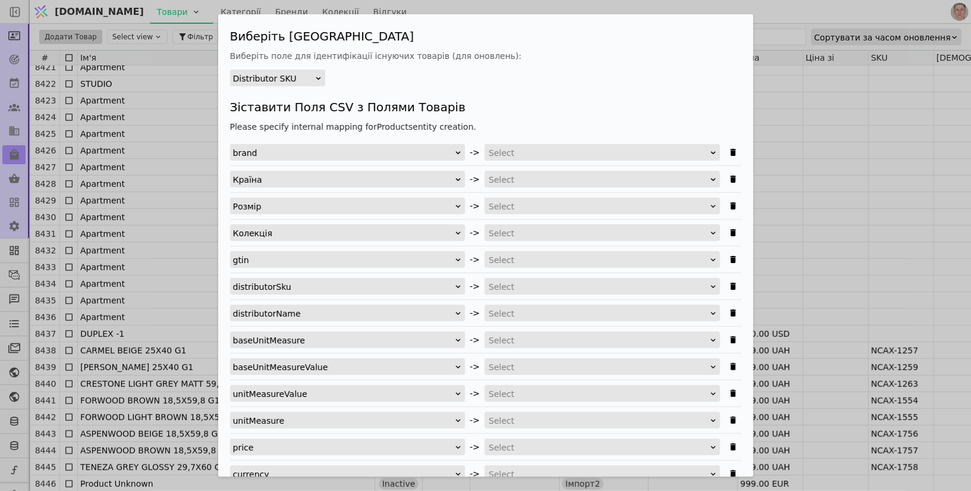
scroll to position [87, 0]
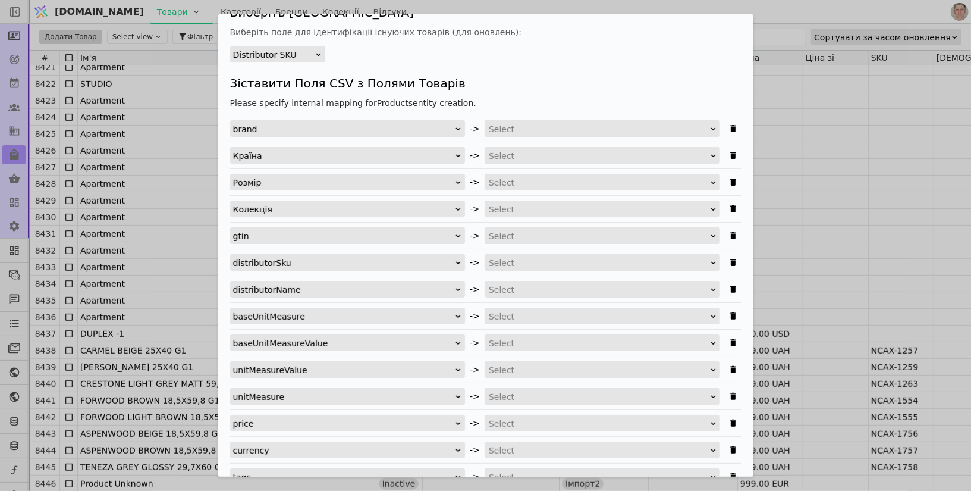
click at [548, 120] on div "Select" at bounding box center [602, 128] width 235 height 17
click at [538, 128] on div "Select" at bounding box center [598, 129] width 219 height 17
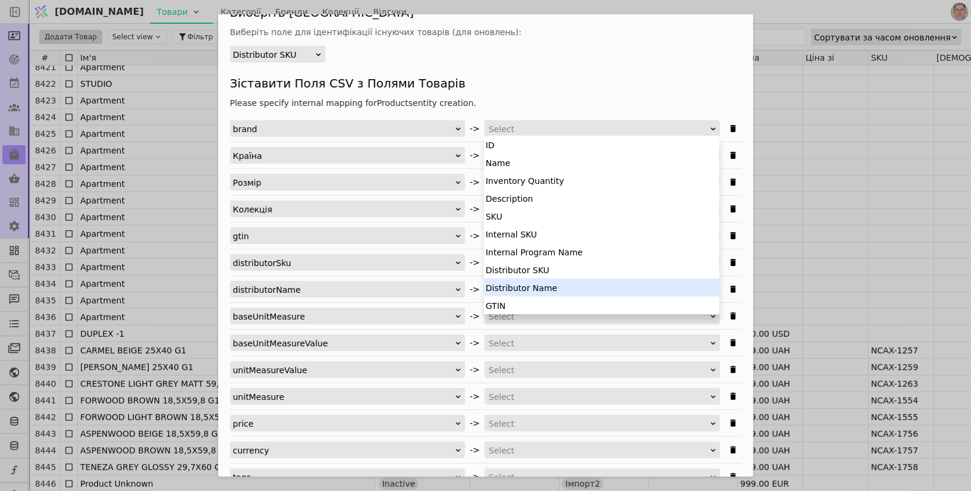
scroll to position [232, 0]
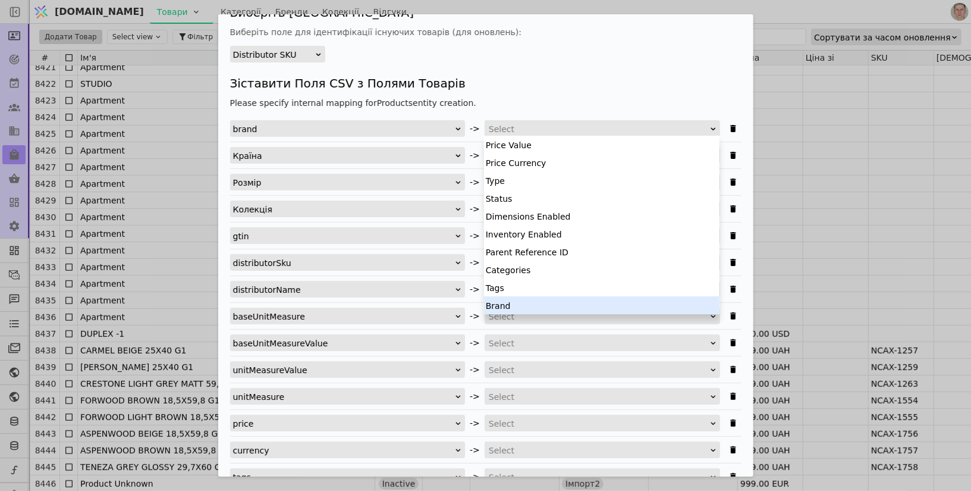
click at [516, 304] on div "Brand" at bounding box center [601, 305] width 235 height 18
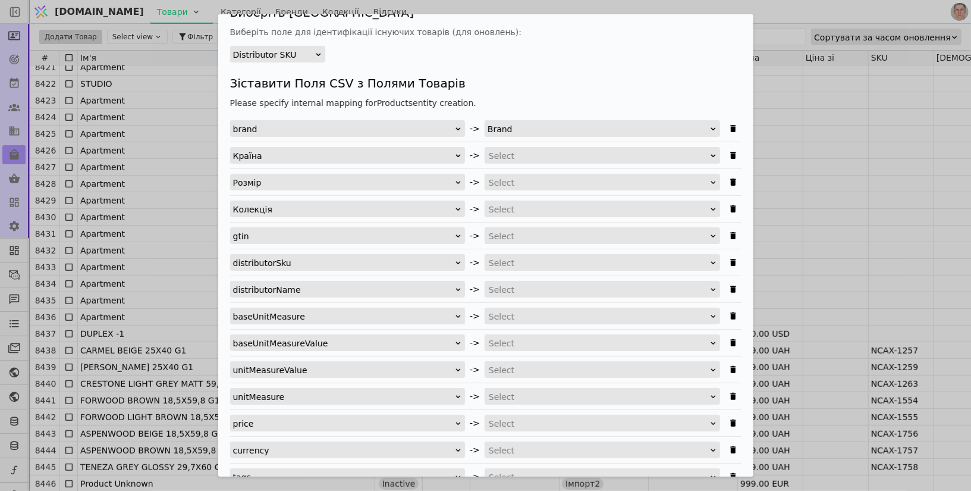
click at [515, 235] on div "Select" at bounding box center [598, 236] width 219 height 17
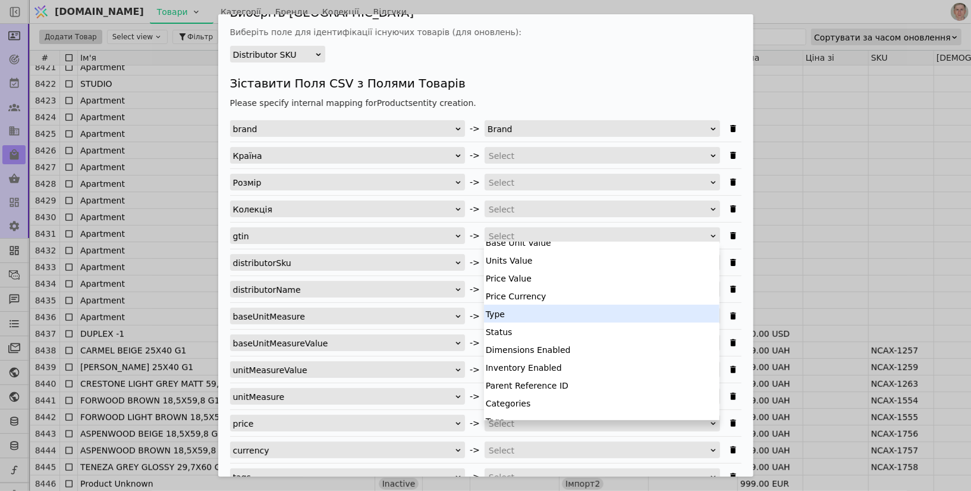
scroll to position [0, 0]
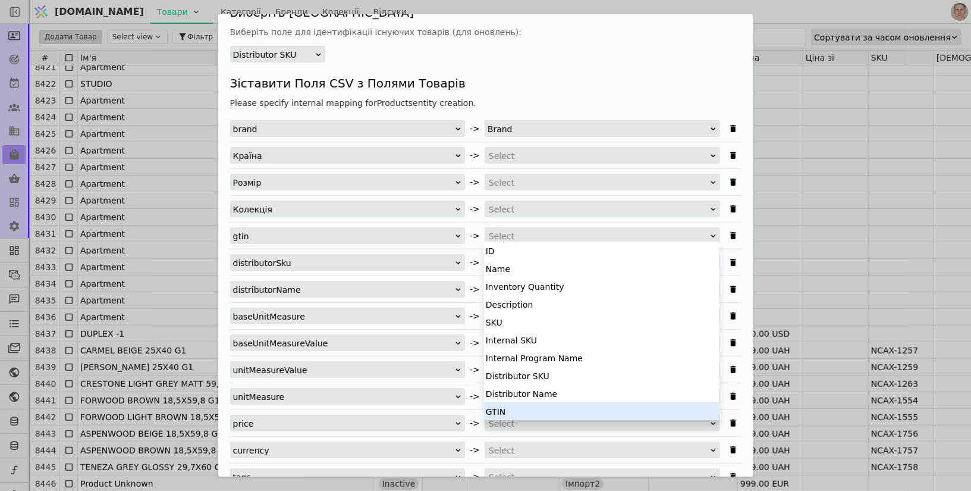
click at [515, 415] on div "GTIN" at bounding box center [601, 411] width 235 height 18
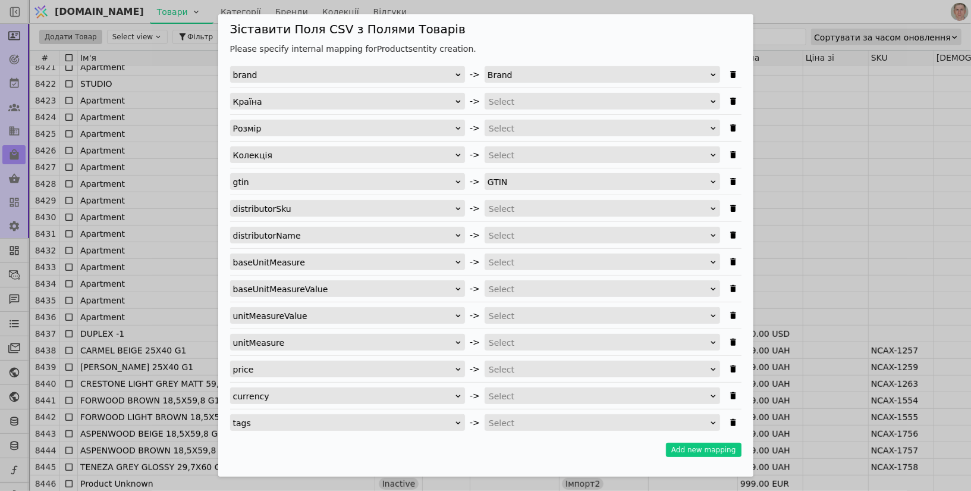
scroll to position [145, 0]
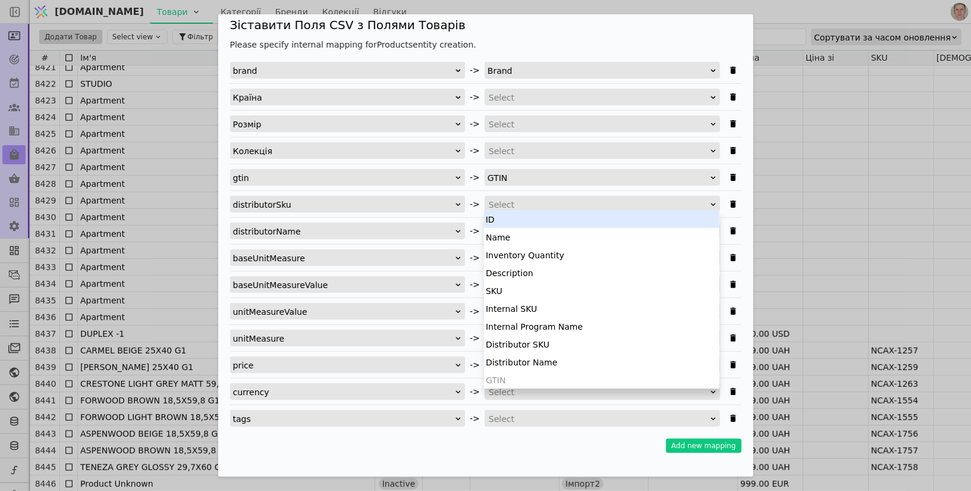
click at [533, 196] on div "Select" at bounding box center [598, 204] width 219 height 17
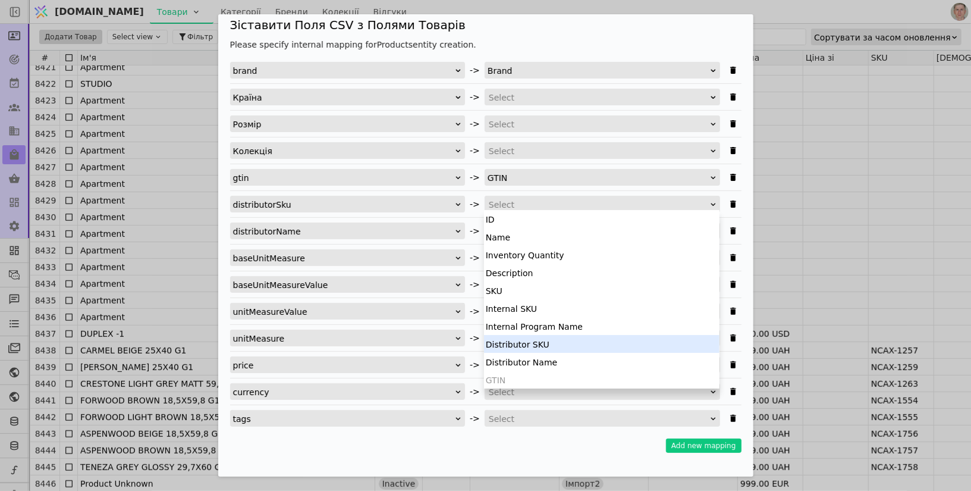
click at [540, 339] on div "Distributor SKU" at bounding box center [601, 344] width 235 height 18
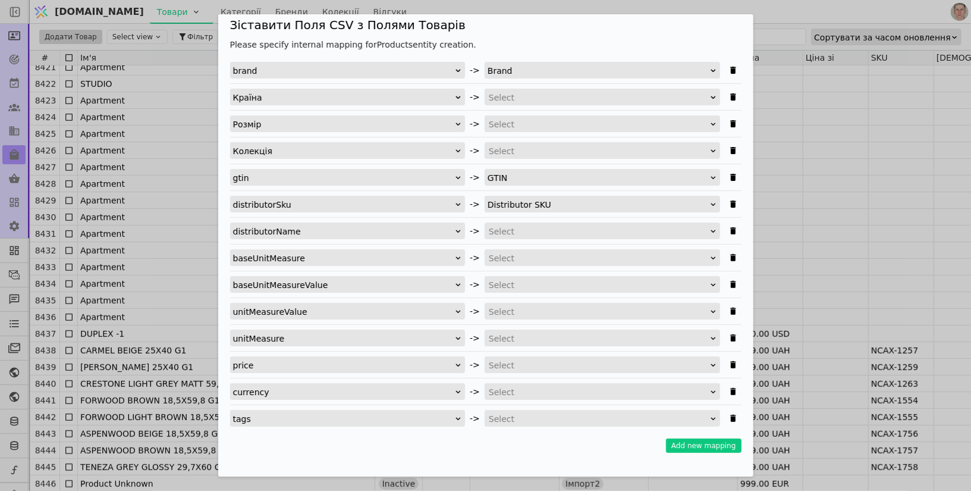
click at [540, 225] on div "Select" at bounding box center [598, 231] width 219 height 17
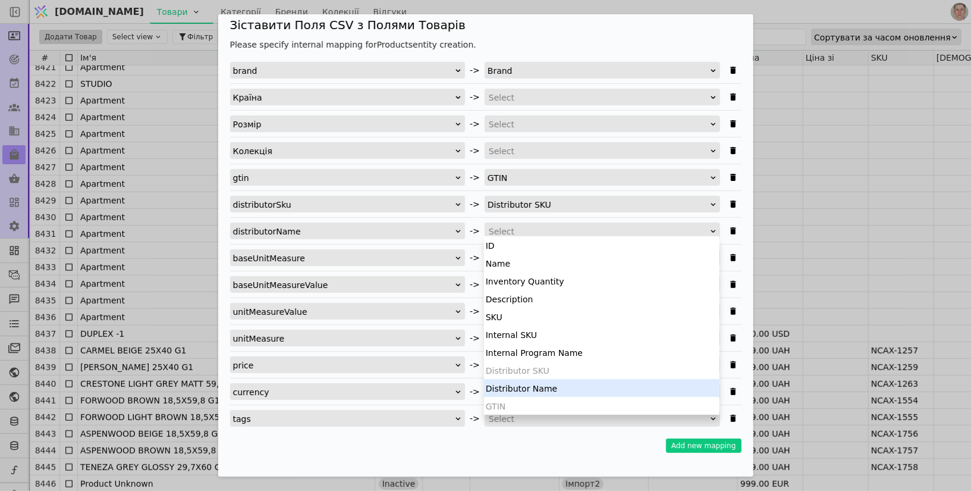
click at [533, 384] on div "Distributor Name" at bounding box center [601, 388] width 235 height 18
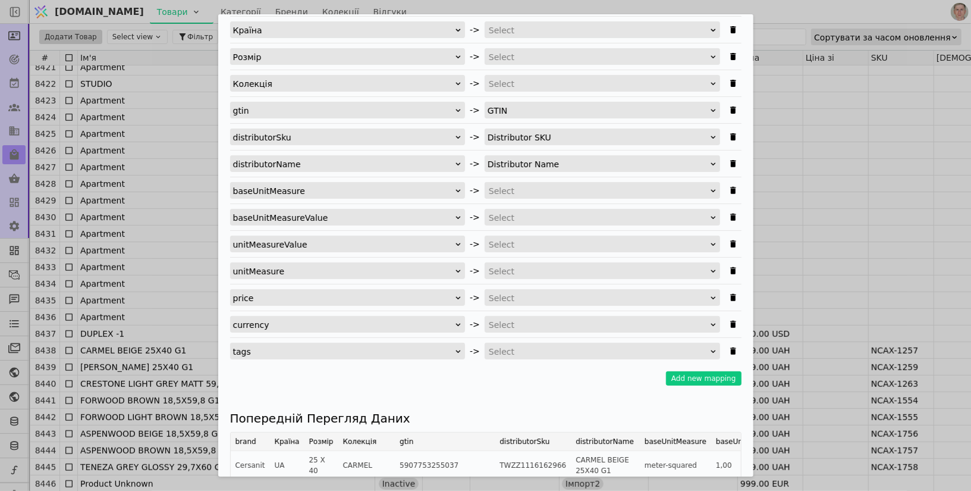
scroll to position [214, 0]
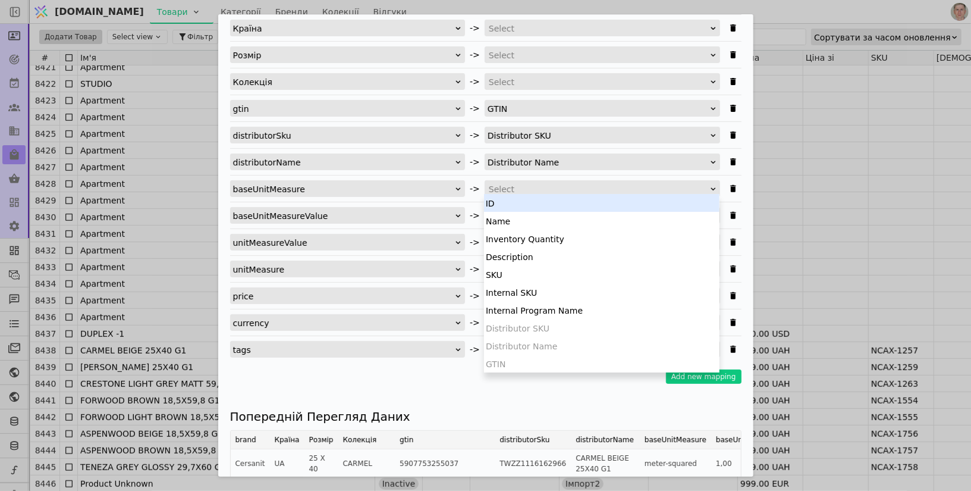
click at [513, 186] on div "Select" at bounding box center [598, 189] width 219 height 17
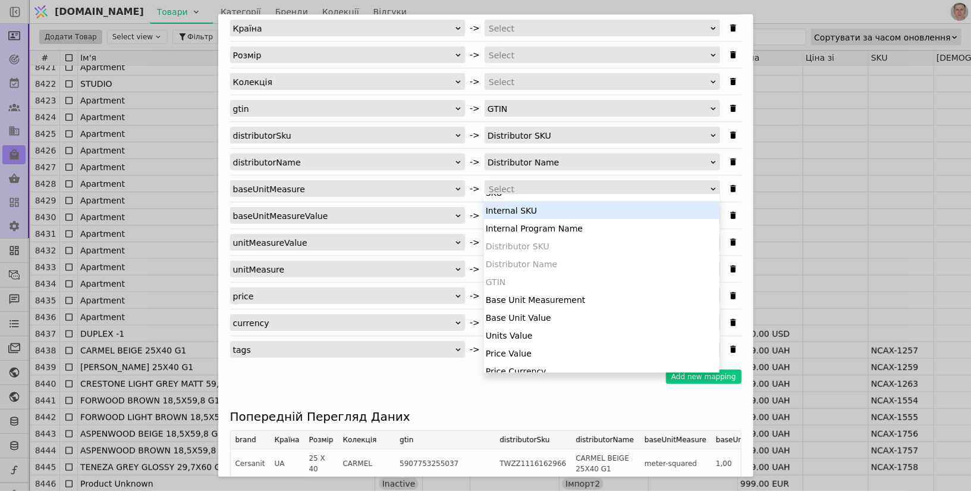
scroll to position [83, 0]
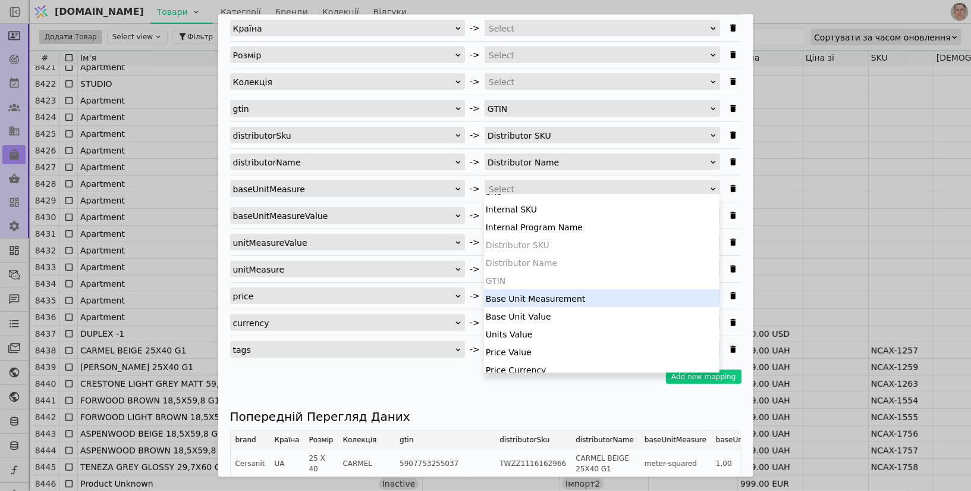
click at [574, 298] on div "Base Unit Measurement" at bounding box center [601, 298] width 235 height 18
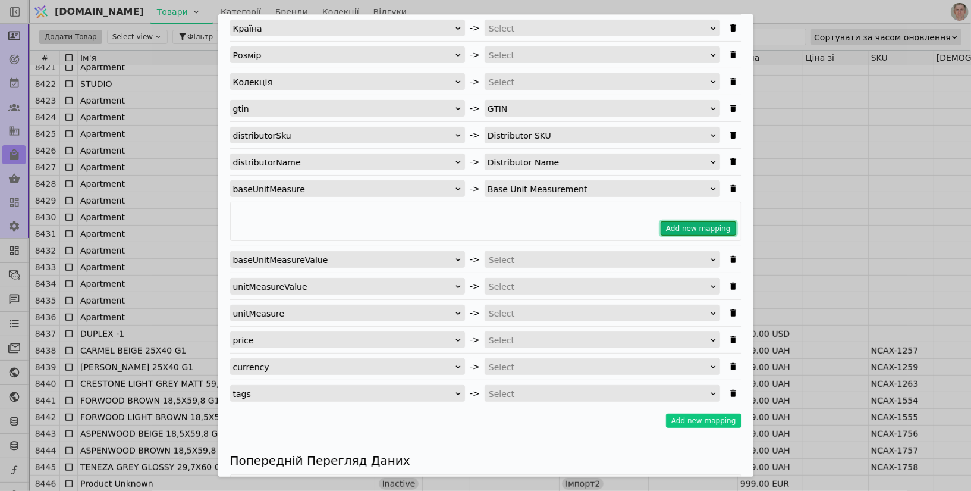
click at [706, 227] on button "Add new mapping" at bounding box center [699, 228] width 76 height 14
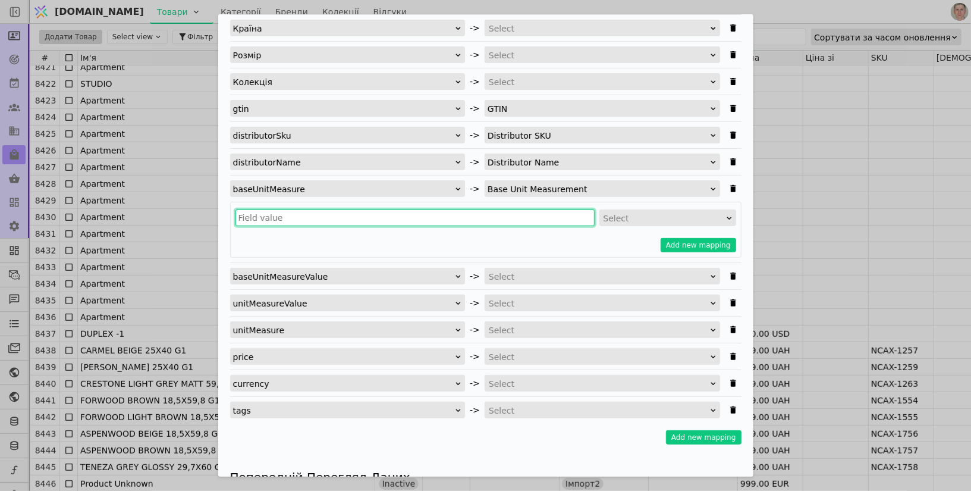
click at [348, 215] on input "Імпортувати Товари" at bounding box center [414, 217] width 359 height 17
type input "г"
type input "unit"
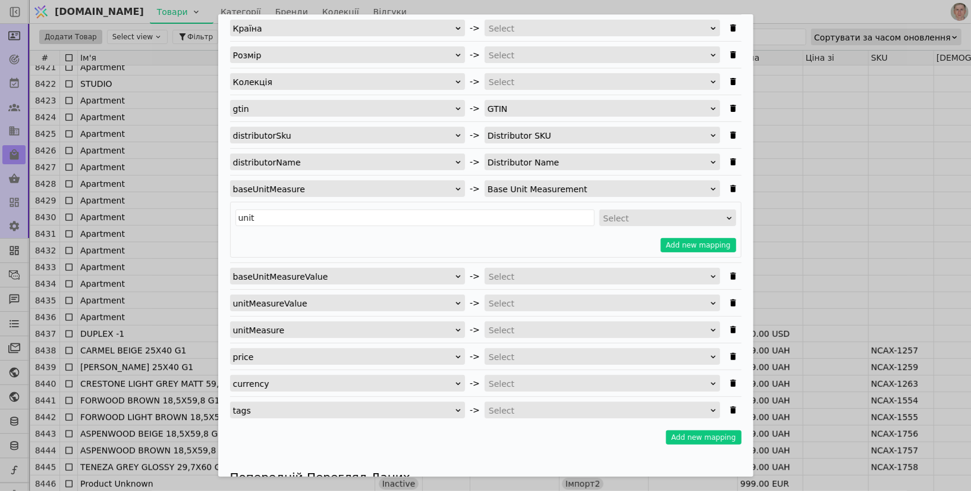
click at [646, 216] on div "Select" at bounding box center [663, 218] width 121 height 17
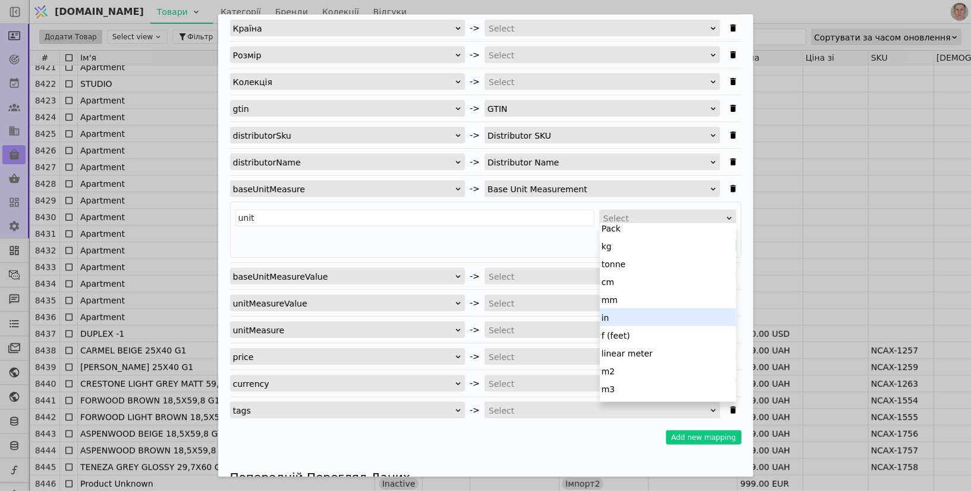
scroll to position [0, 0]
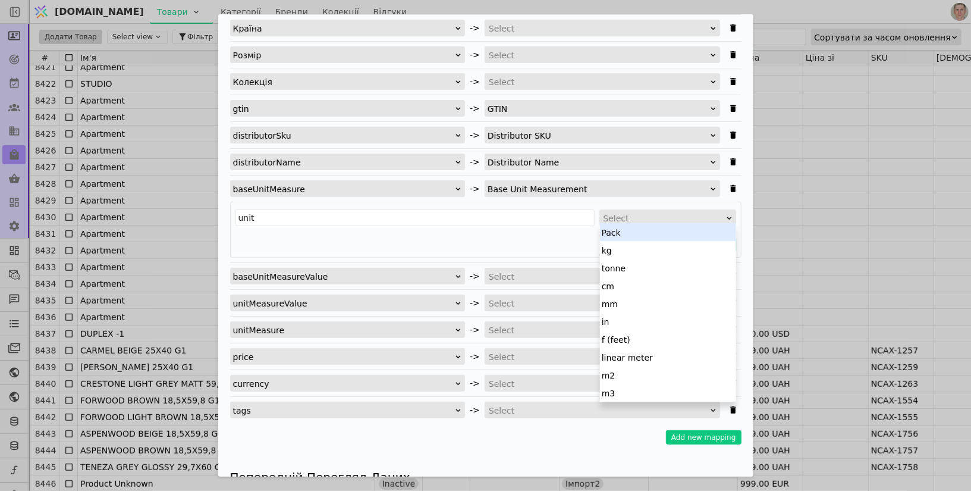
click at [647, 231] on div "Pack" at bounding box center [668, 232] width 136 height 18
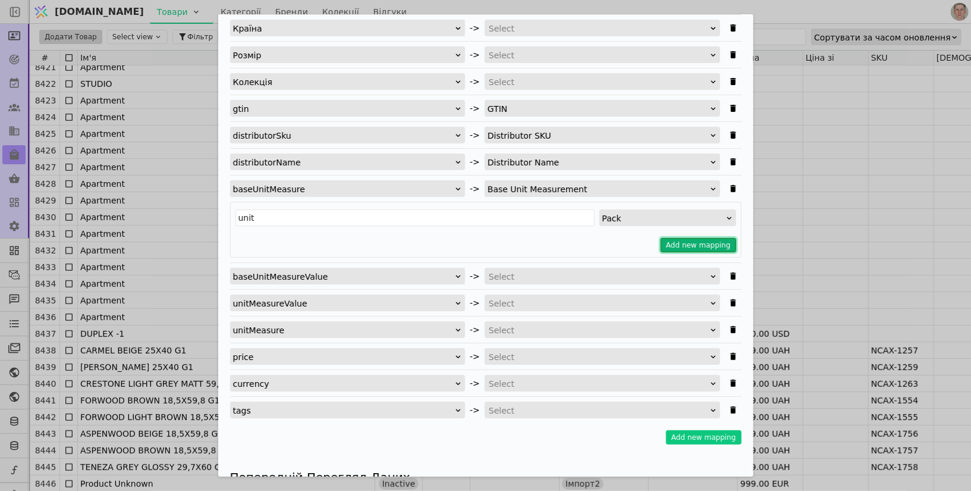
click at [680, 241] on button "Add new mapping" at bounding box center [699, 245] width 76 height 14
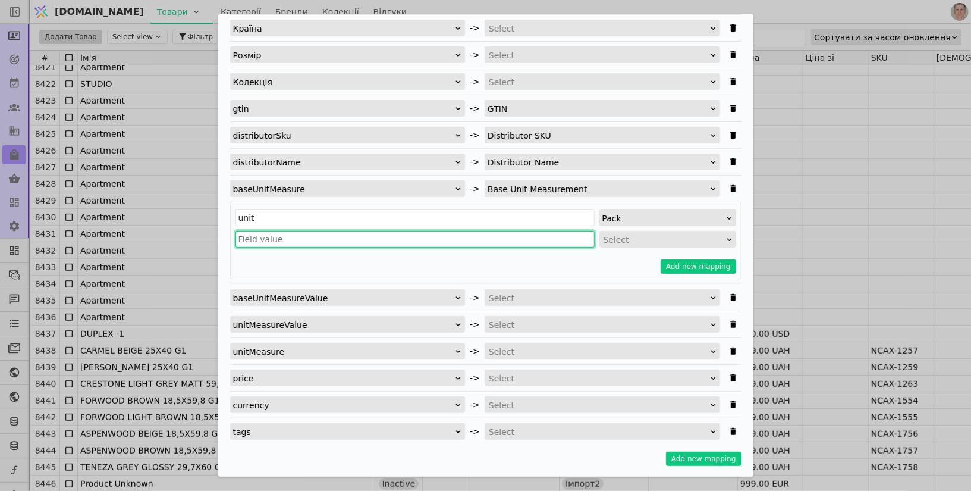
click at [338, 239] on input "Імпортувати Товари" at bounding box center [414, 239] width 359 height 17
type input "meter-squered"
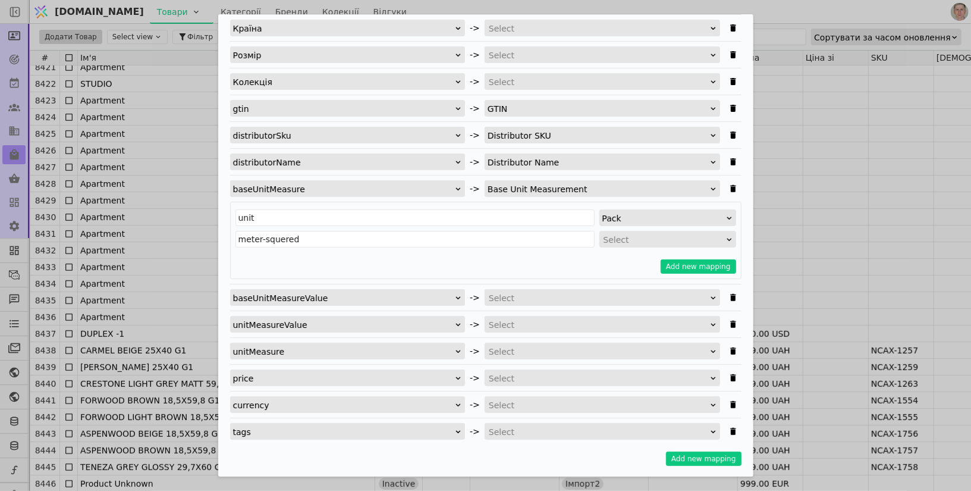
click at [624, 242] on div "Select" at bounding box center [663, 239] width 121 height 17
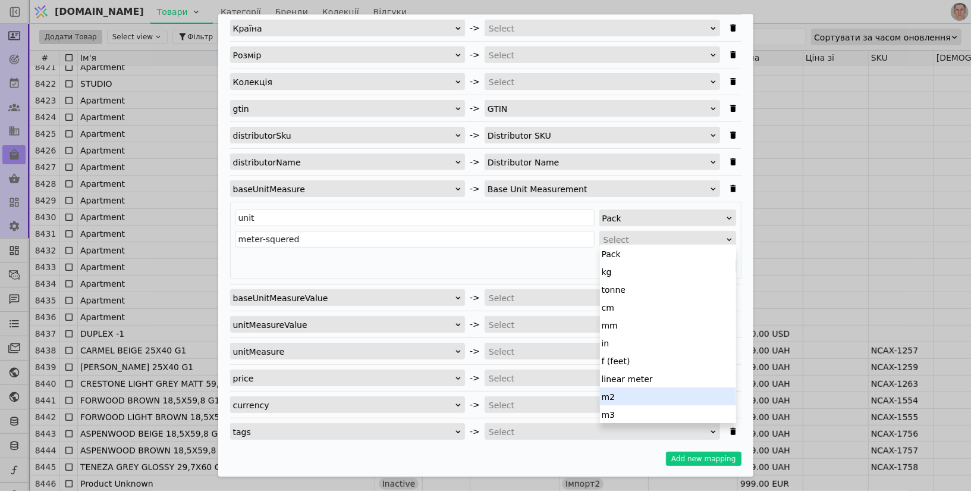
click at [640, 392] on div "m2" at bounding box center [668, 396] width 136 height 18
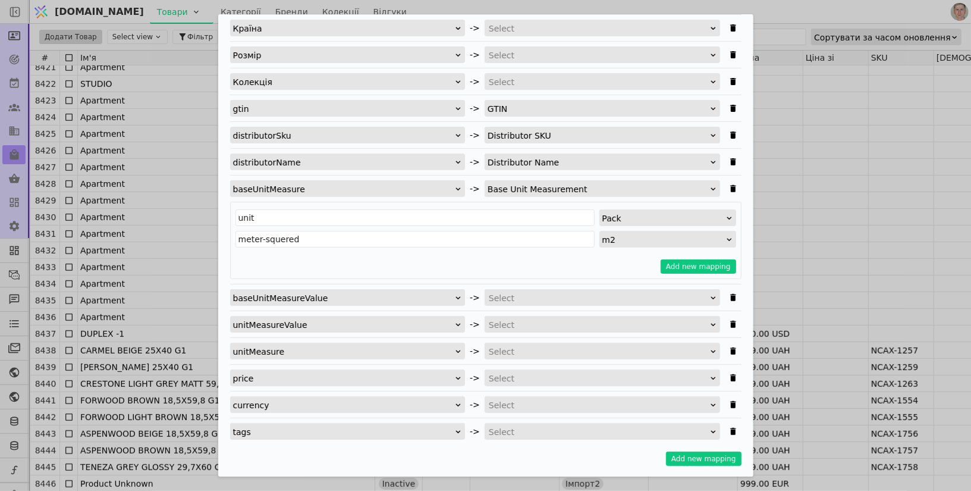
click at [649, 215] on div "Pack" at bounding box center [663, 218] width 123 height 17
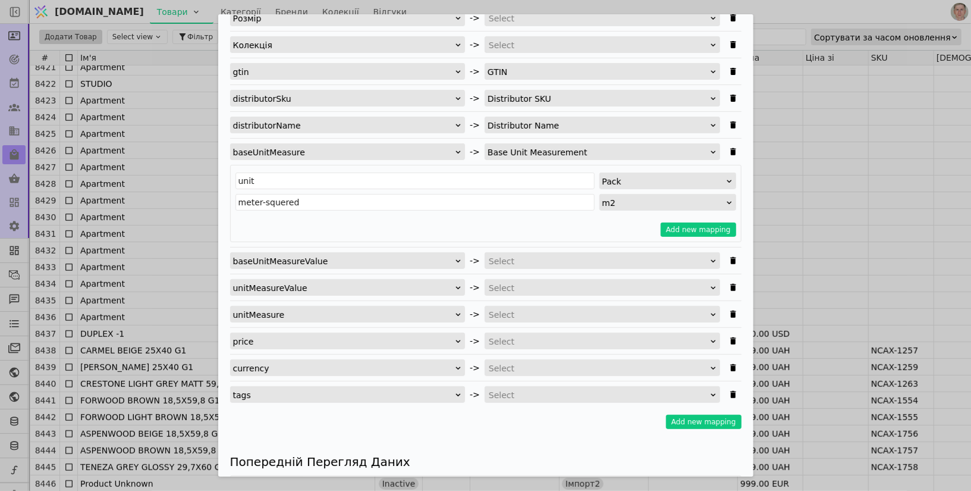
scroll to position [256, 0]
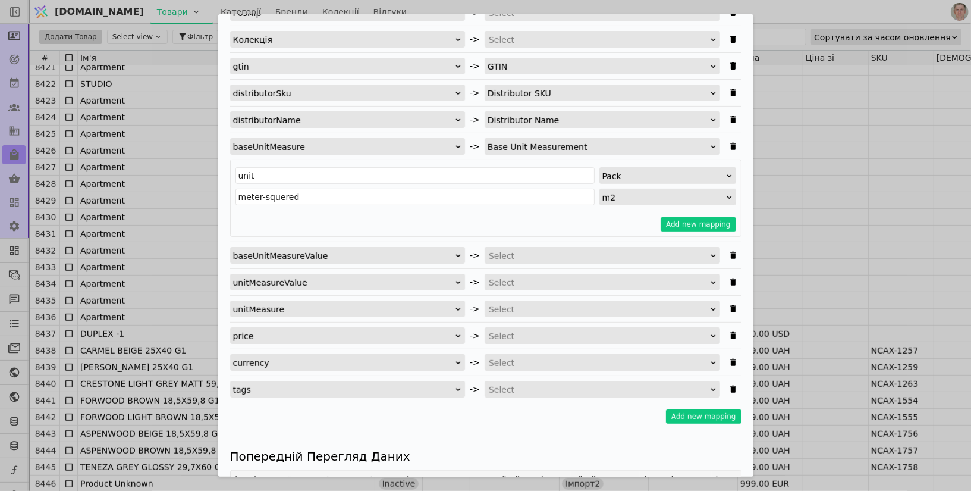
click at [562, 260] on div "brand -> Brand Країна -> Select Розмір -> Select Колекція -> Select gtin -> GTI…" at bounding box center [485, 174] width 511 height 447
click at [565, 252] on div "Select" at bounding box center [598, 255] width 219 height 17
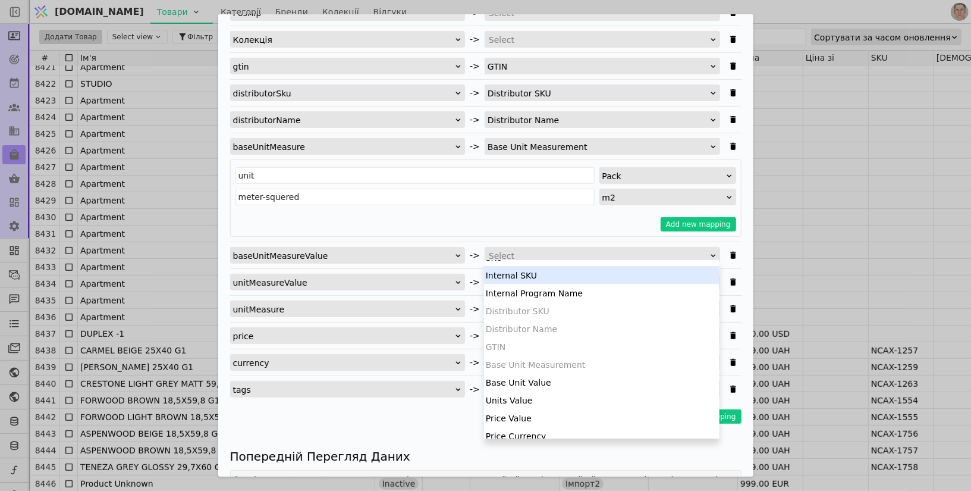
scroll to position [84, 0]
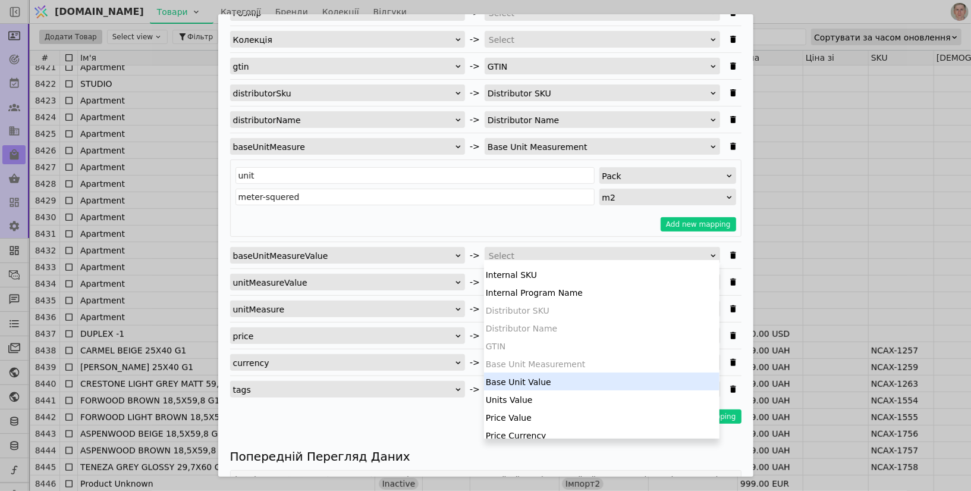
click at [552, 376] on div "Base Unit Value" at bounding box center [601, 381] width 235 height 18
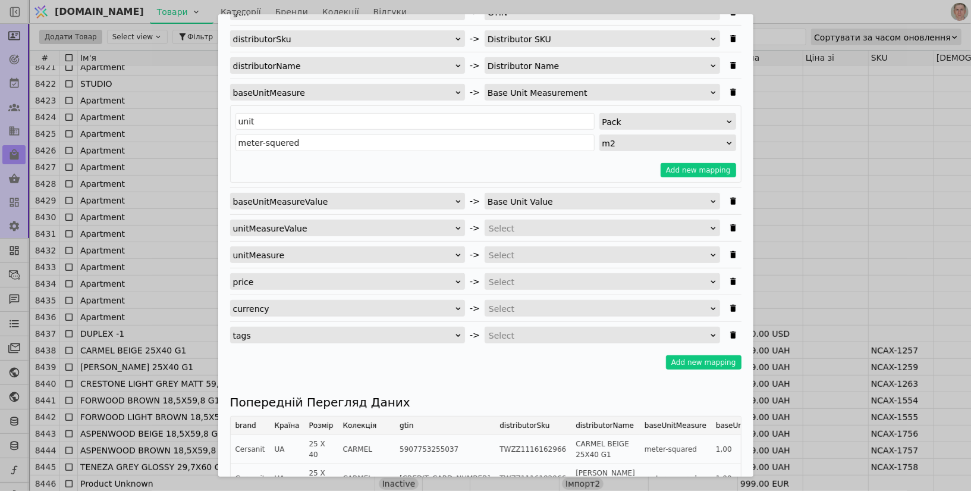
scroll to position [312, 0]
click at [533, 225] on div "Select" at bounding box center [598, 227] width 219 height 17
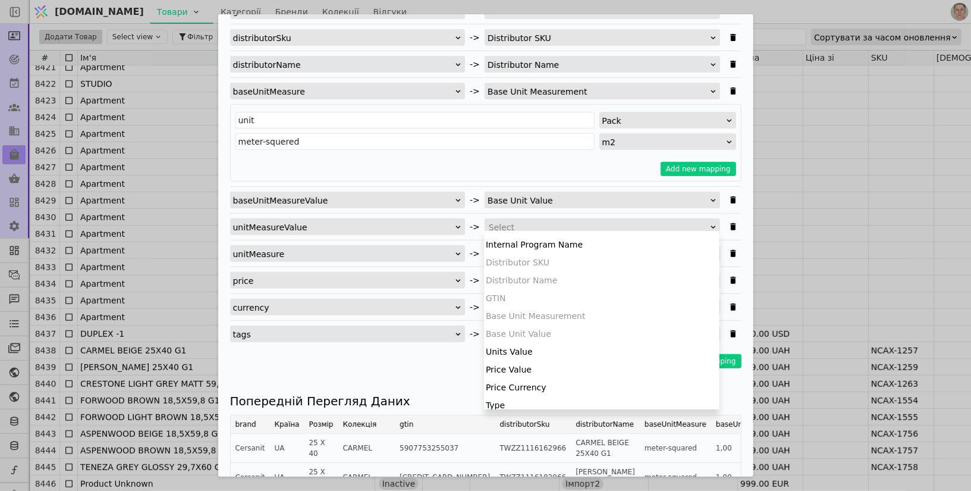
scroll to position [105, 0]
click at [536, 347] on div "Units Value" at bounding box center [601, 349] width 235 height 18
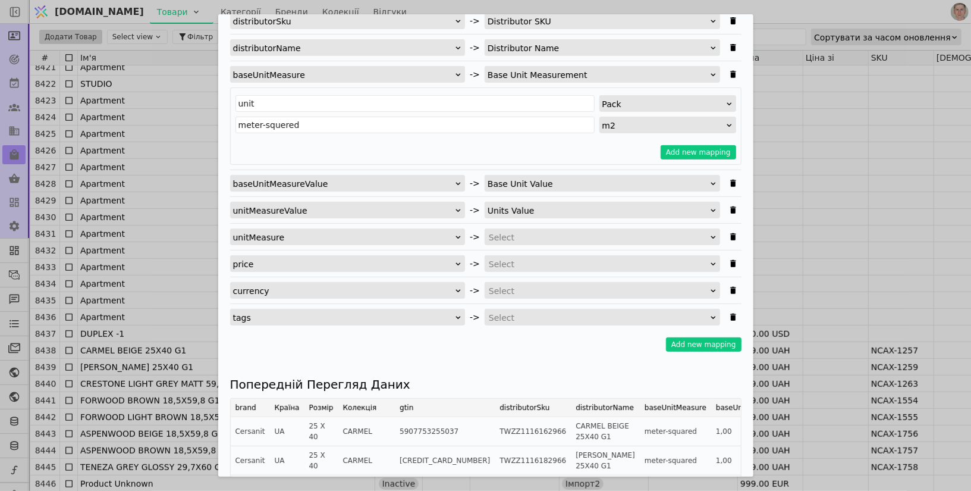
scroll to position [329, 0]
click at [530, 260] on div "Select" at bounding box center [598, 262] width 219 height 17
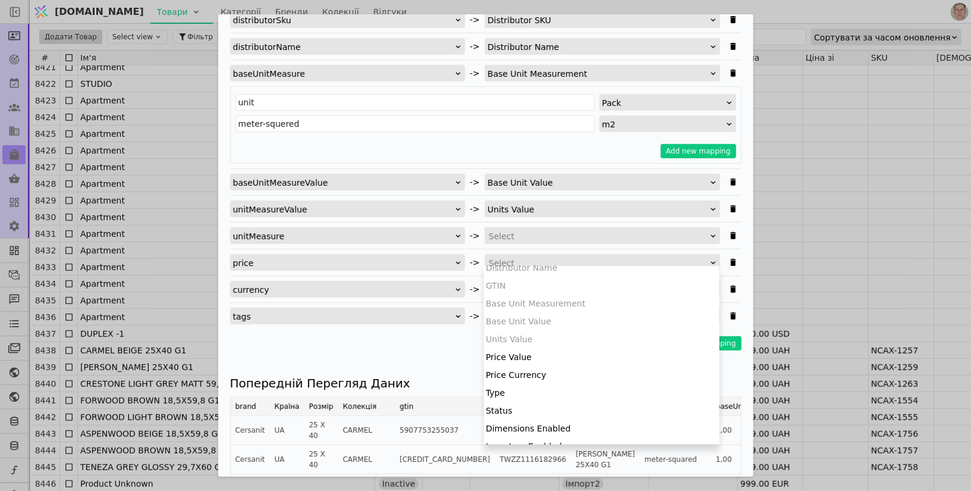
scroll to position [155, 0]
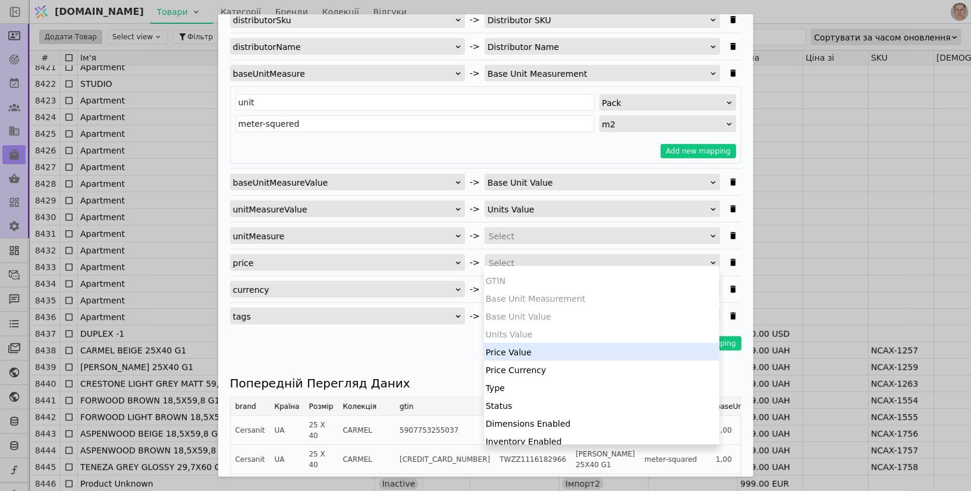
click at [523, 348] on div "Price Value" at bounding box center [601, 351] width 235 height 18
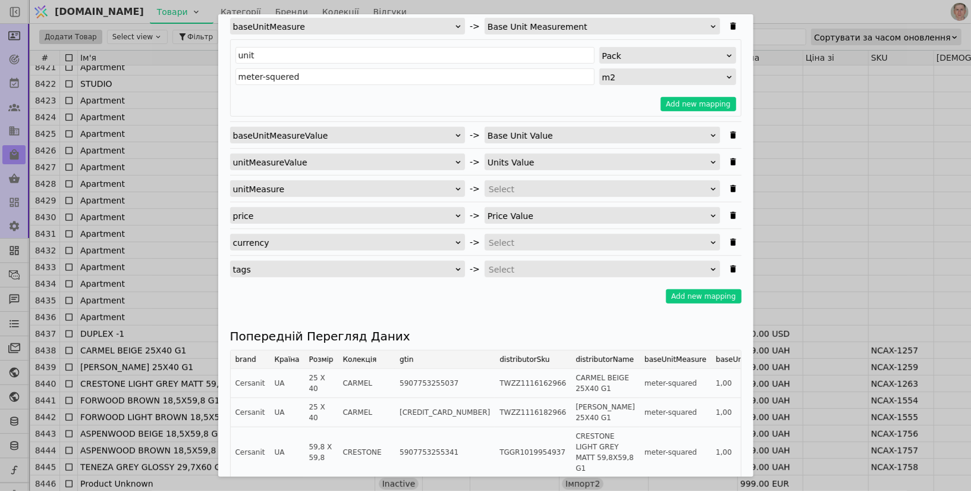
scroll to position [381, 0]
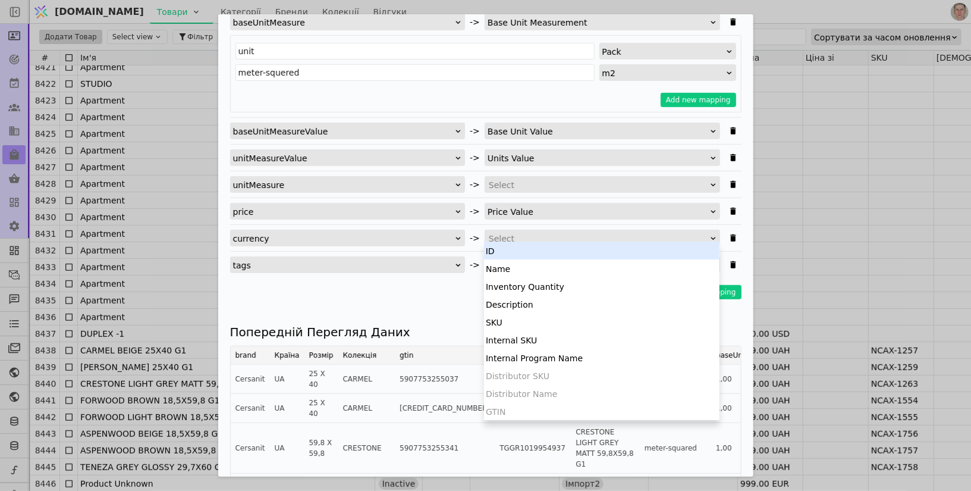
click at [523, 235] on div "Select" at bounding box center [598, 238] width 219 height 17
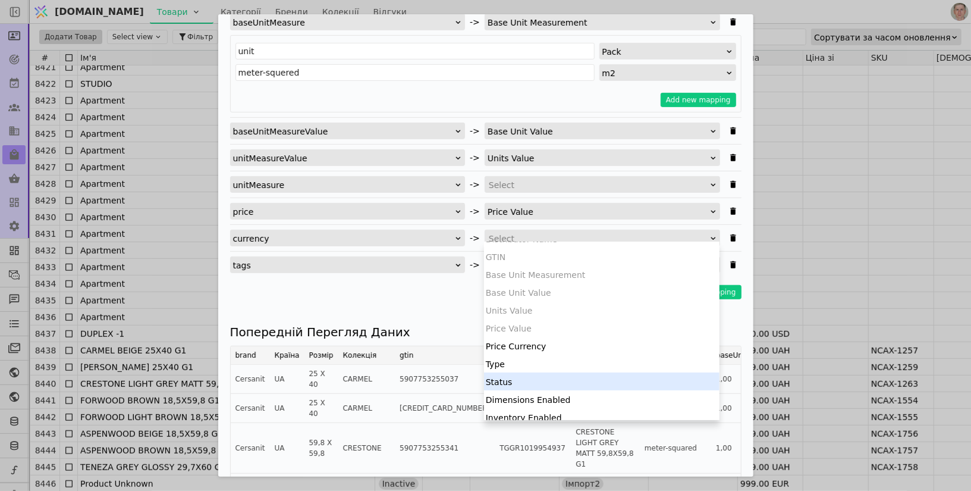
scroll to position [156, 0]
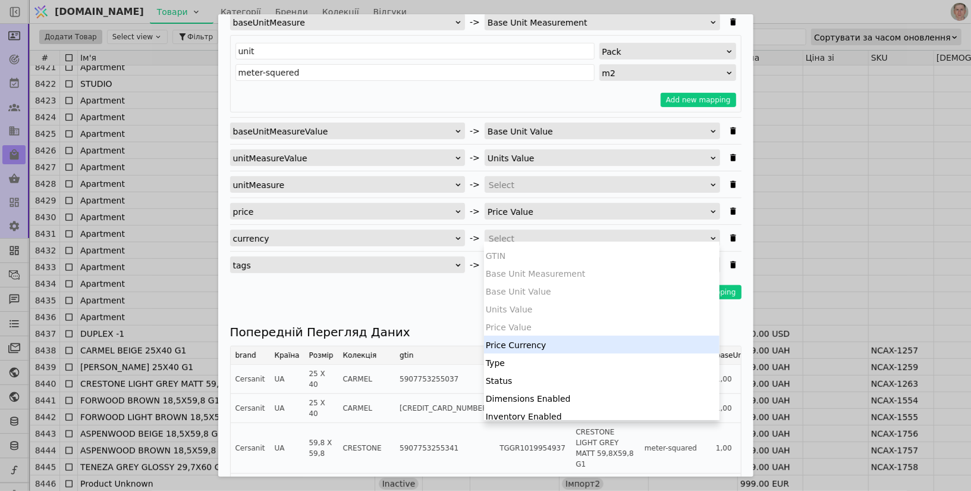
click at [533, 343] on div "Price Currency" at bounding box center [601, 344] width 235 height 18
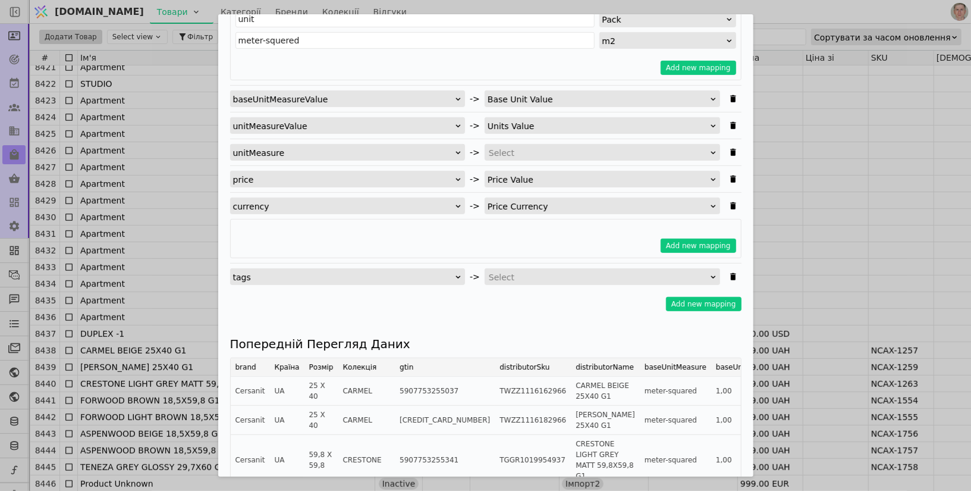
scroll to position [425, 0]
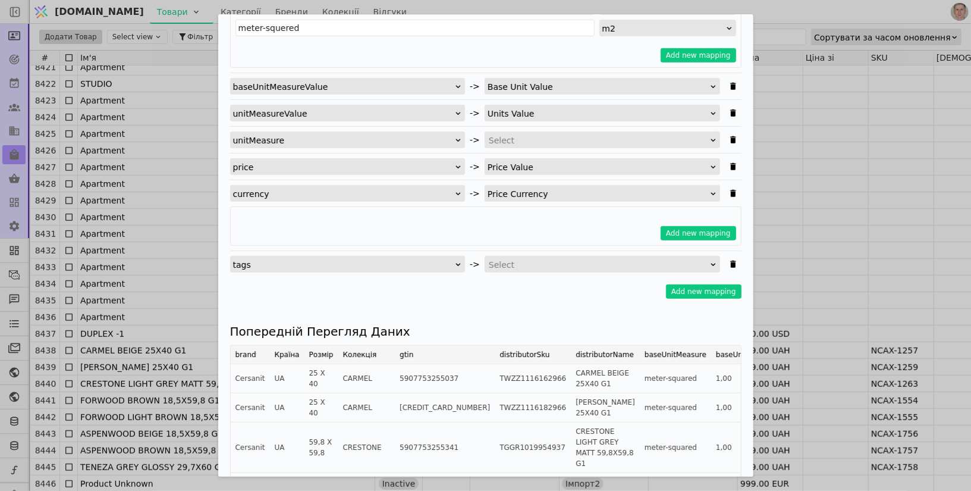
click at [535, 262] on div "Select" at bounding box center [598, 264] width 219 height 17
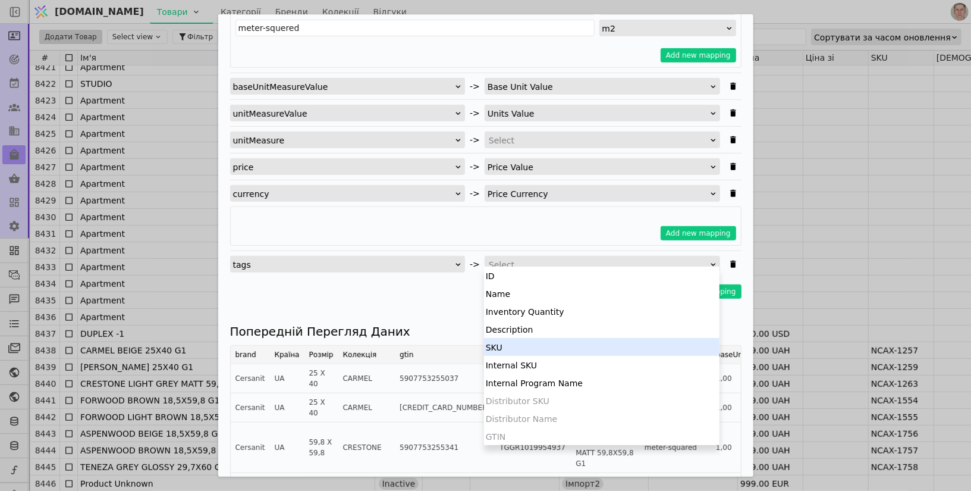
scroll to position [232, 0]
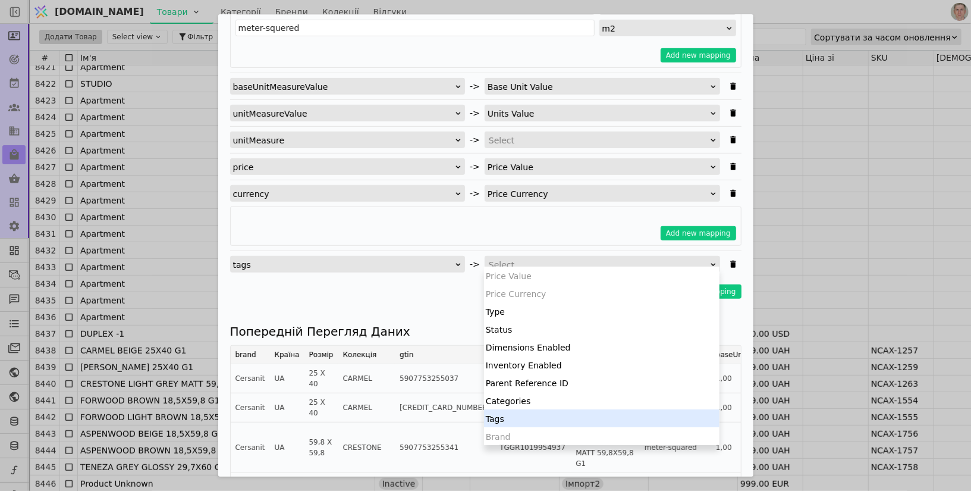
click at [532, 413] on div "Tags" at bounding box center [601, 418] width 235 height 18
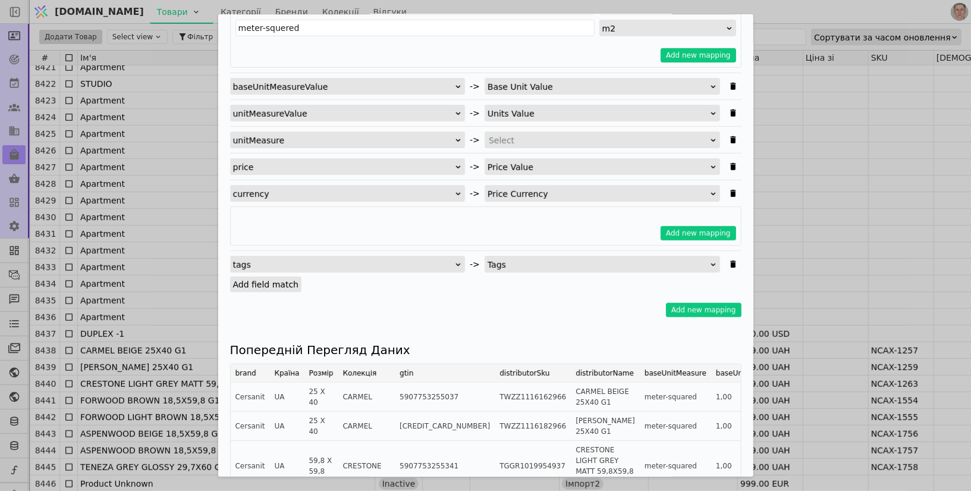
click at [279, 281] on label "Add field match" at bounding box center [266, 283] width 72 height 15
click at [0, 0] on input "Add field match" at bounding box center [0, 0] width 0 height 0
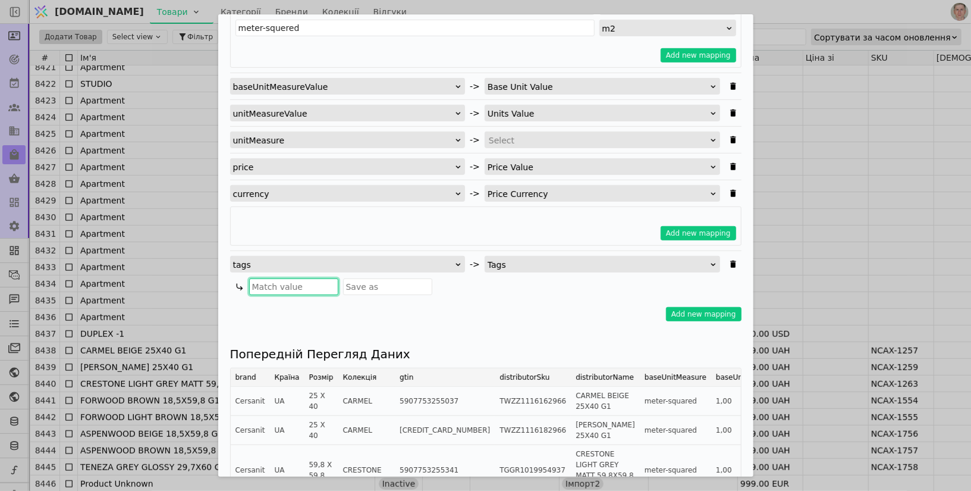
click at [300, 282] on input "Імпортувати Товари" at bounding box center [293, 286] width 89 height 17
type input "І"
type input "Імпорт"
click at [374, 281] on input "Імпортувати Товари" at bounding box center [387, 286] width 89 height 17
type input "Імпорт-3"
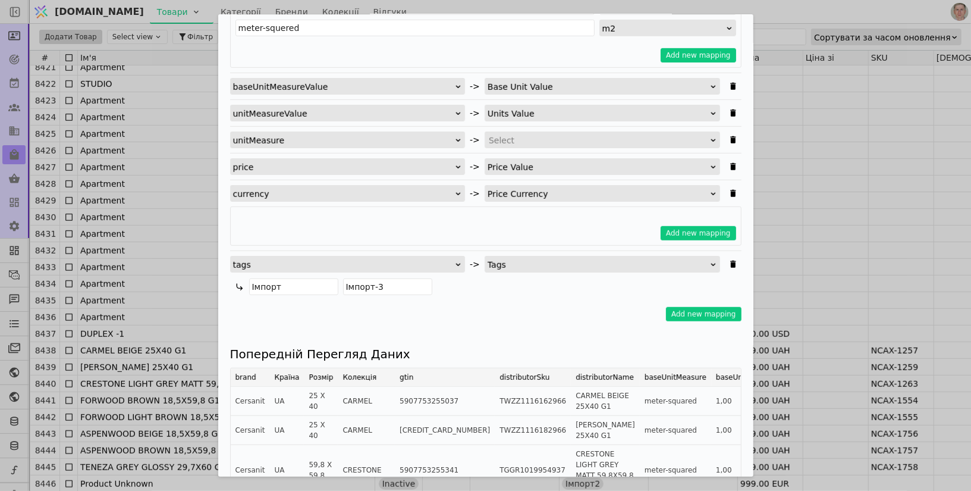
click at [551, 310] on div "Add new mapping" at bounding box center [485, 314] width 511 height 14
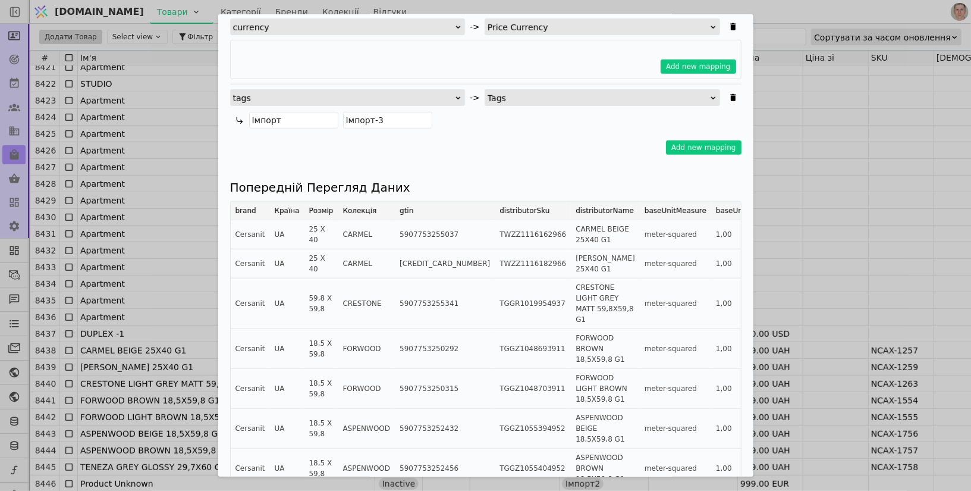
scroll to position [731, 0]
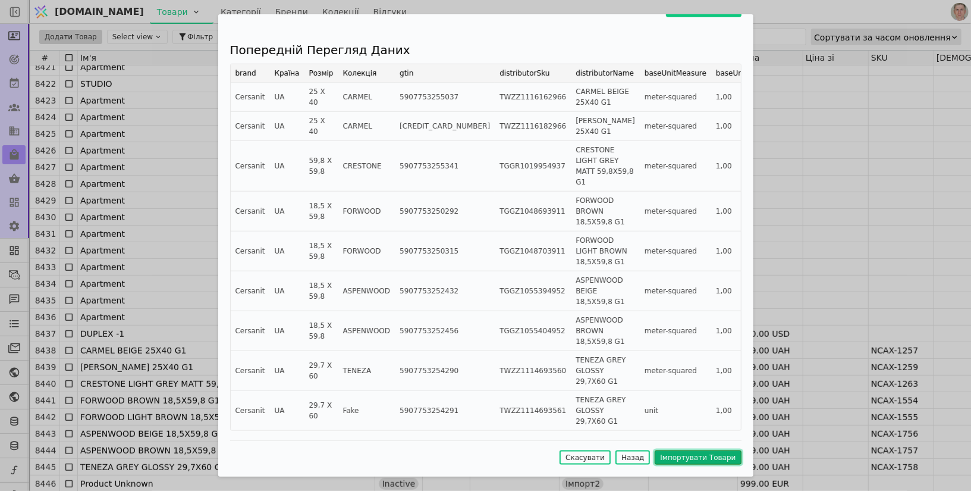
click at [690, 454] on button "Імпортувати Товари" at bounding box center [698, 457] width 86 height 14
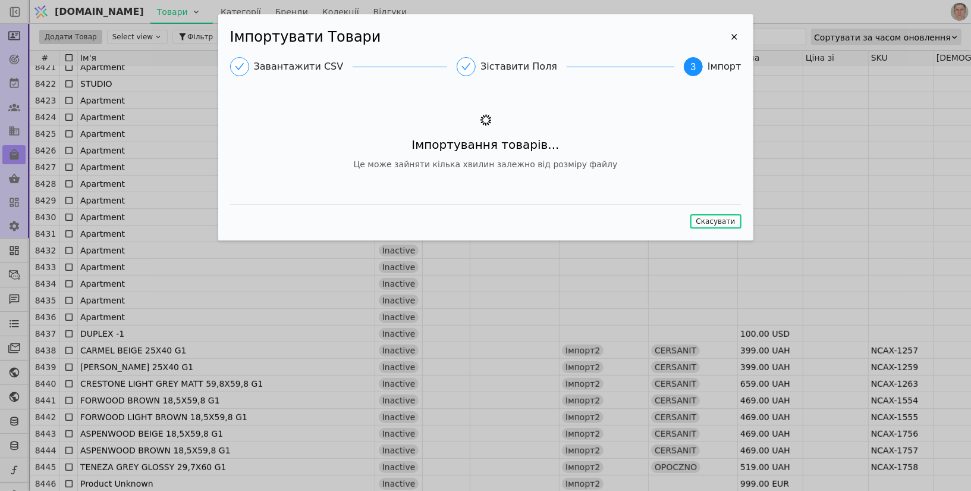
scroll to position [0, 0]
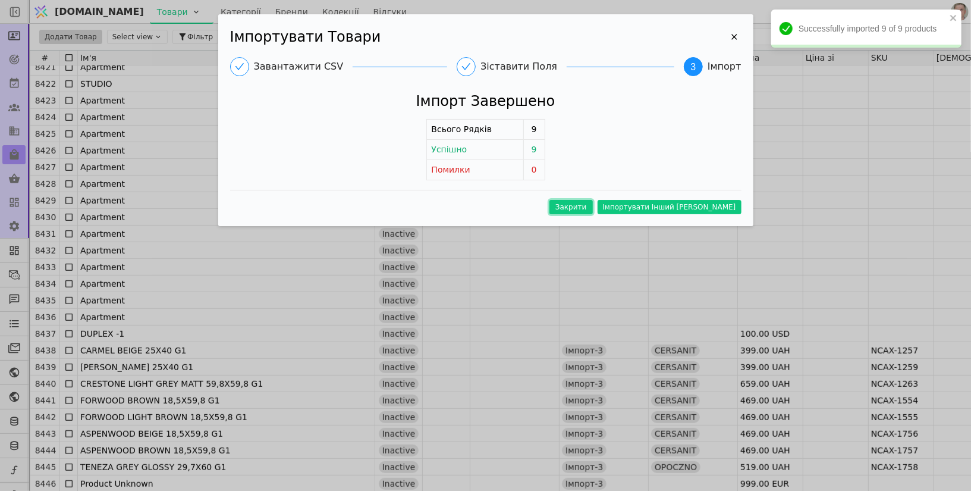
click at [593, 207] on button "Закрити" at bounding box center [570, 207] width 43 height 14
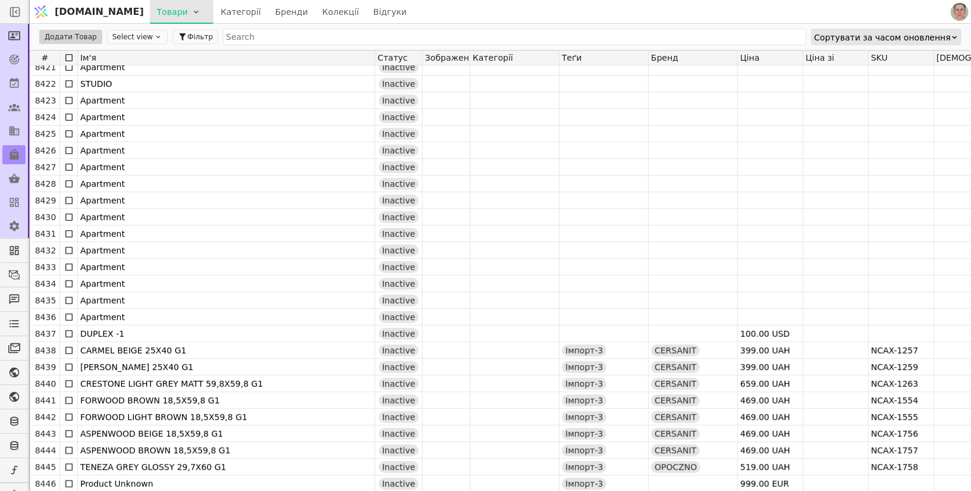
click at [136, 16] on html "[DOMAIN_NAME] Товари Категорії Бренди Колекції Відгуки Додати Товар Select view…" at bounding box center [485, 245] width 971 height 491
click at [139, 40] on div "Імпортувати товари" at bounding box center [154, 36] width 102 height 19
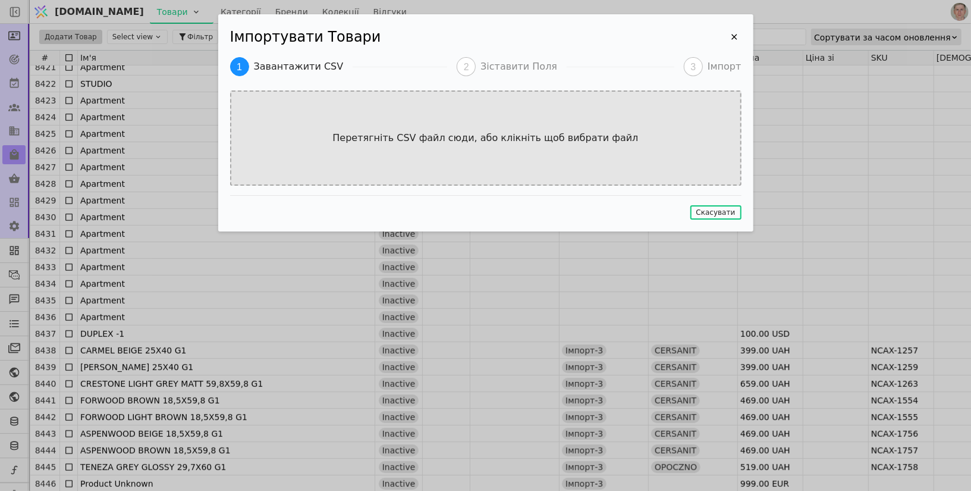
click at [415, 115] on div "Перетягніть CSV файл сюди, або клікніть щоб вибрати файл" at bounding box center [485, 137] width 511 height 95
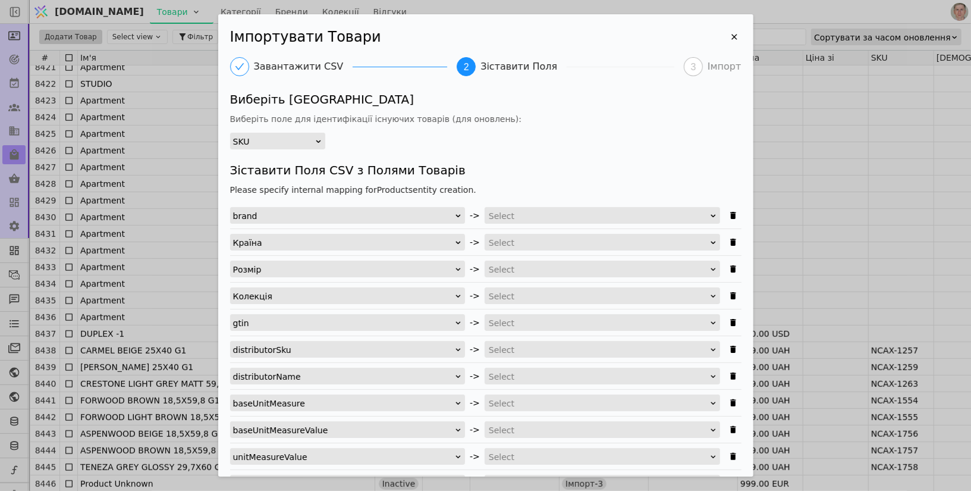
click at [295, 141] on div "SKU" at bounding box center [273, 141] width 81 height 17
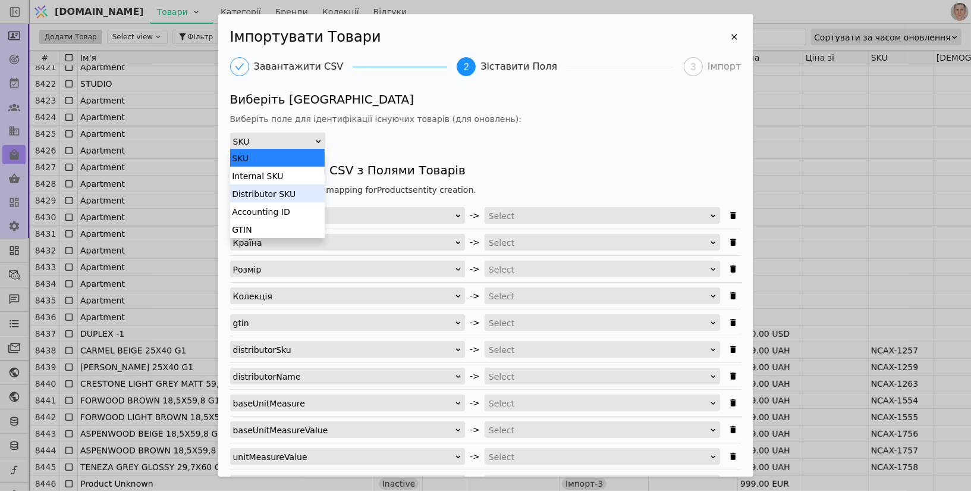
click at [295, 193] on div "Distributor SKU" at bounding box center [277, 193] width 95 height 18
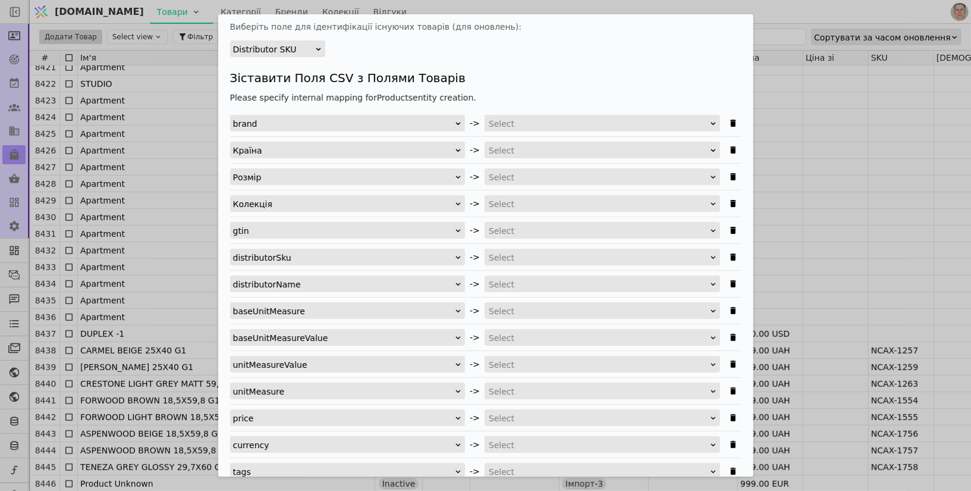
scroll to position [95, 0]
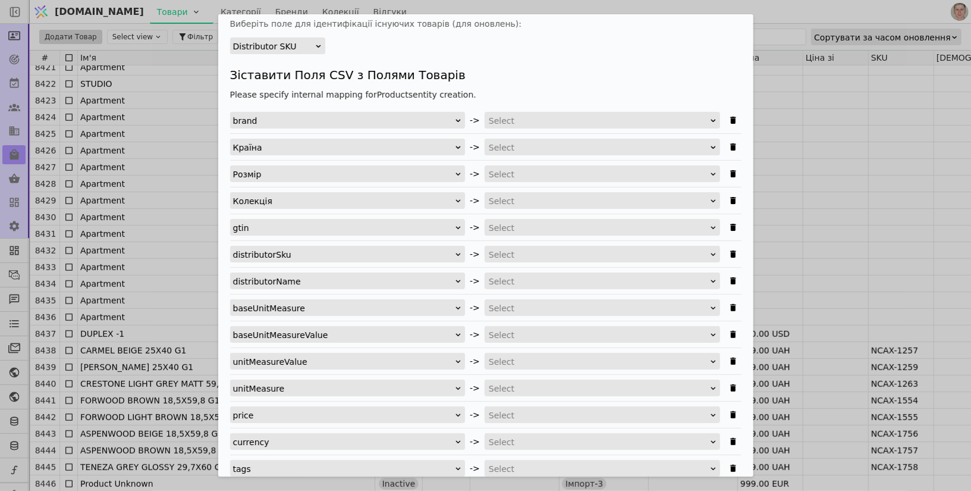
click at [553, 120] on div "Select" at bounding box center [598, 120] width 219 height 17
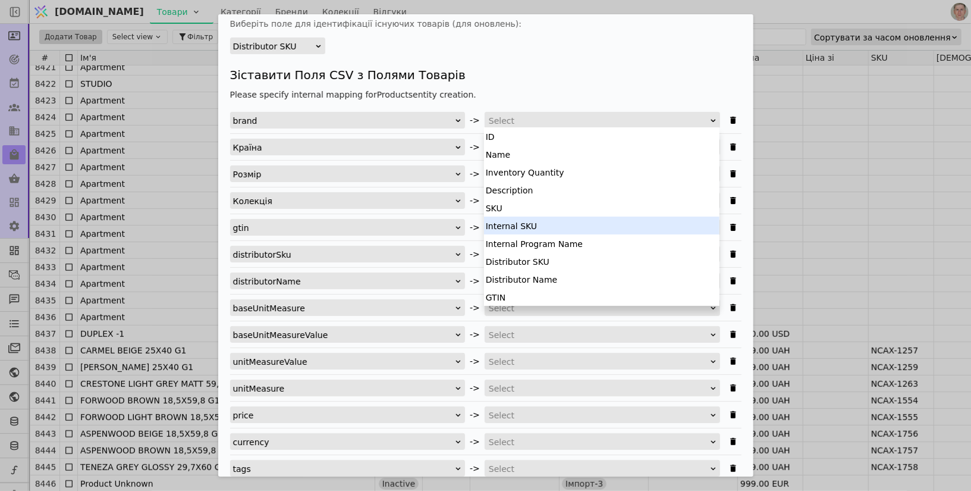
scroll to position [232, 0]
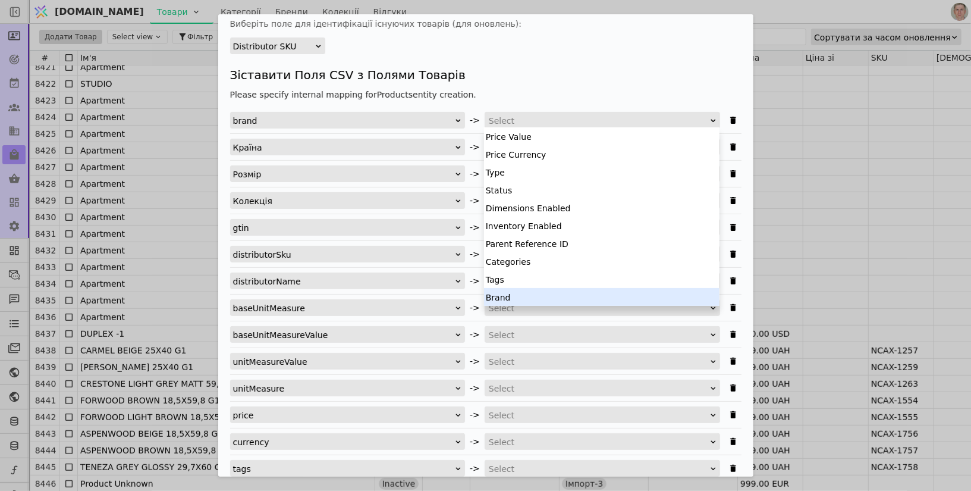
click at [515, 294] on div "Brand" at bounding box center [601, 297] width 235 height 18
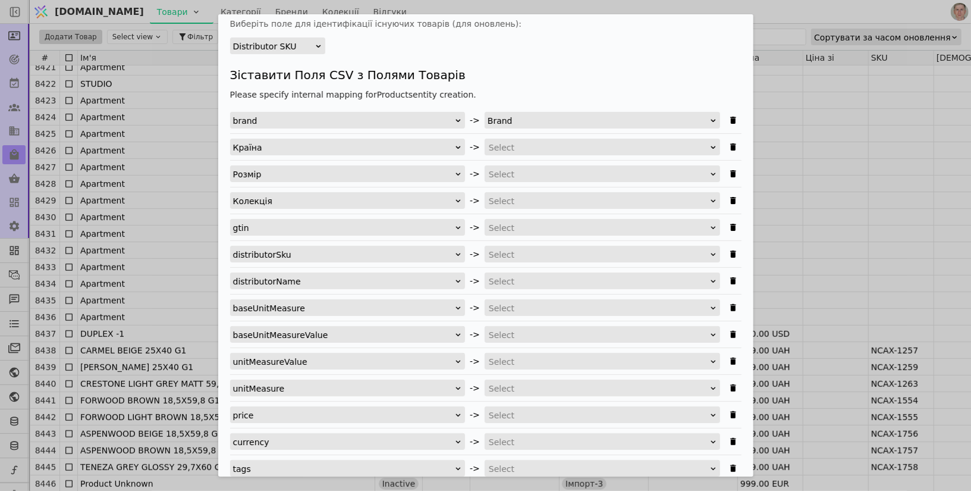
click at [536, 220] on div "Select" at bounding box center [598, 227] width 219 height 17
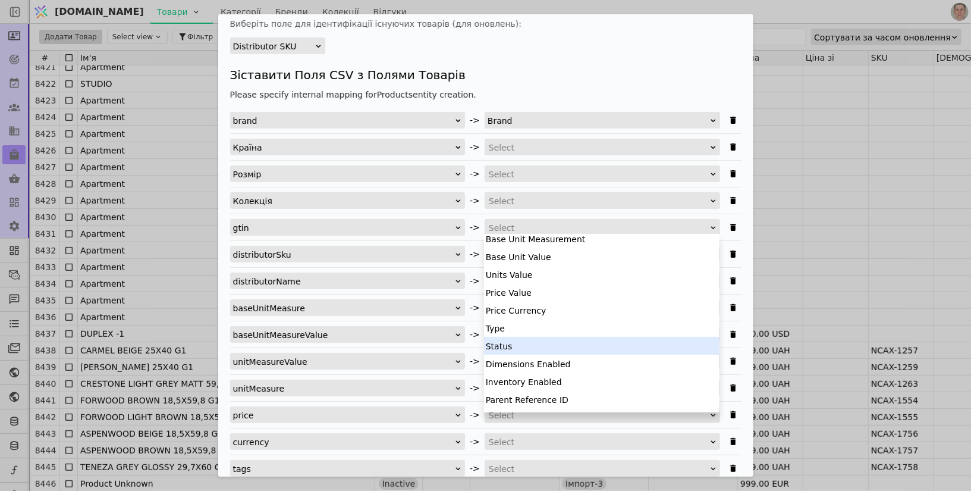
scroll to position [0, 0]
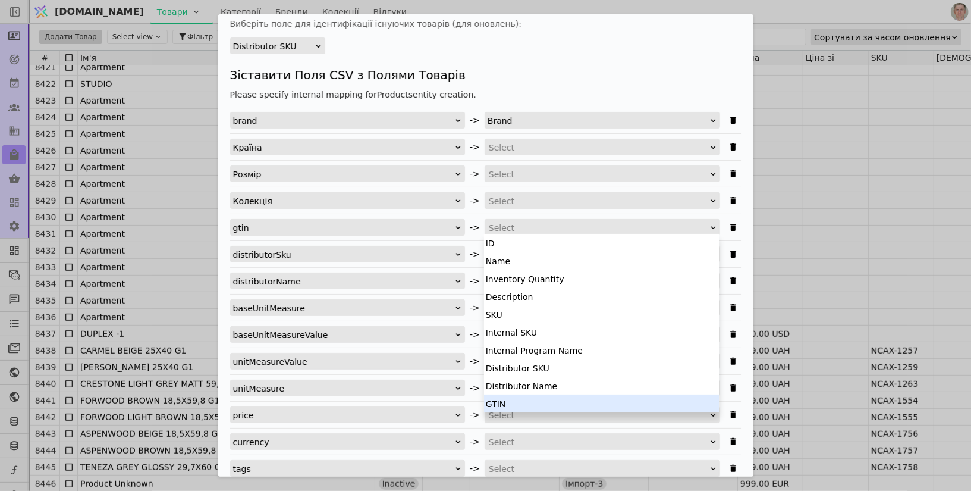
click at [523, 399] on div "GTIN" at bounding box center [601, 403] width 235 height 18
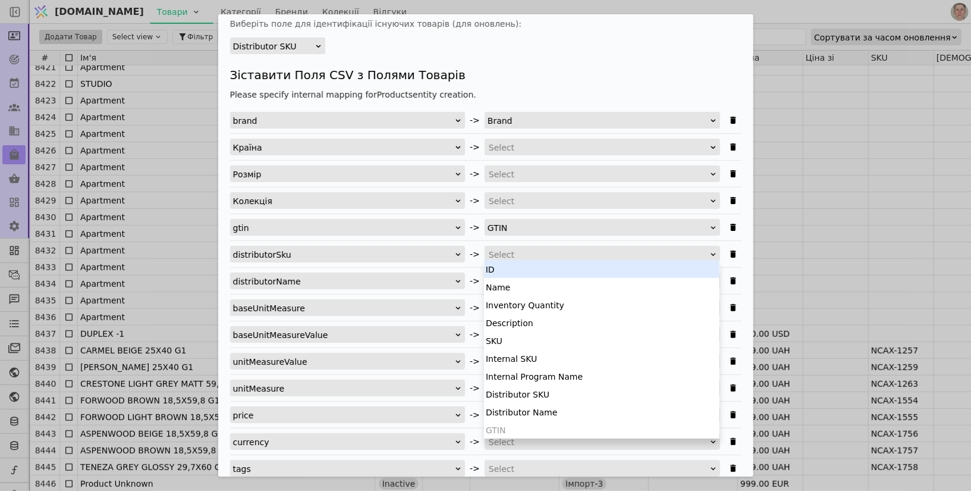
click at [530, 251] on div "Select" at bounding box center [598, 254] width 219 height 17
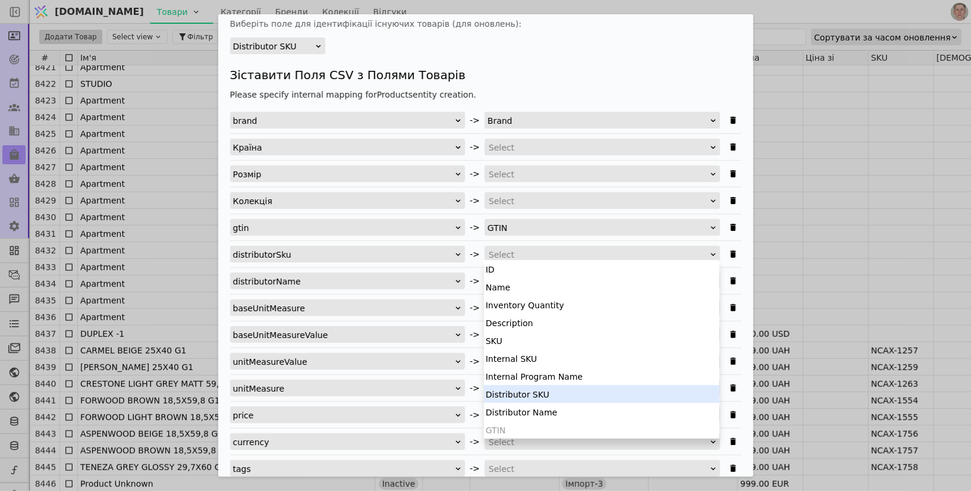
click at [550, 400] on div "Distributor SKU" at bounding box center [601, 394] width 235 height 18
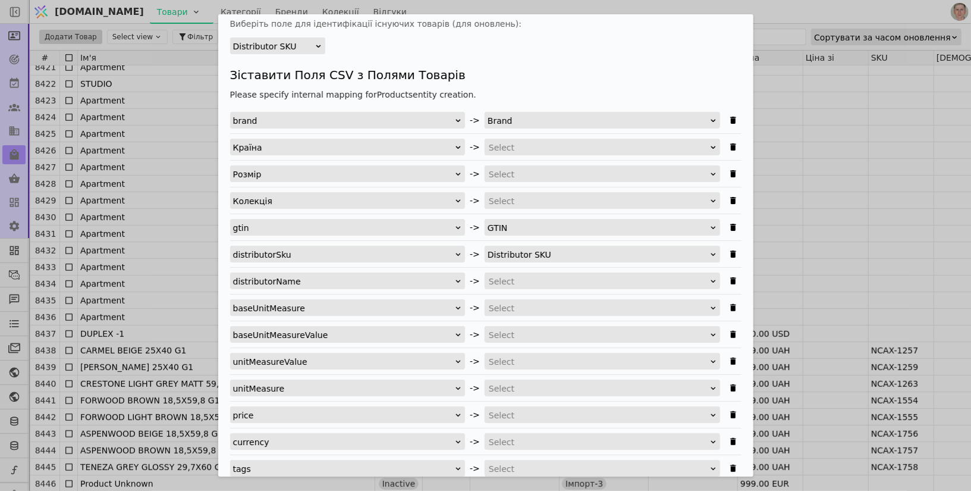
click at [540, 275] on div "Select" at bounding box center [598, 281] width 219 height 17
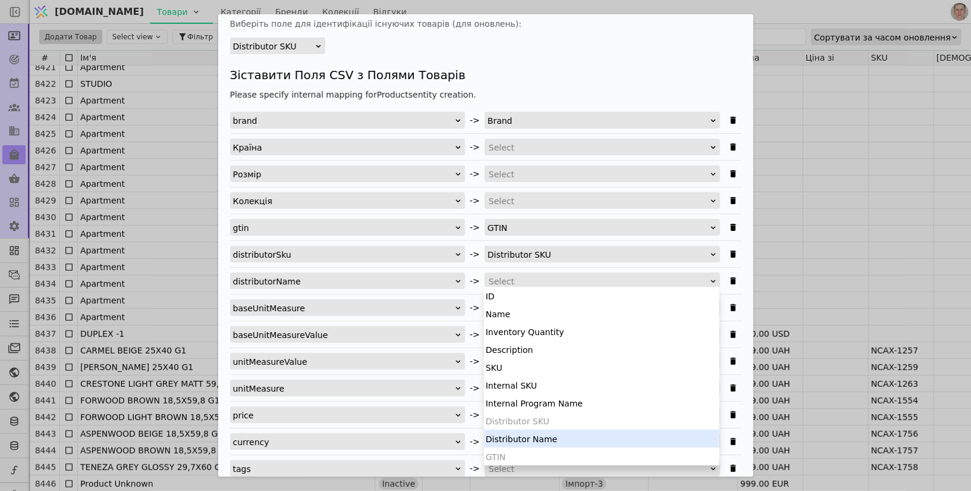
click at [551, 432] on div "Distributor Name" at bounding box center [601, 438] width 235 height 18
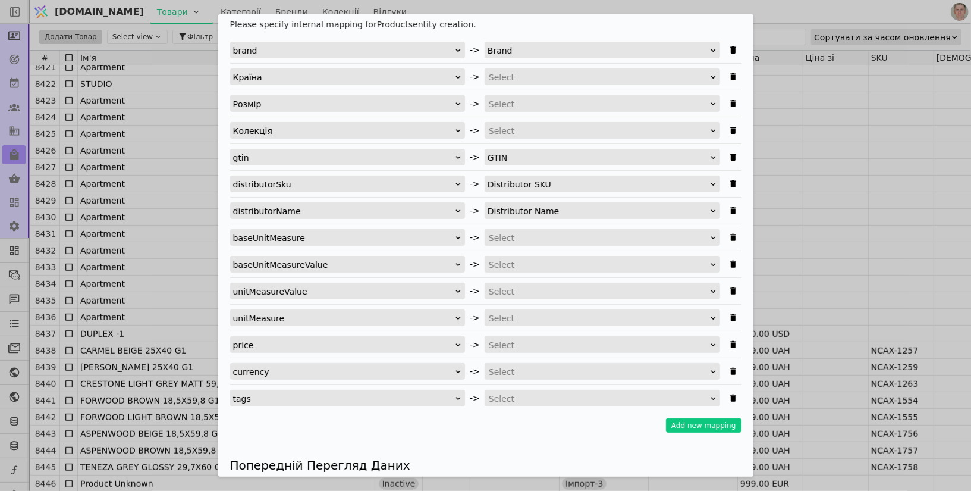
scroll to position [177, 0]
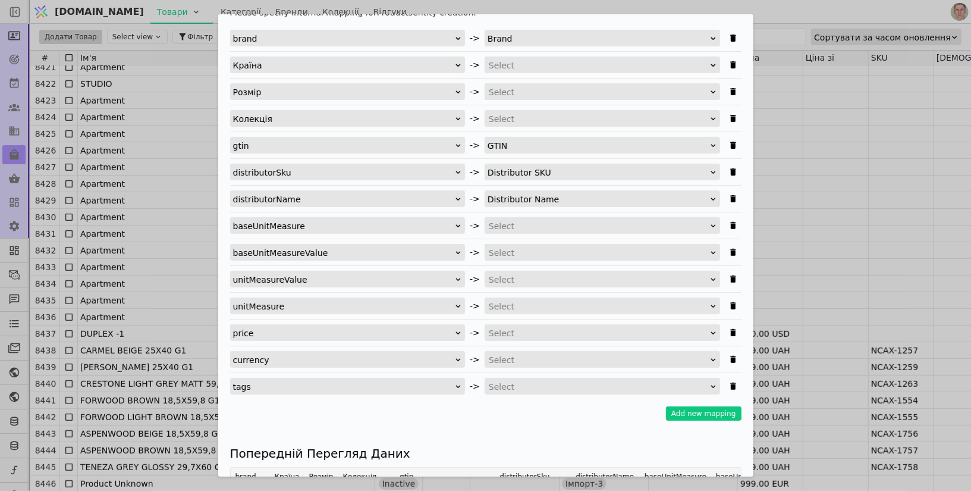
click at [511, 298] on div "Select" at bounding box center [598, 306] width 219 height 17
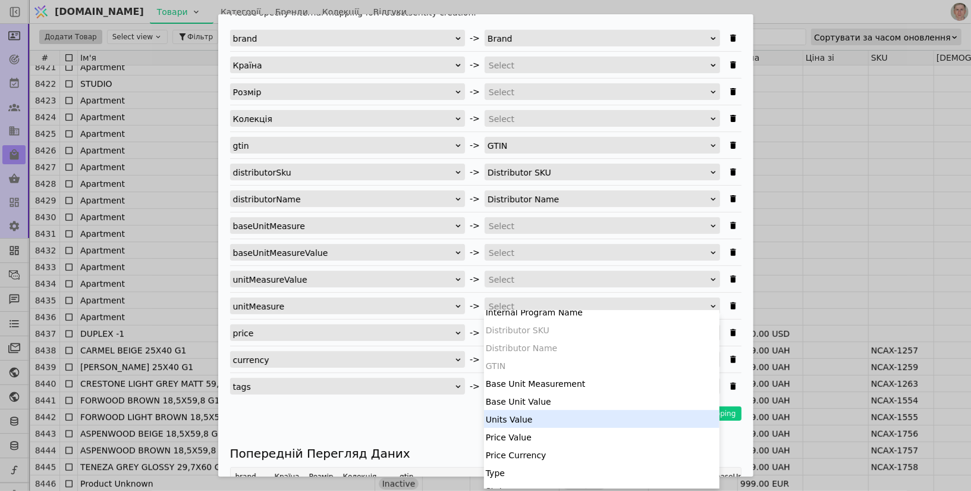
scroll to position [128, 0]
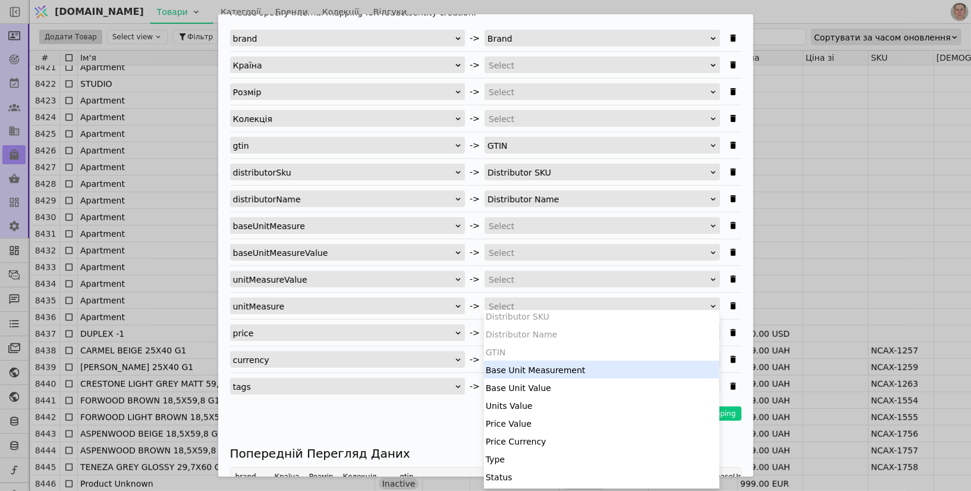
click at [559, 371] on div "Base Unit Measurement" at bounding box center [601, 369] width 235 height 18
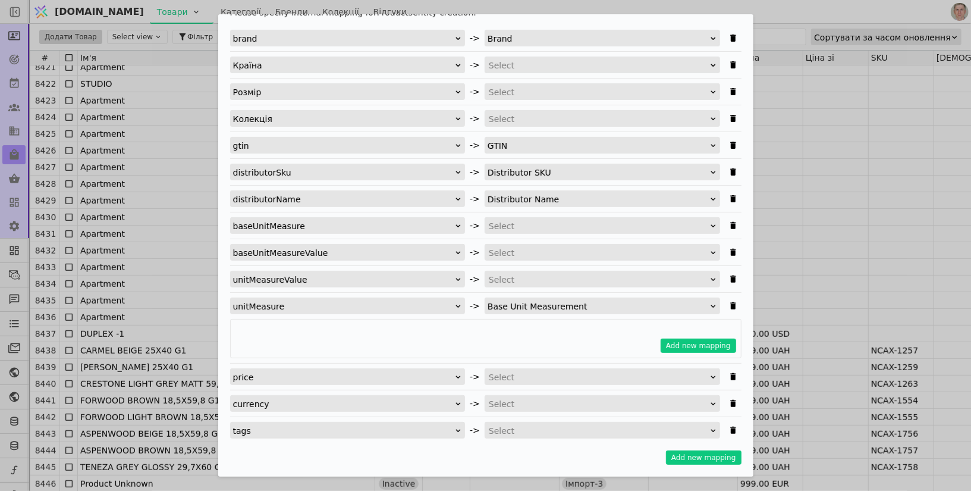
click at [521, 276] on div "Select" at bounding box center [598, 279] width 219 height 17
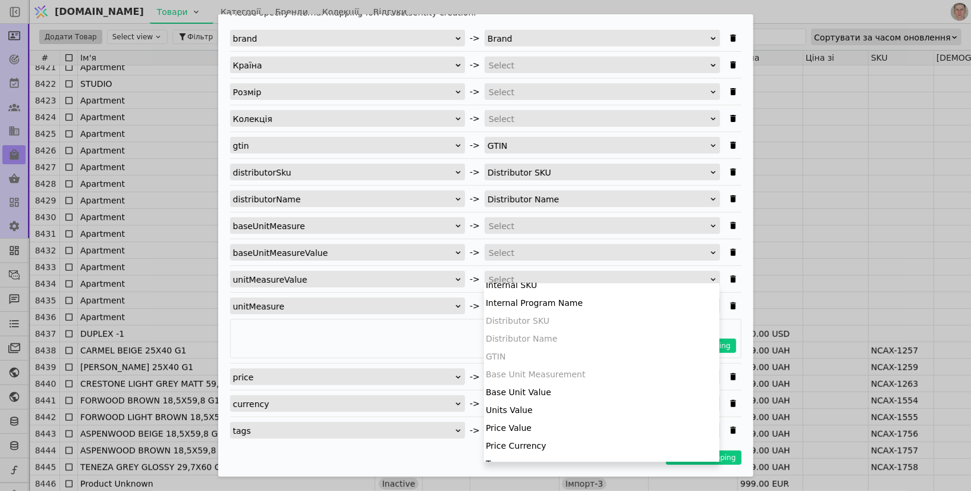
scroll to position [100, 0]
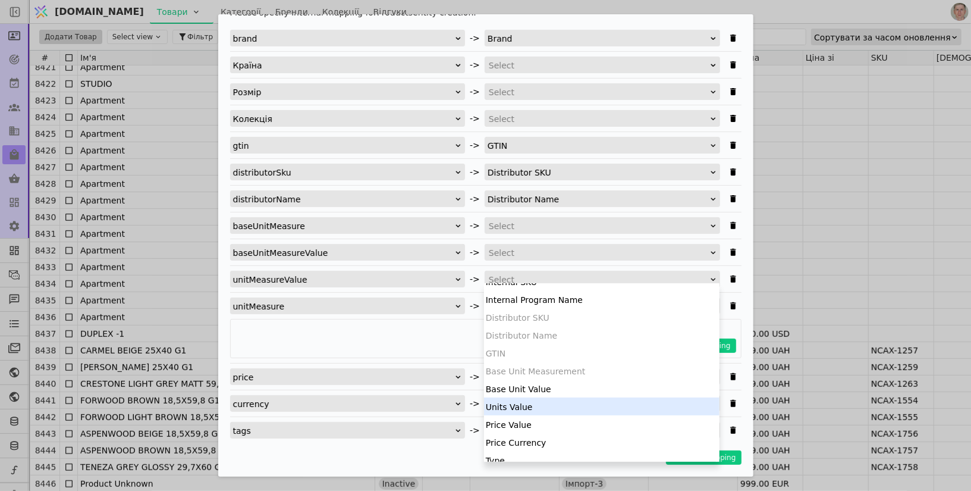
click at [532, 407] on div "Units Value" at bounding box center [601, 406] width 235 height 18
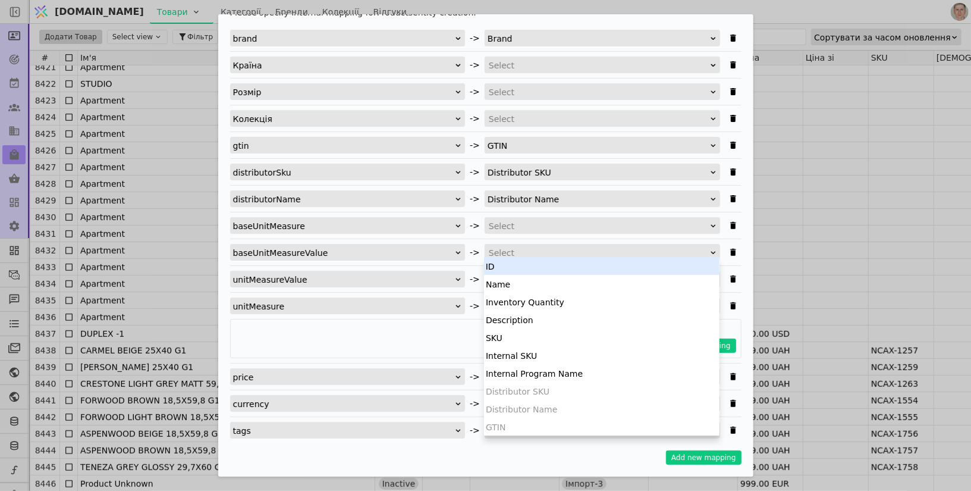
click at [523, 250] on div "Select" at bounding box center [598, 252] width 219 height 17
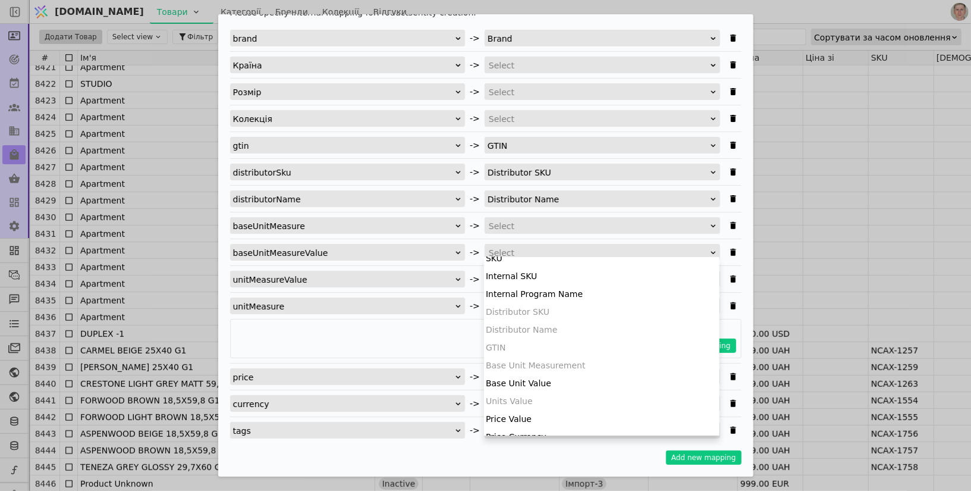
scroll to position [80, 0]
click at [538, 373] on div "Base Unit Value" at bounding box center [601, 382] width 235 height 18
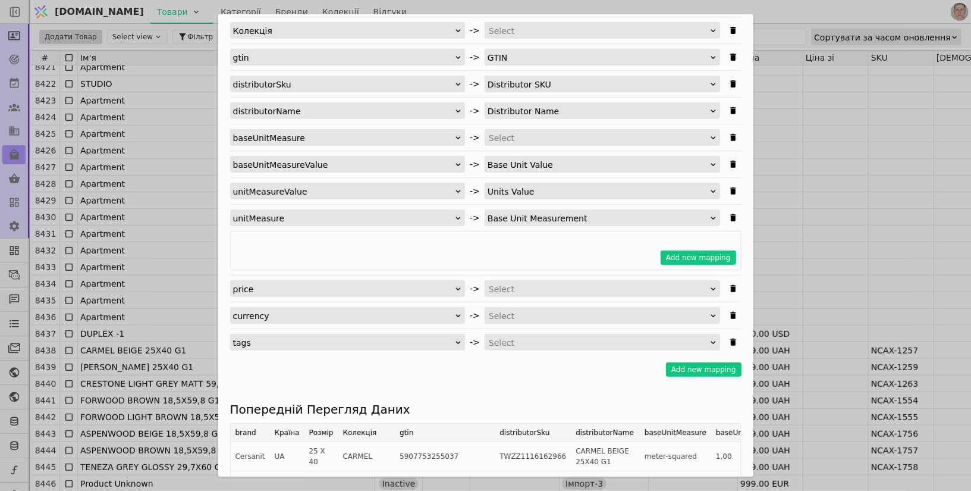
scroll to position [266, 0]
click at [537, 283] on div "Select" at bounding box center [598, 287] width 219 height 17
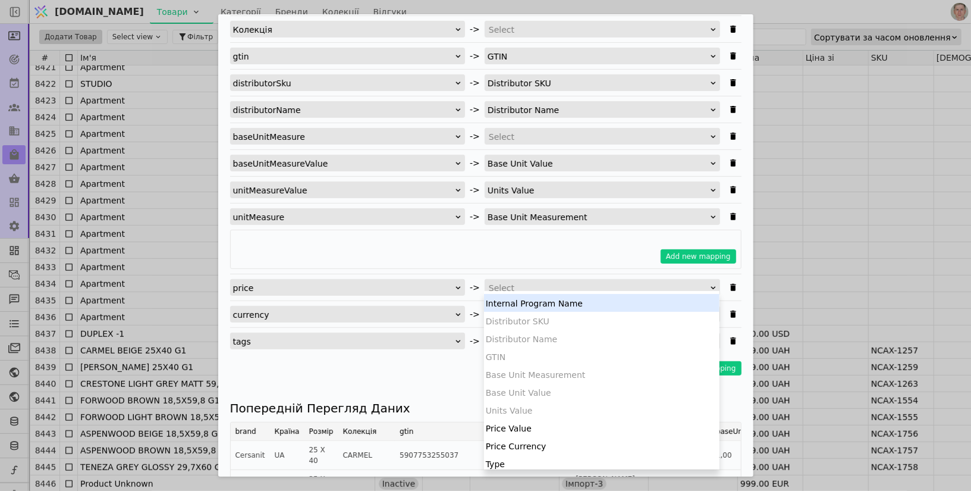
scroll to position [105, 0]
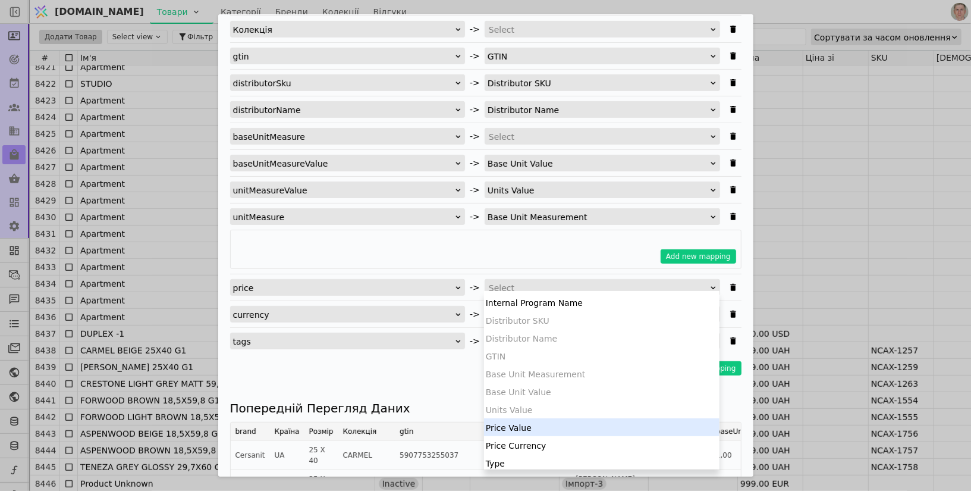
click at [532, 423] on div "Price Value" at bounding box center [601, 427] width 235 height 18
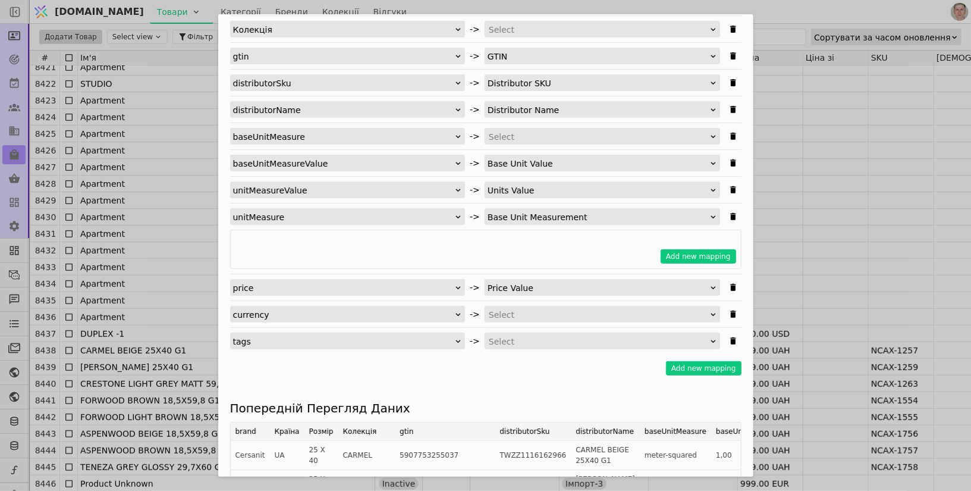
click at [527, 308] on div "Select" at bounding box center [598, 314] width 219 height 17
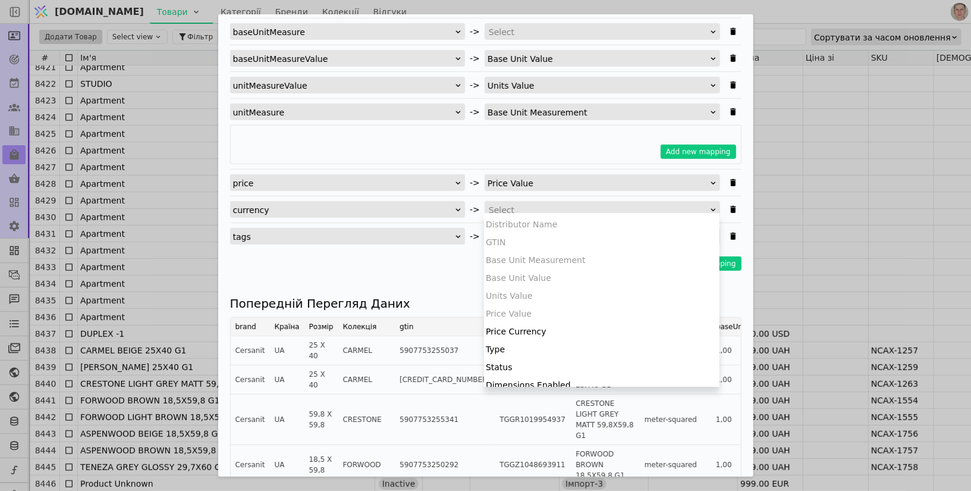
scroll to position [145, 0]
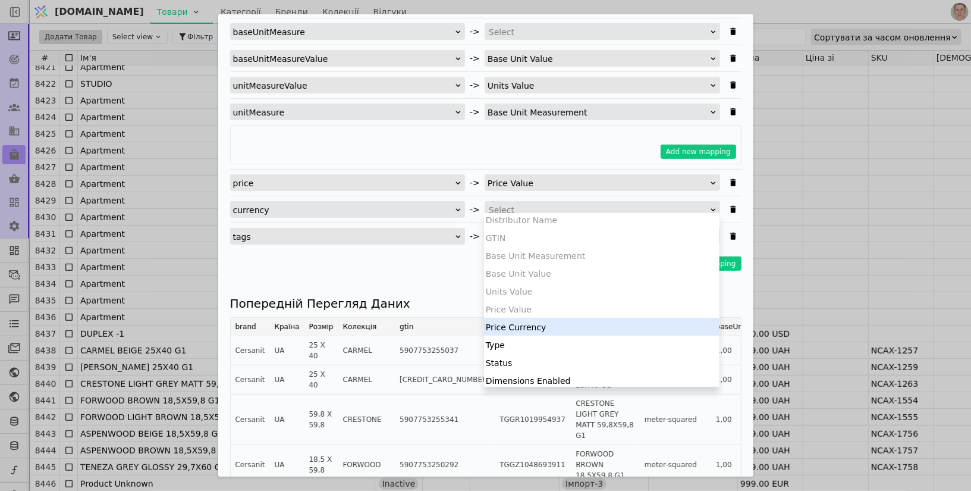
click at [520, 330] on div "Price Currency" at bounding box center [601, 326] width 235 height 18
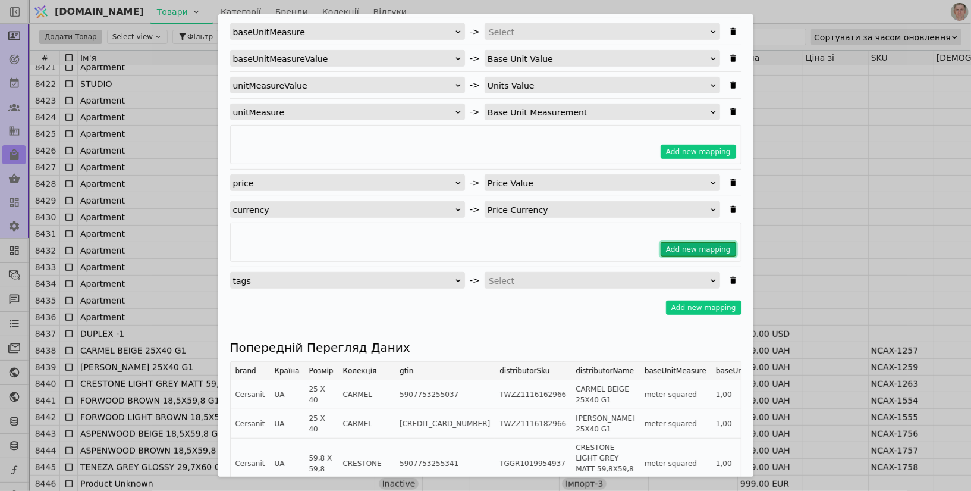
click at [704, 249] on button "Add new mapping" at bounding box center [699, 249] width 76 height 14
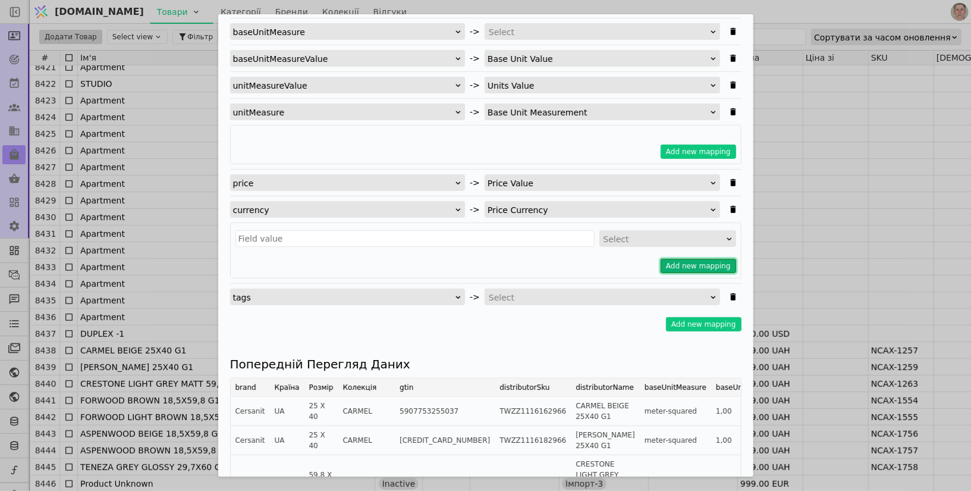
click at [696, 259] on button "Add new mapping" at bounding box center [699, 266] width 76 height 14
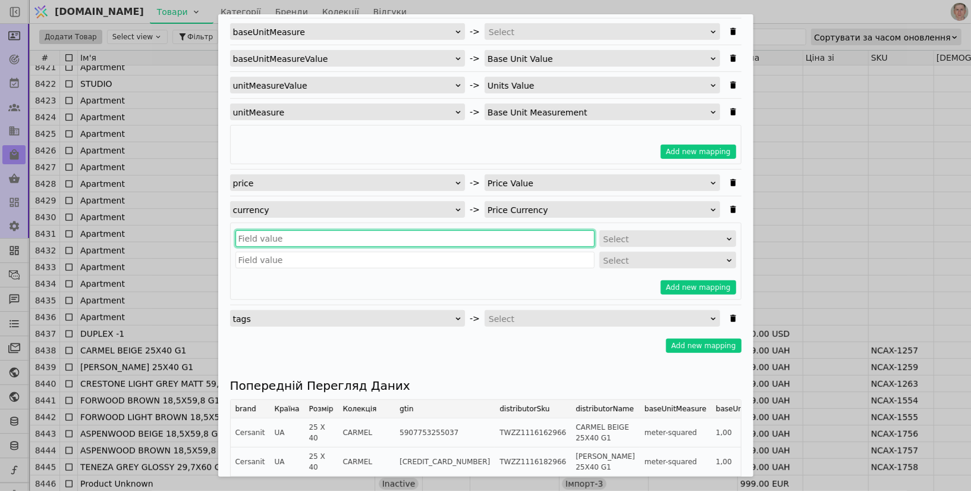
click at [367, 235] on input "Імпортувати Товари" at bounding box center [414, 238] width 359 height 17
type input "г"
type input "eur"
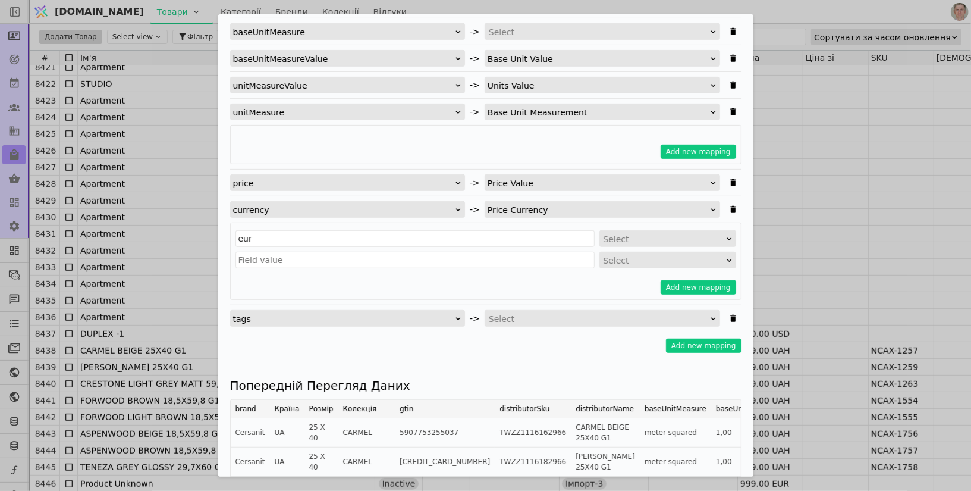
click at [617, 237] on div "Select" at bounding box center [663, 239] width 121 height 17
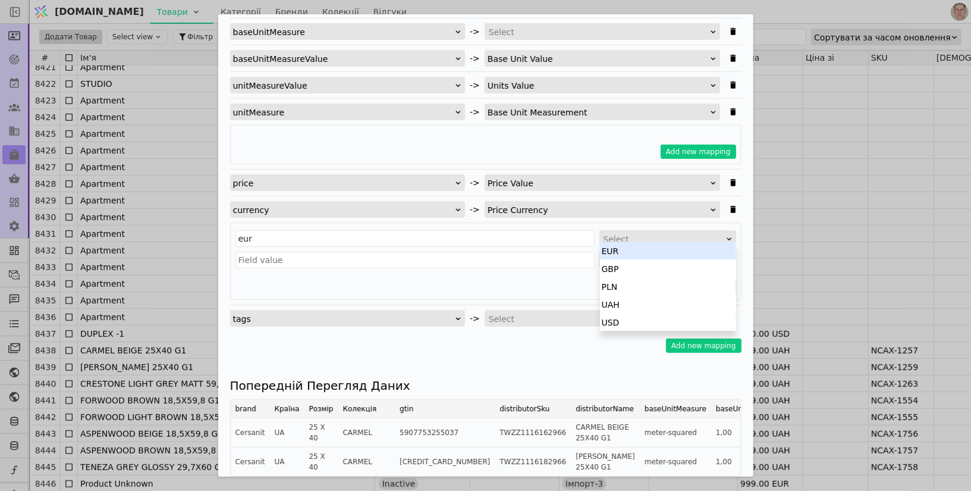
click at [642, 250] on div "EUR" at bounding box center [668, 250] width 136 height 18
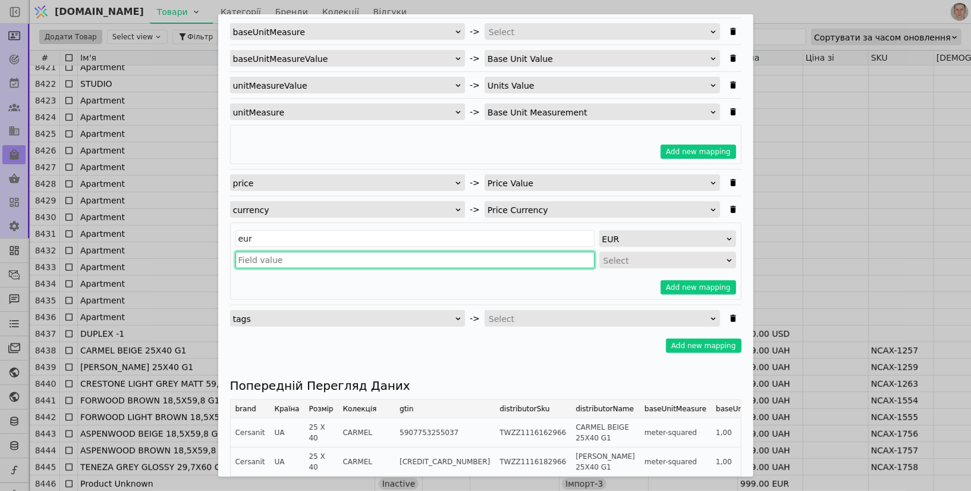
click at [400, 252] on input "Імпортувати Товари" at bounding box center [414, 260] width 359 height 17
type input "uah"
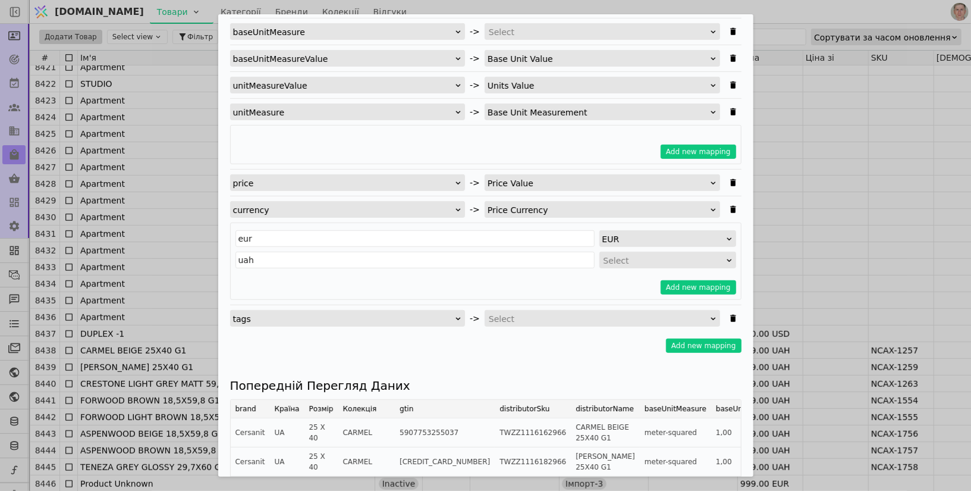
click at [630, 258] on div "Select" at bounding box center [663, 260] width 121 height 17
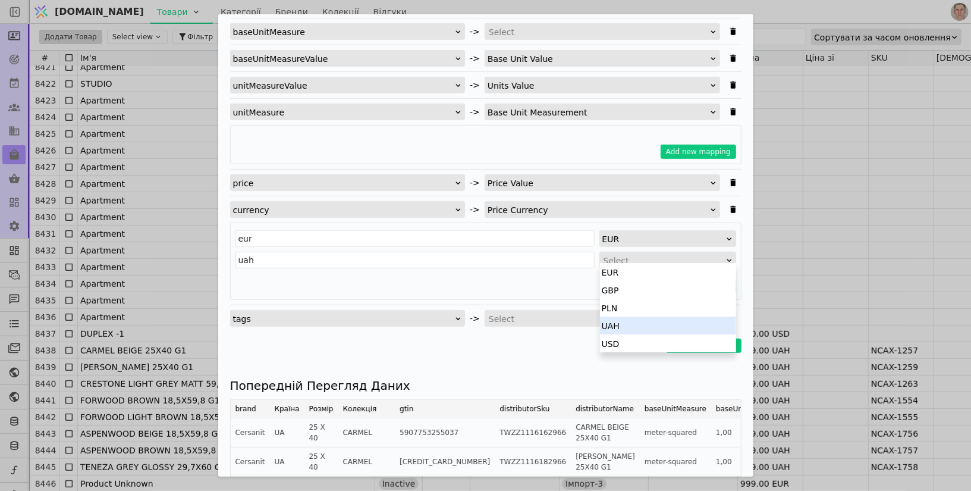
click at [633, 325] on div "UAH" at bounding box center [668, 325] width 136 height 18
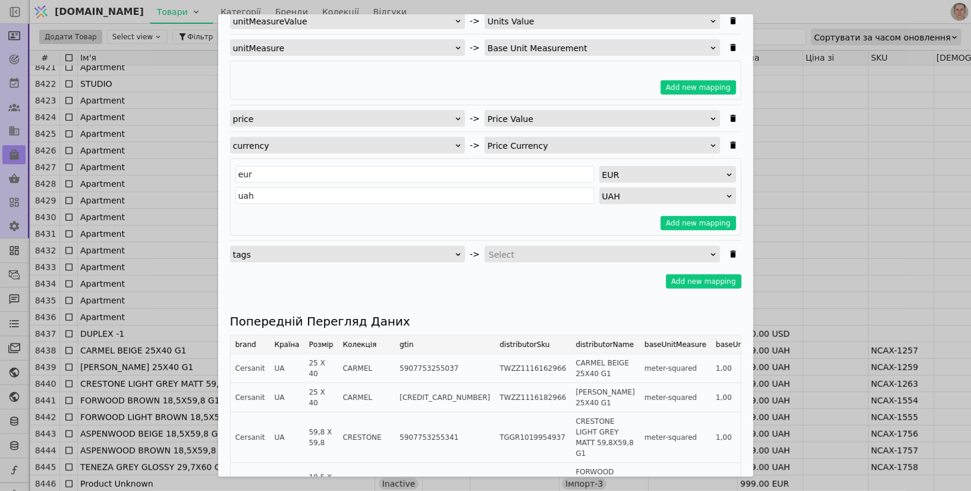
scroll to position [438, 0]
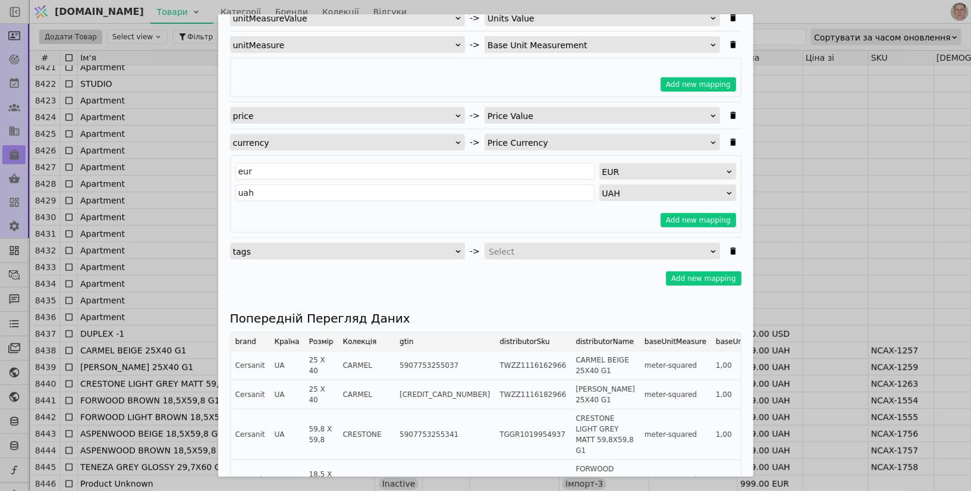
click at [572, 247] on div "Select" at bounding box center [598, 251] width 219 height 17
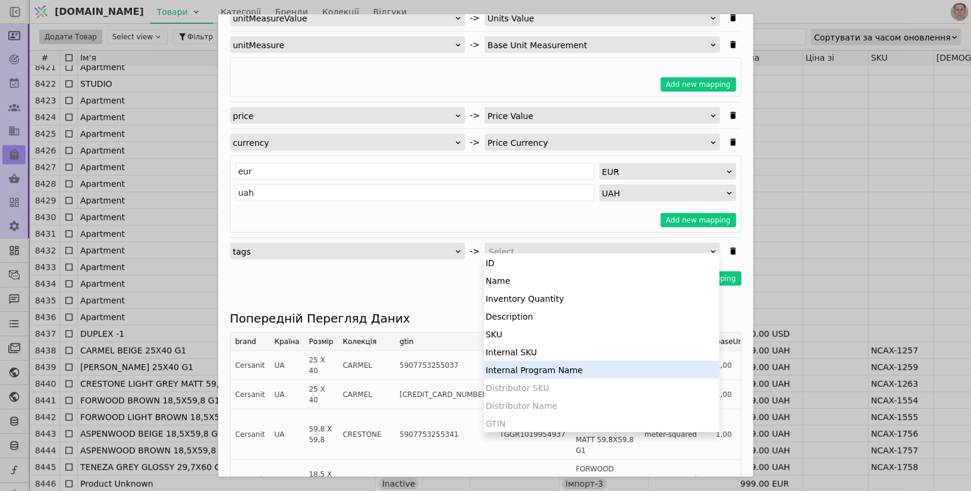
scroll to position [232, 0]
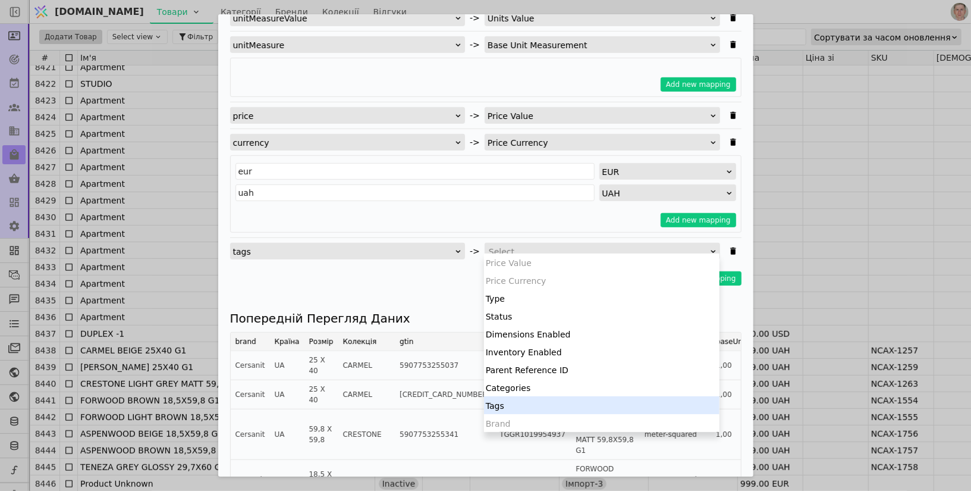
click at [527, 398] on div "Tags" at bounding box center [601, 405] width 235 height 18
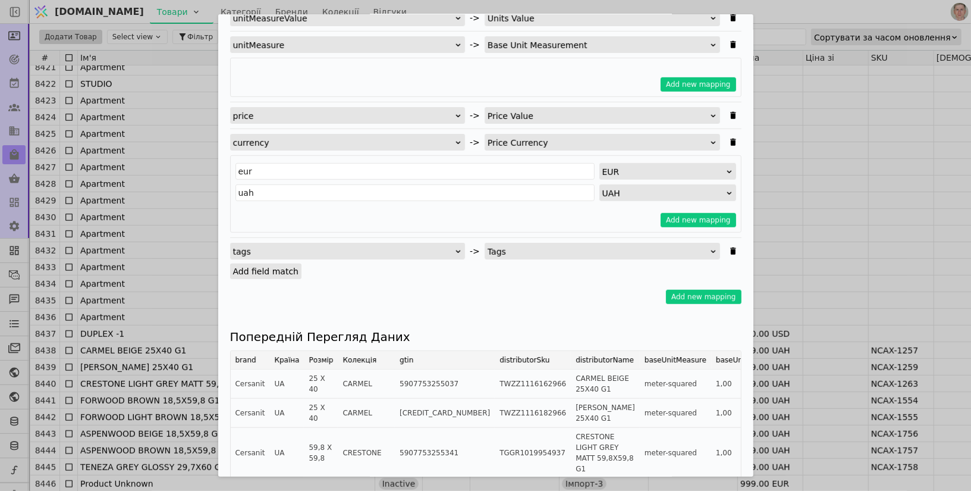
click at [268, 272] on label "Add field match" at bounding box center [266, 270] width 72 height 15
click at [0, 0] on input "Add field match" at bounding box center [0, 0] width 0 height 0
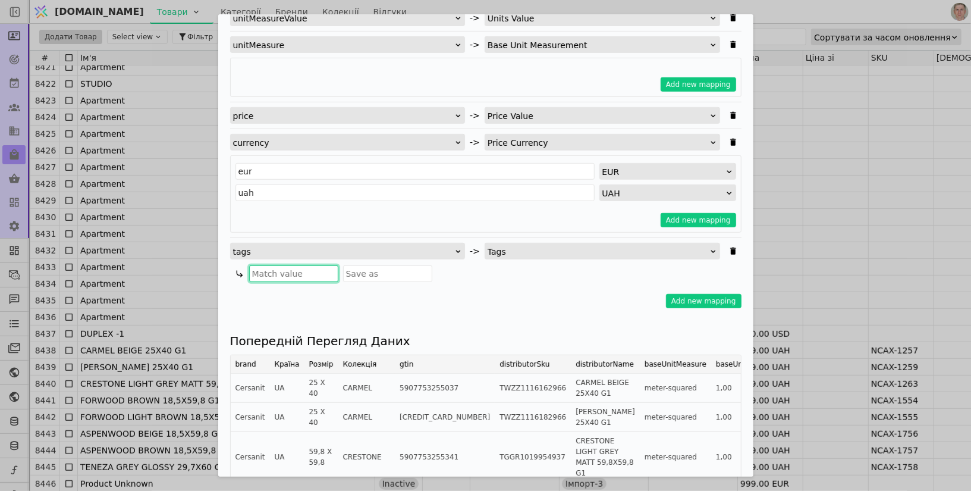
click at [294, 273] on input "Імпортувати Товари" at bounding box center [293, 273] width 89 height 17
type input "Імпрот"
click at [392, 275] on input "Імпортувати Товари" at bounding box center [387, 273] width 89 height 17
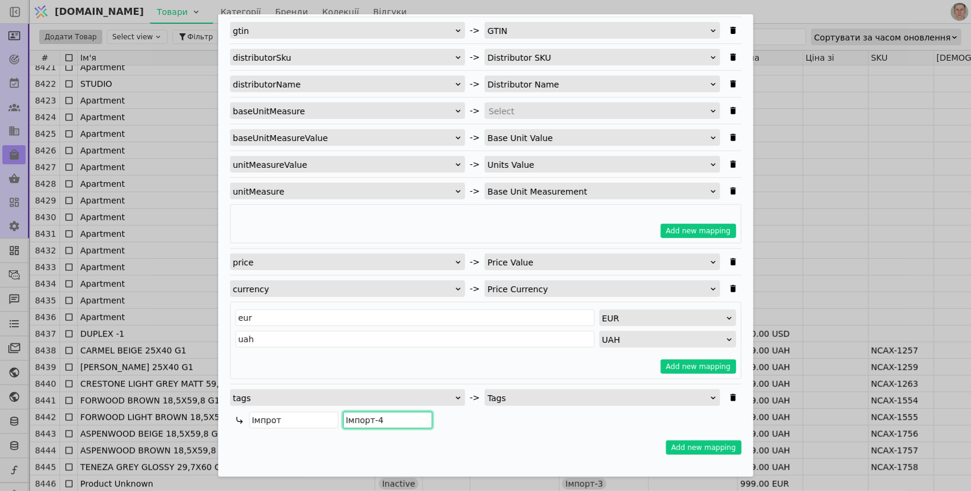
scroll to position [291, 0]
type input "Імпорт-4"
click at [697, 225] on button "Add new mapping" at bounding box center [699, 231] width 76 height 14
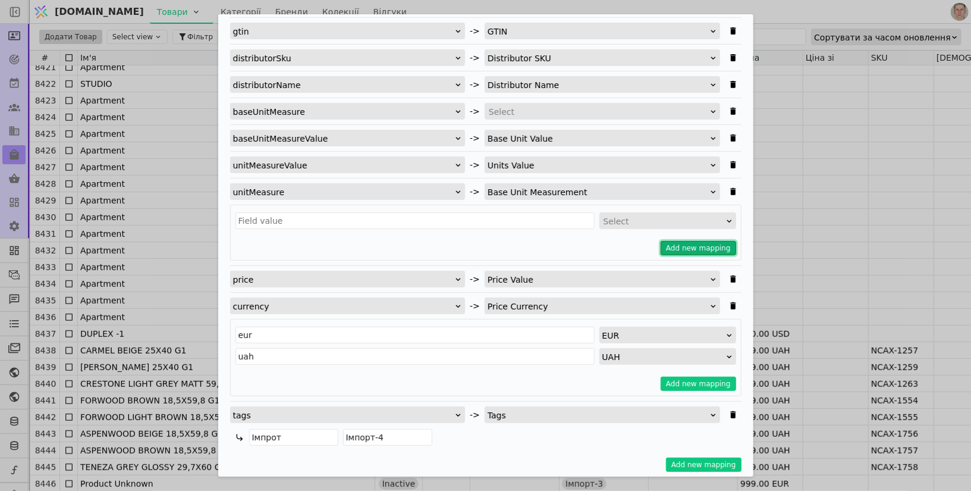
click at [693, 241] on button "Add new mapping" at bounding box center [699, 248] width 76 height 14
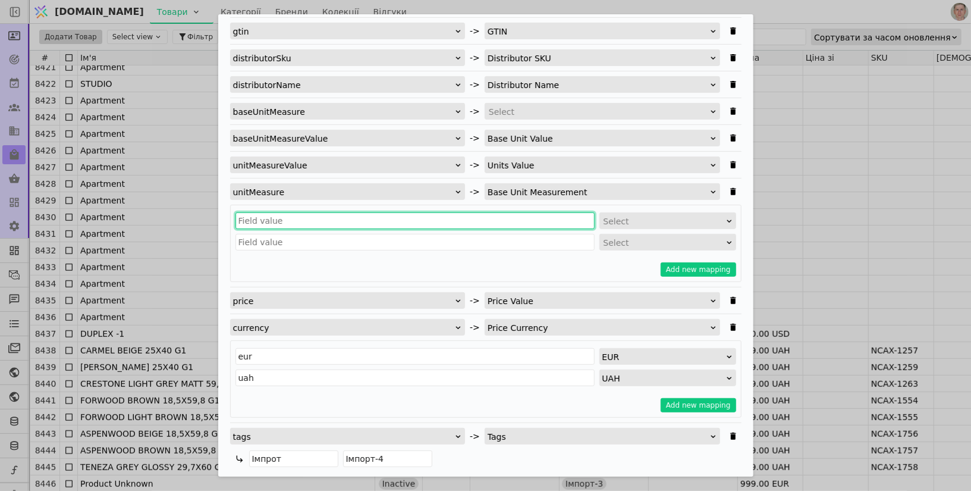
click at [370, 220] on input "Імпортувати Товари" at bounding box center [414, 220] width 359 height 17
type input "unit"
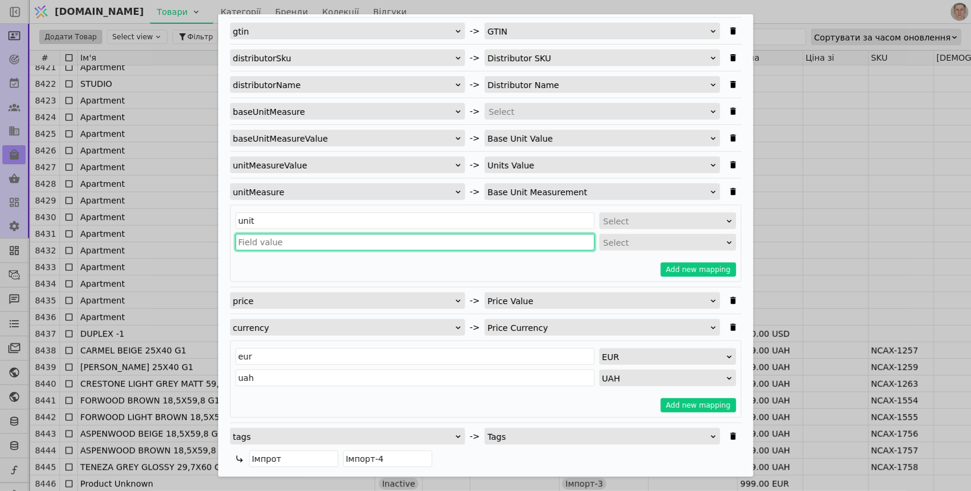
click at [327, 237] on input "Імпортувати Товари" at bounding box center [414, 242] width 359 height 17
type input "meter-squered"
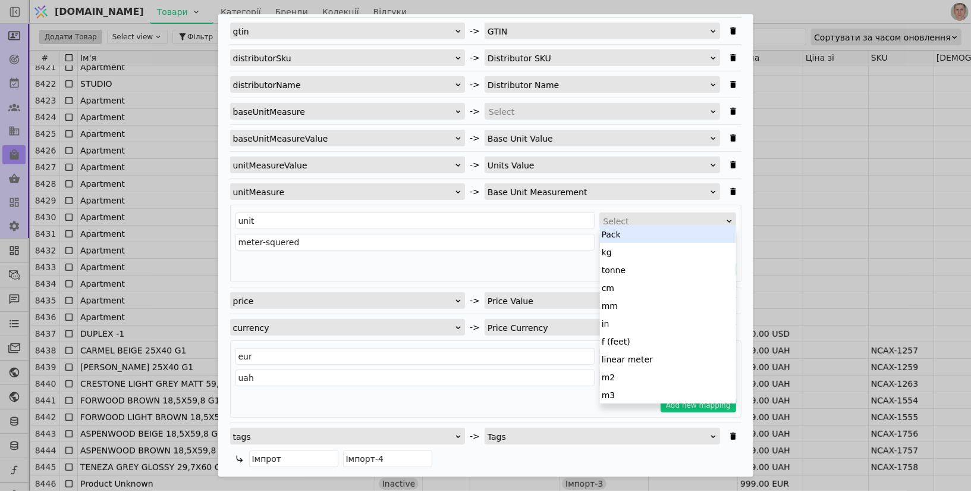
click at [684, 225] on body "[DOMAIN_NAME] Товари Категорії Бренди Колекції Відгуки Додати Товар Select view…" at bounding box center [485, 245] width 971 height 491
click at [672, 235] on div "Pack" at bounding box center [668, 234] width 136 height 18
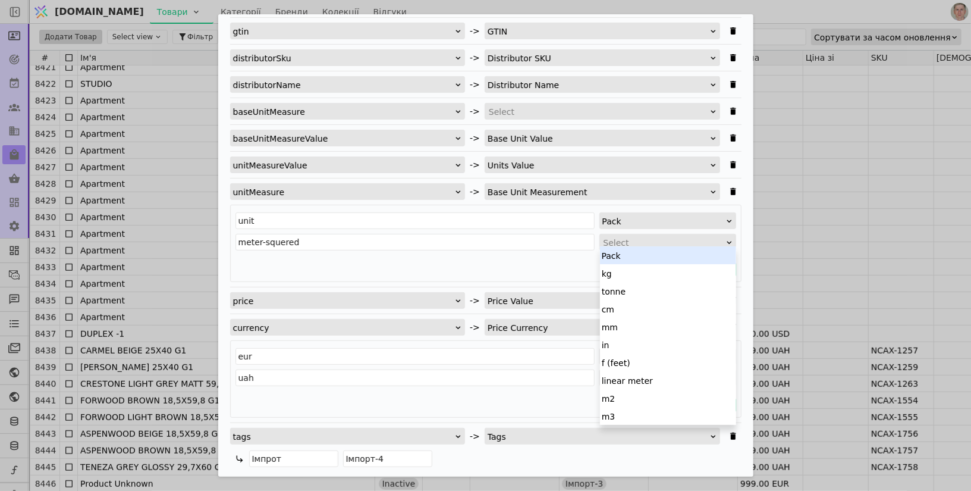
click at [647, 244] on div "Select" at bounding box center [663, 242] width 121 height 17
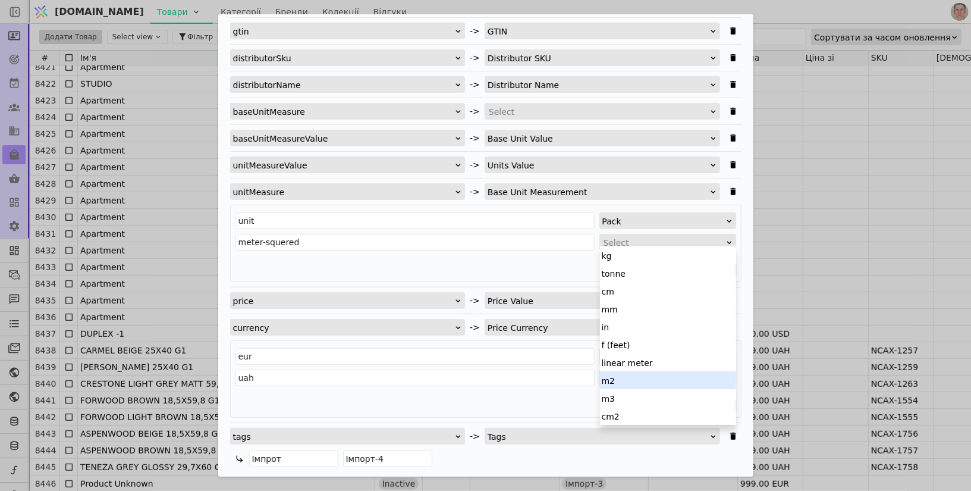
click at [631, 382] on div "m2" at bounding box center [668, 380] width 136 height 18
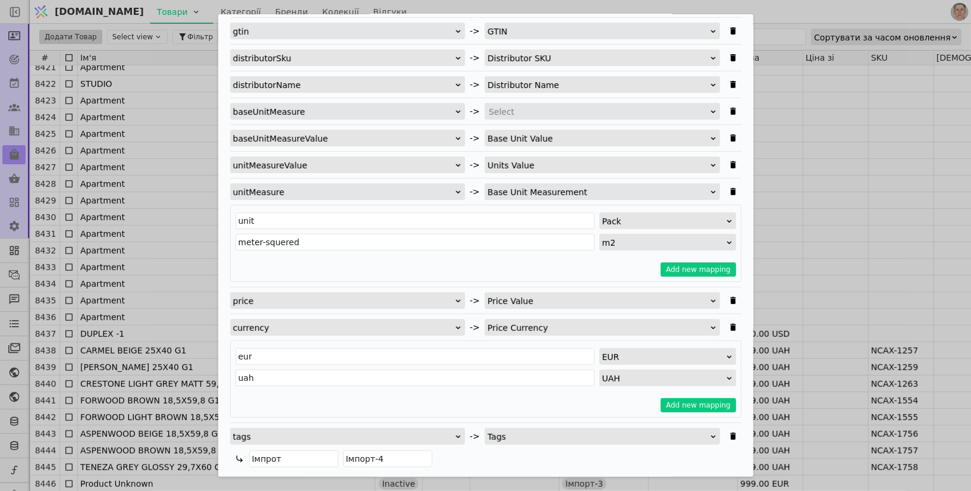
click at [551, 265] on div "Add new mapping" at bounding box center [485, 269] width 501 height 14
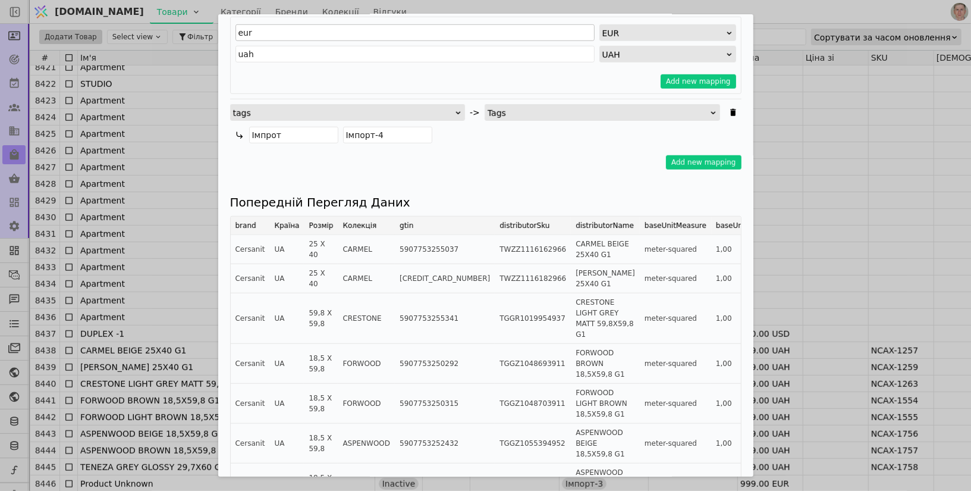
scroll to position [769, 0]
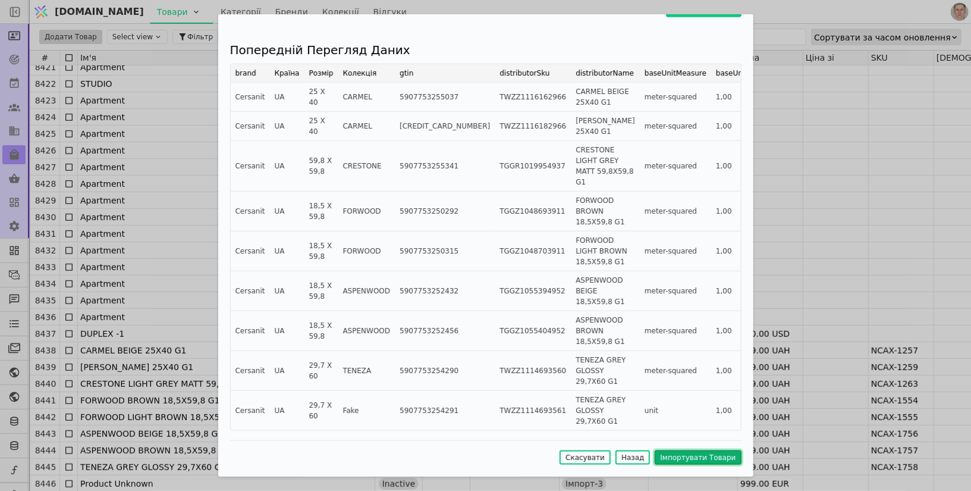
click at [686, 457] on button "Імпортувати Товари" at bounding box center [698, 457] width 86 height 14
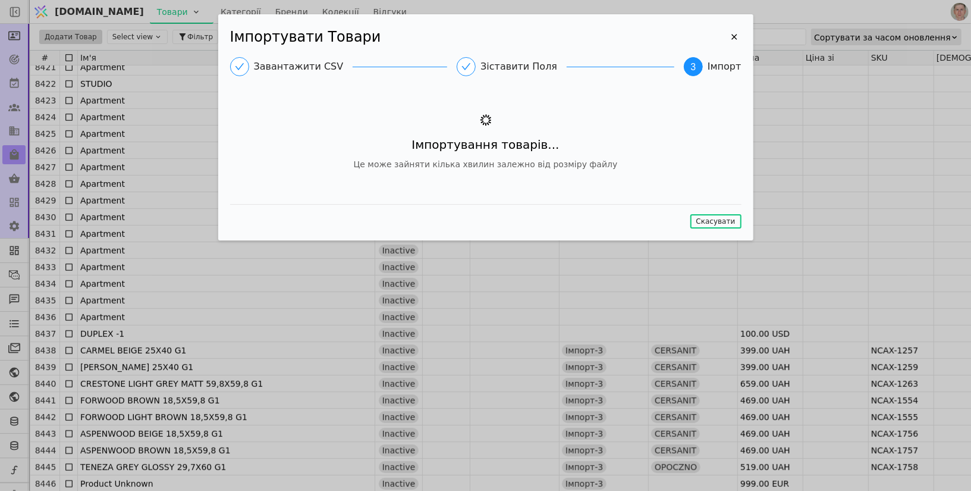
scroll to position [0, 0]
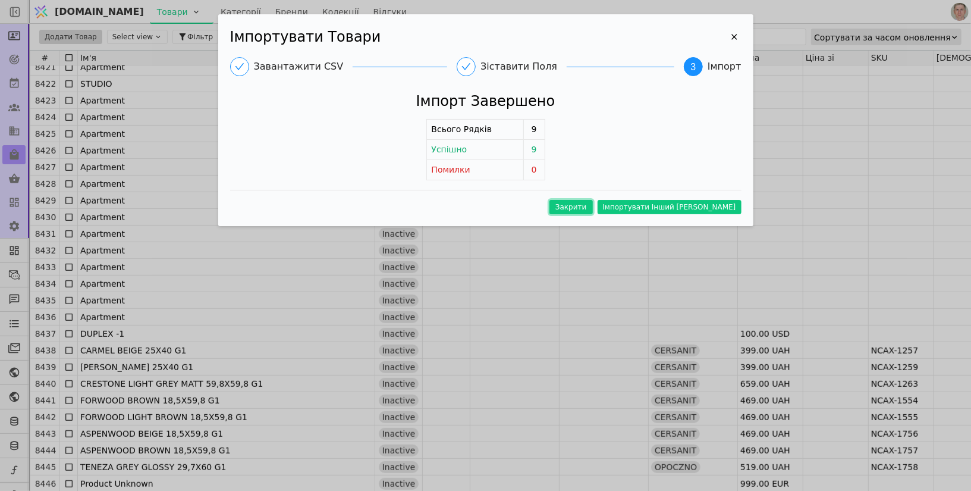
click at [593, 209] on button "Закрити" at bounding box center [570, 207] width 43 height 14
